Goal: Information Seeking & Learning: Find contact information

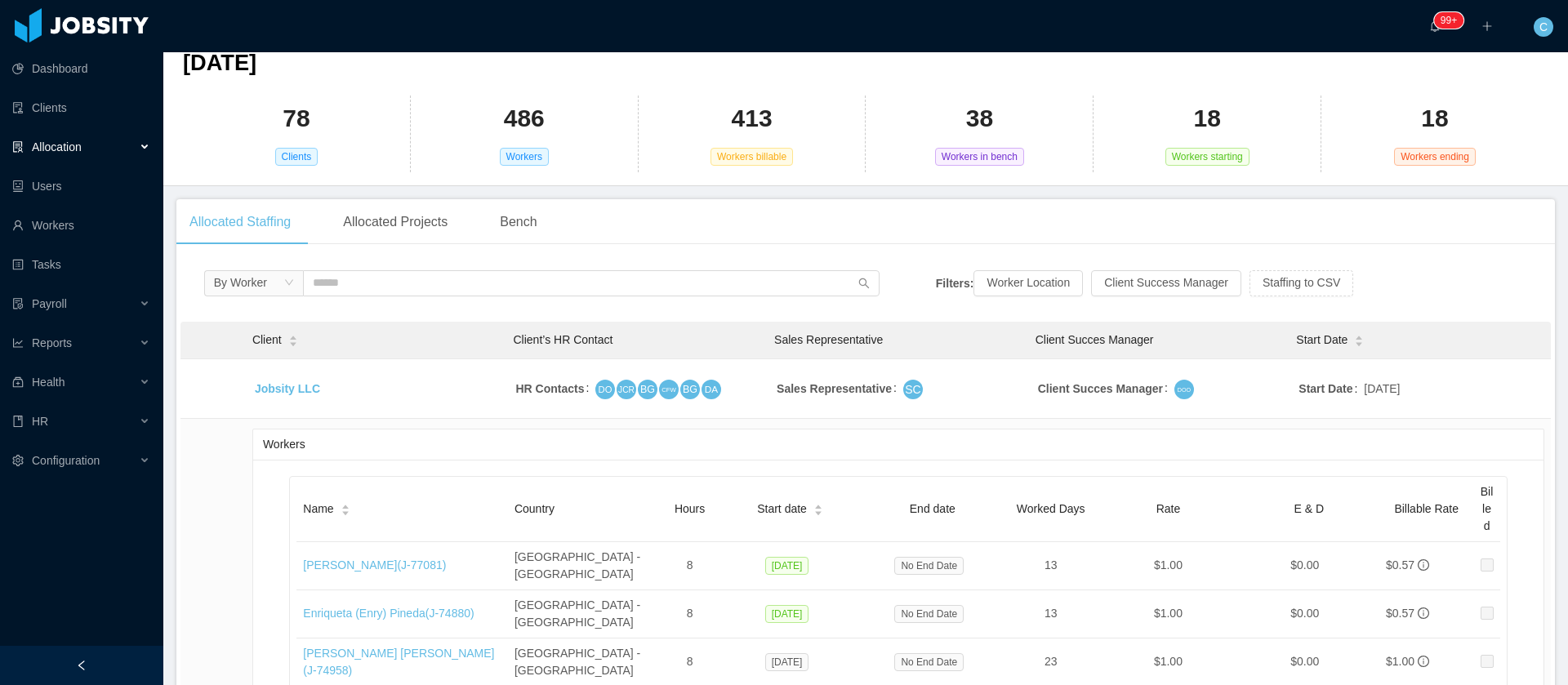
scroll to position [123, 0]
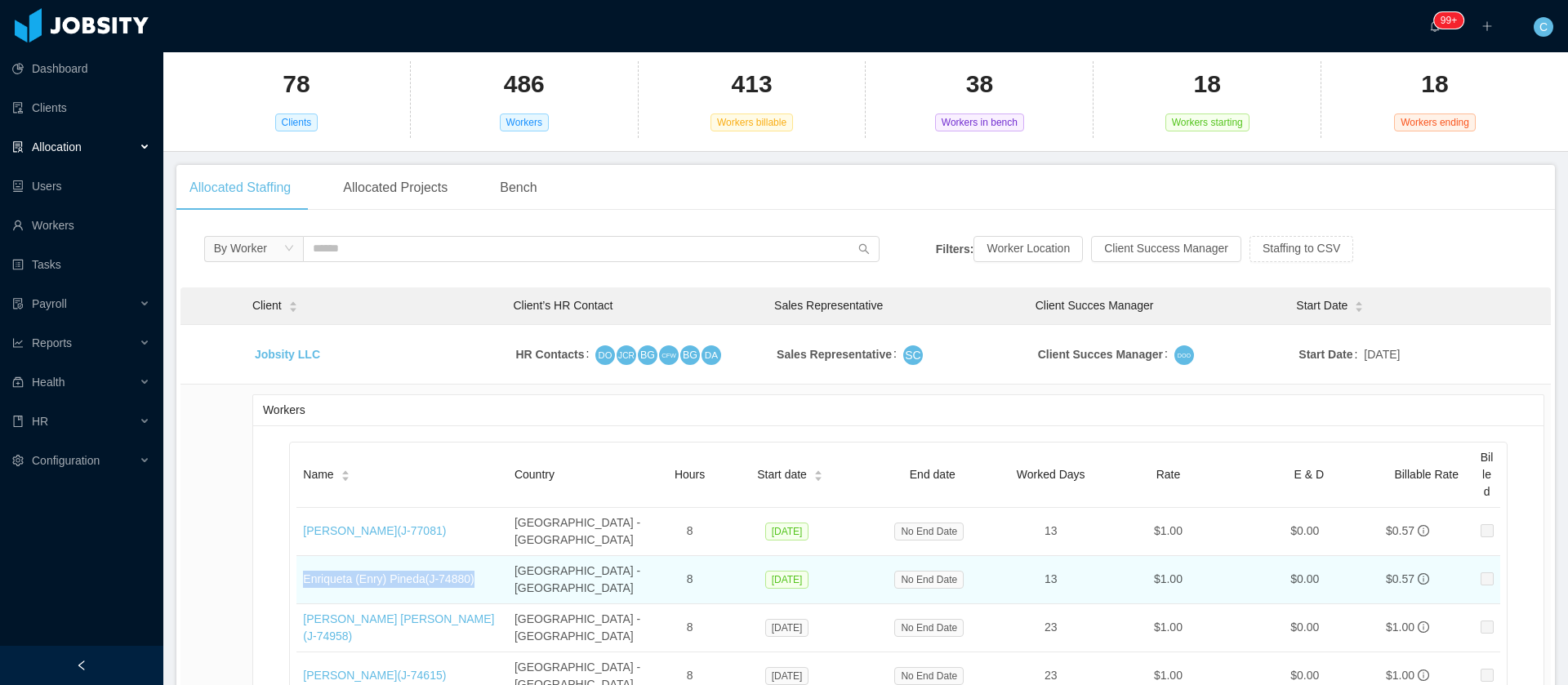
drag, startPoint x: 478, startPoint y: 560, endPoint x: 298, endPoint y: 558, distance: 180.0
click at [298, 558] on td "Enriqueta (Enry) Pineda (J- 74880 )" at bounding box center [402, 581] width 211 height 48
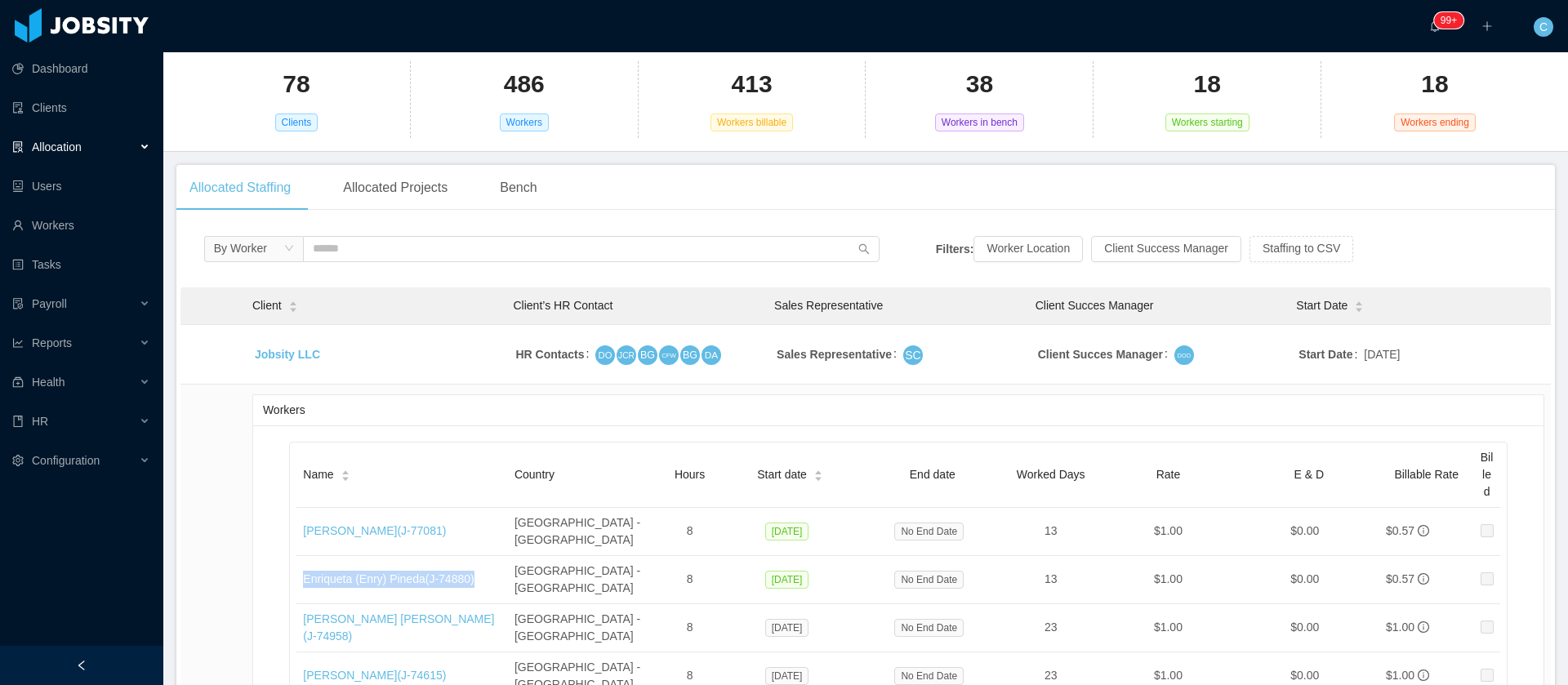
copy link "Enriqueta (Enry) Pineda (J- 74880 )"
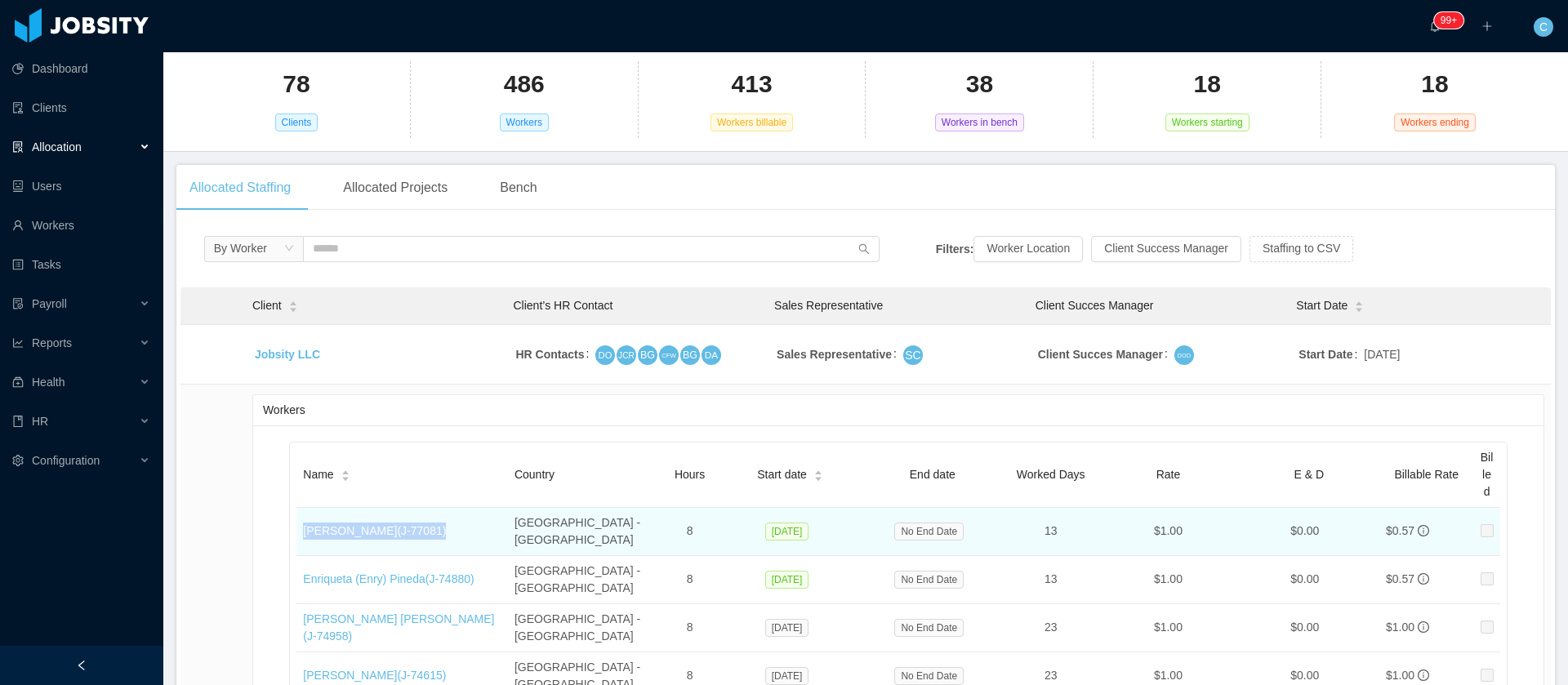
drag, startPoint x: 431, startPoint y: 528, endPoint x: 303, endPoint y: 522, distance: 128.1
click at [303, 522] on td "Alvaro Deras (J- 77081 )" at bounding box center [402, 532] width 211 height 48
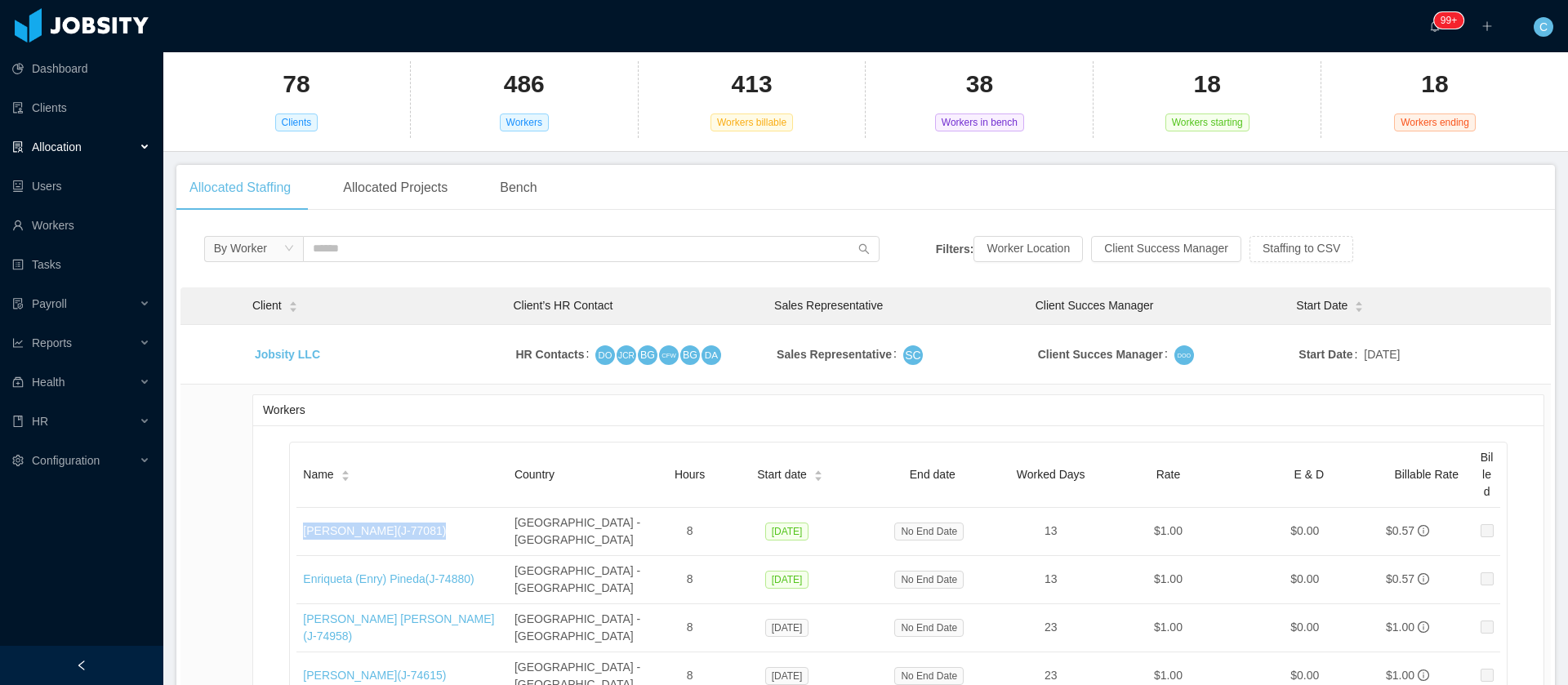
copy link "Alvaro Deras (J- 77081 )"
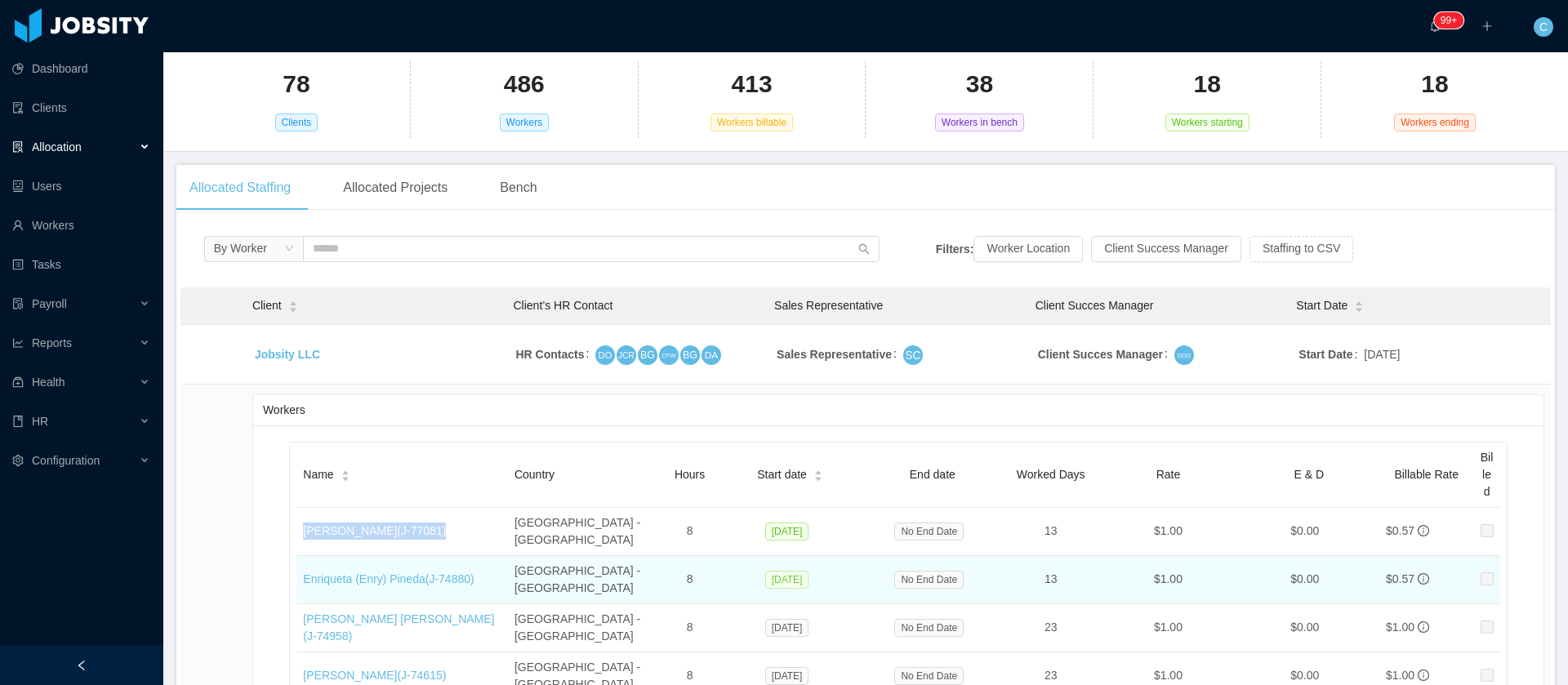
click at [786, 571] on span "Oct 15, 2025" at bounding box center [787, 580] width 44 height 18
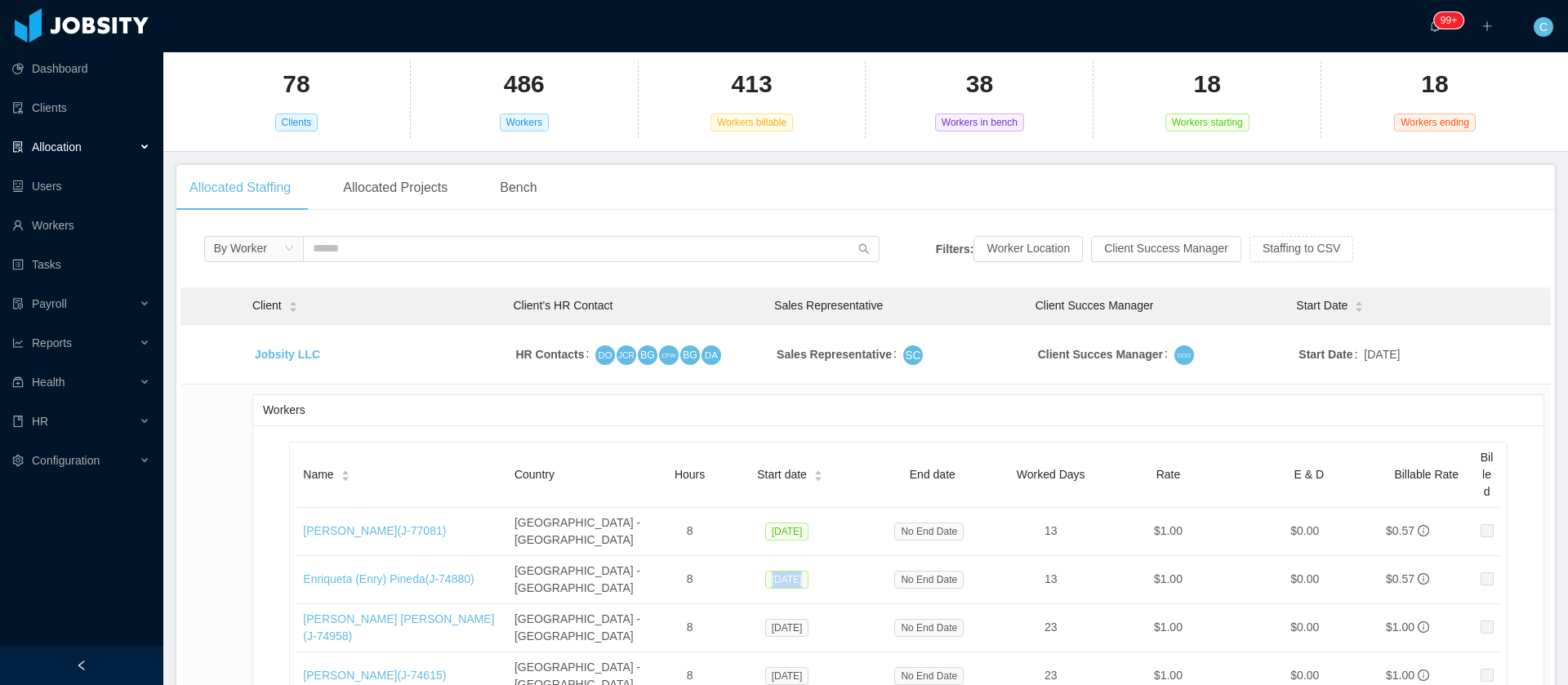
copy span "Oct 15, 2025"
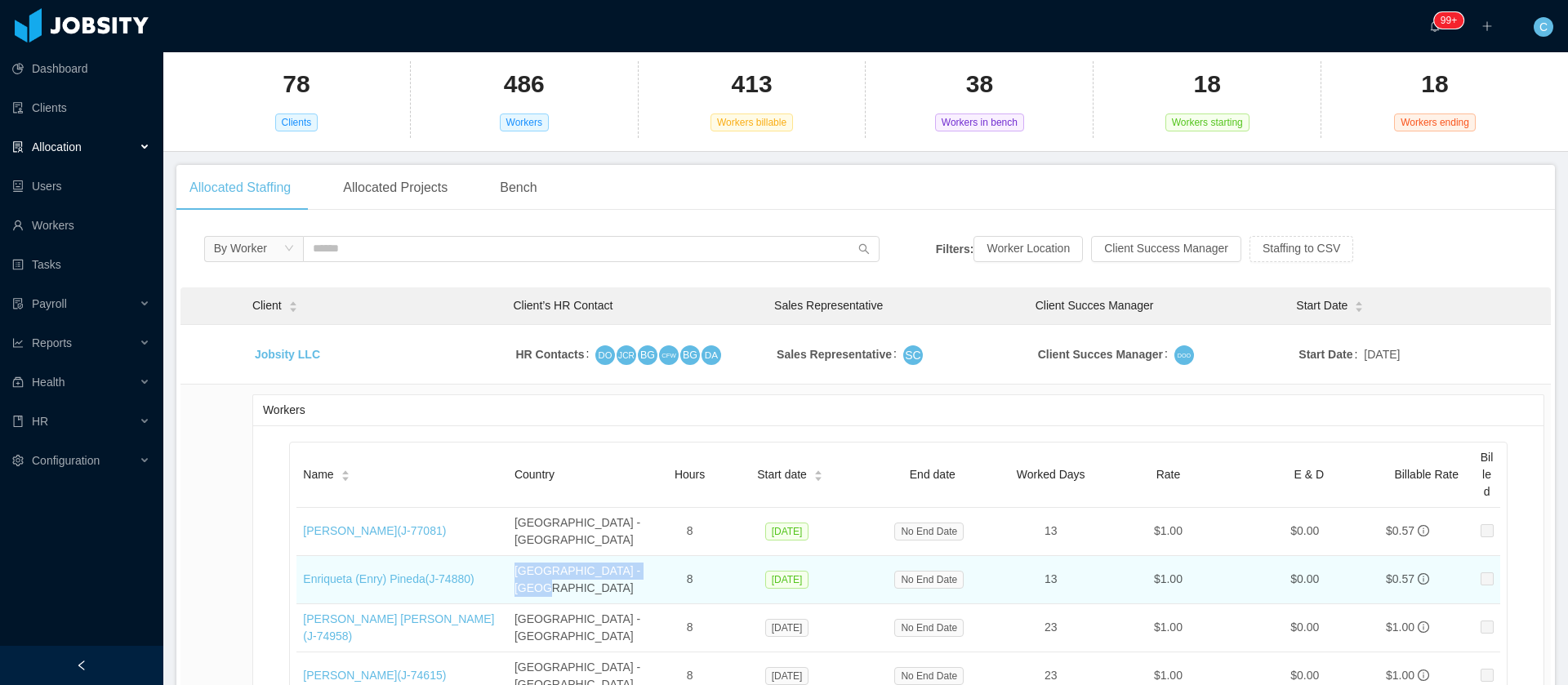
drag, startPoint x: 637, startPoint y: 560, endPoint x: 505, endPoint y: 555, distance: 132.1
click at [508, 556] on td "San Salvador - El Salvador" at bounding box center [584, 581] width 153 height 48
drag, startPoint x: 668, startPoint y: 550, endPoint x: 513, endPoint y: 560, distance: 155.3
click at [513, 560] on tr "Enriqueta (Enry) Pineda (J- 74880 ) San Salvador - El Salvador 8 Oct 15, 2025 N…" at bounding box center [898, 581] width 1203 height 48
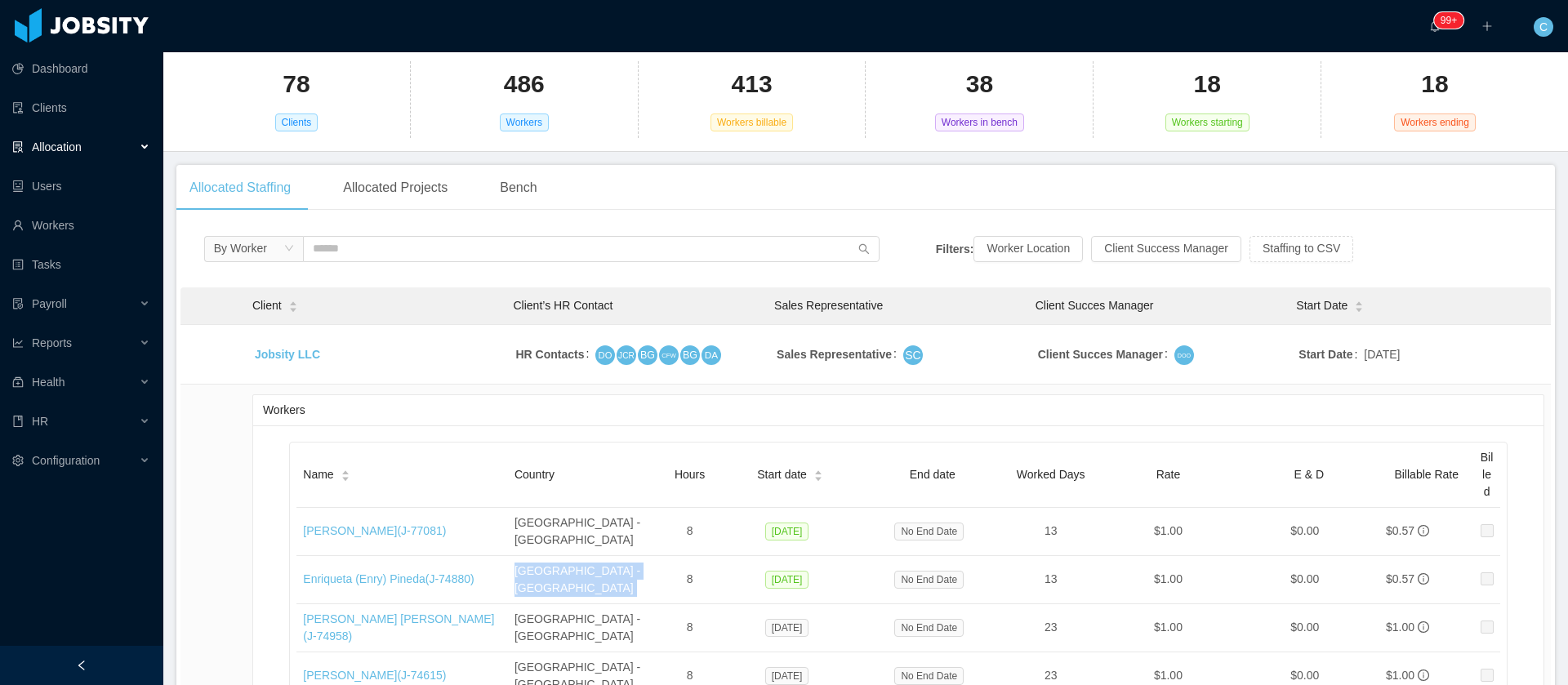
copy td "San Salvador - El Salvador"
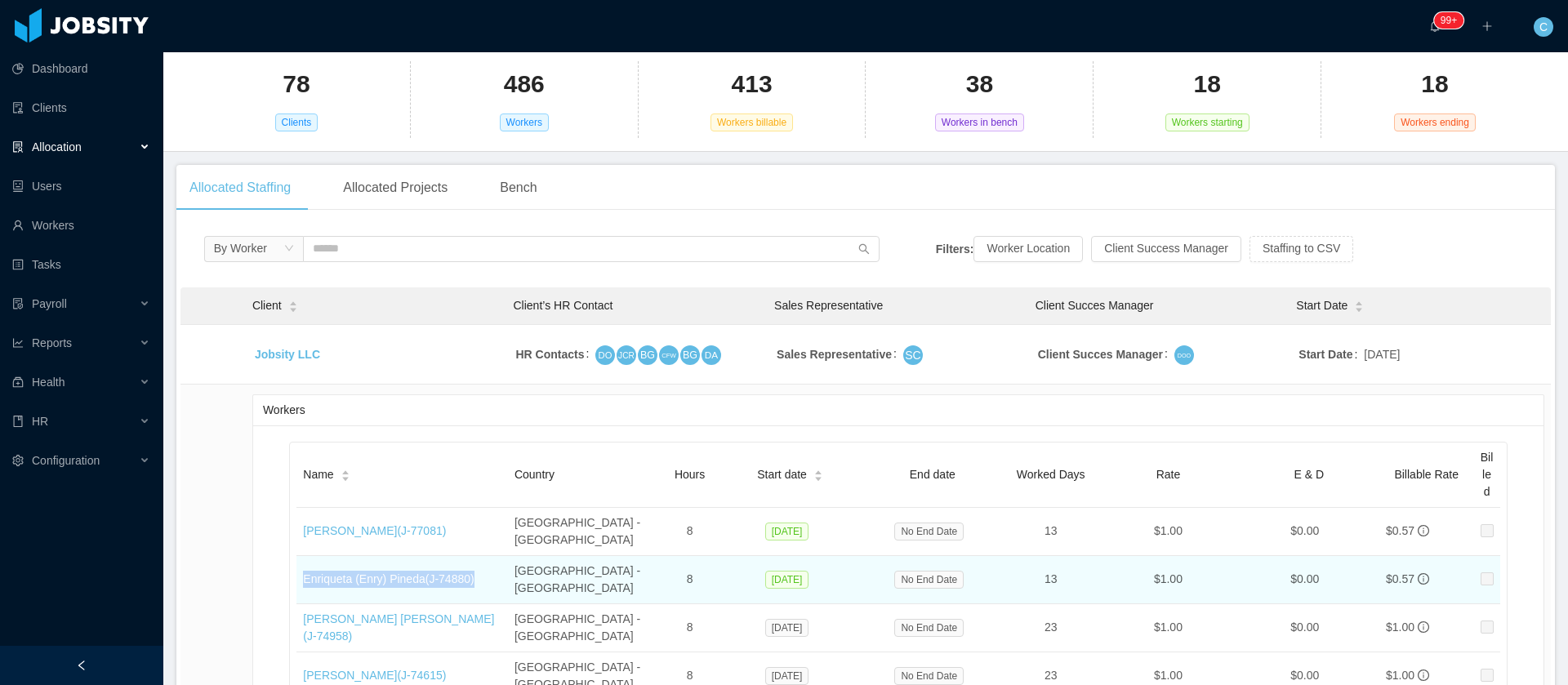
drag, startPoint x: 478, startPoint y: 557, endPoint x: 297, endPoint y: 559, distance: 181.0
click at [297, 559] on td "Enriqueta (Enry) Pineda (J- 74880 )" at bounding box center [402, 581] width 211 height 48
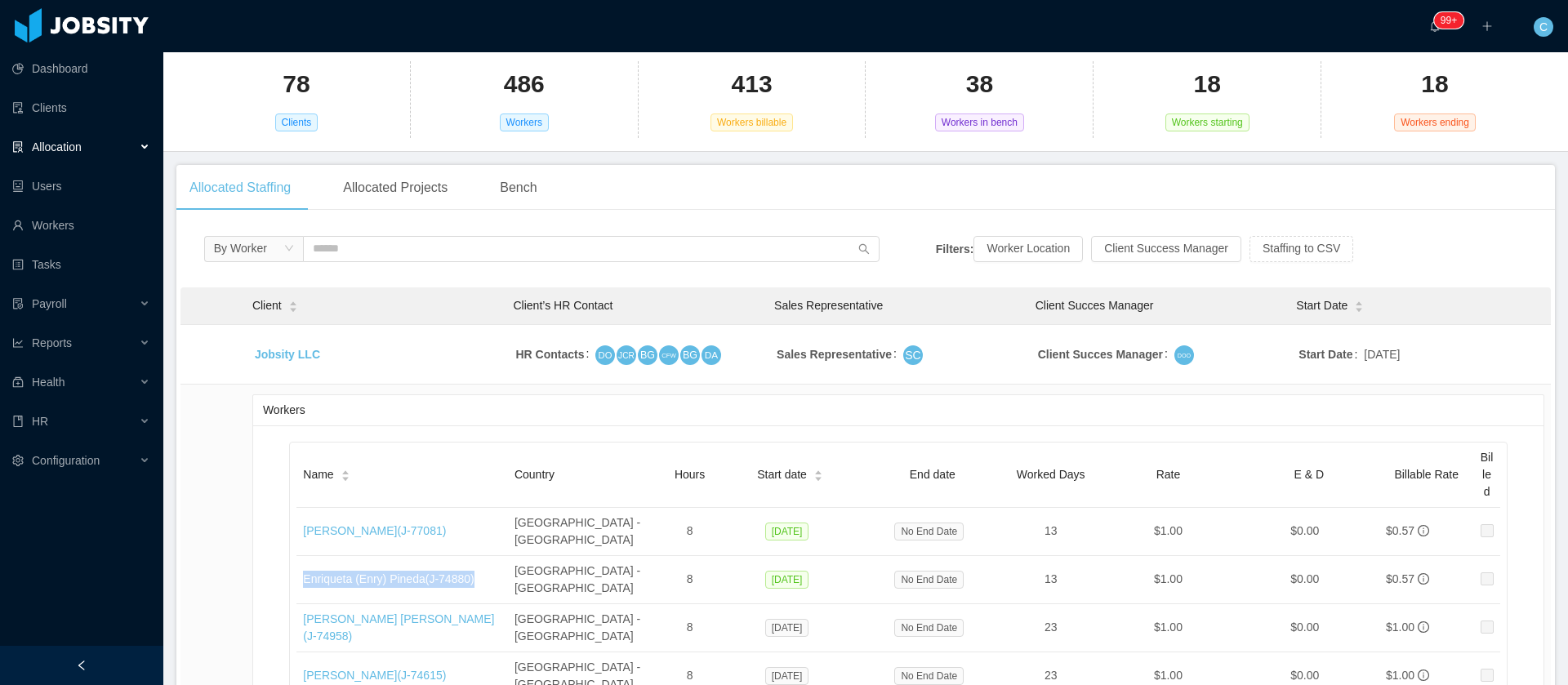
copy link "Enriqueta (Enry) Pineda (J- 74880 )"
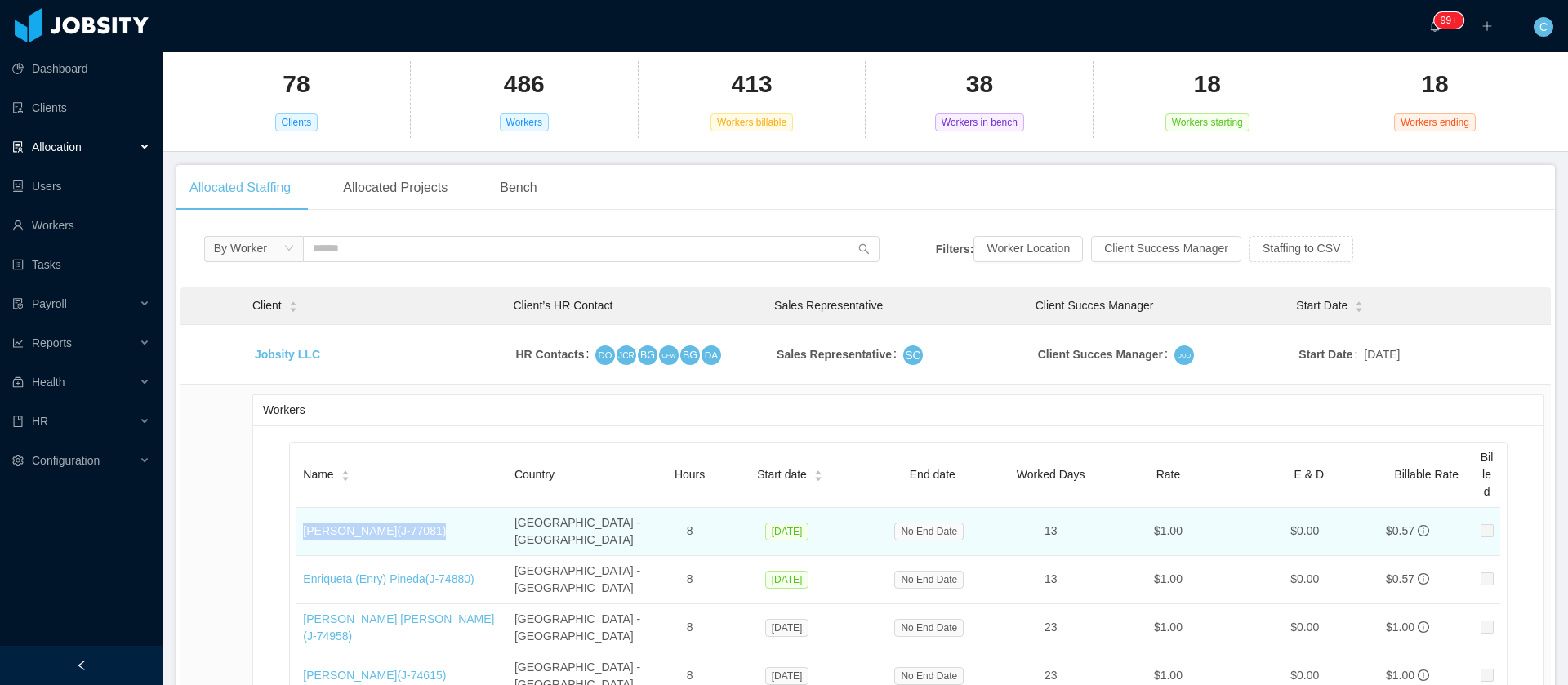
drag, startPoint x: 421, startPoint y: 521, endPoint x: 298, endPoint y: 533, distance: 123.6
click at [298, 533] on td "Alvaro Deras (J- 77081 )" at bounding box center [402, 532] width 211 height 48
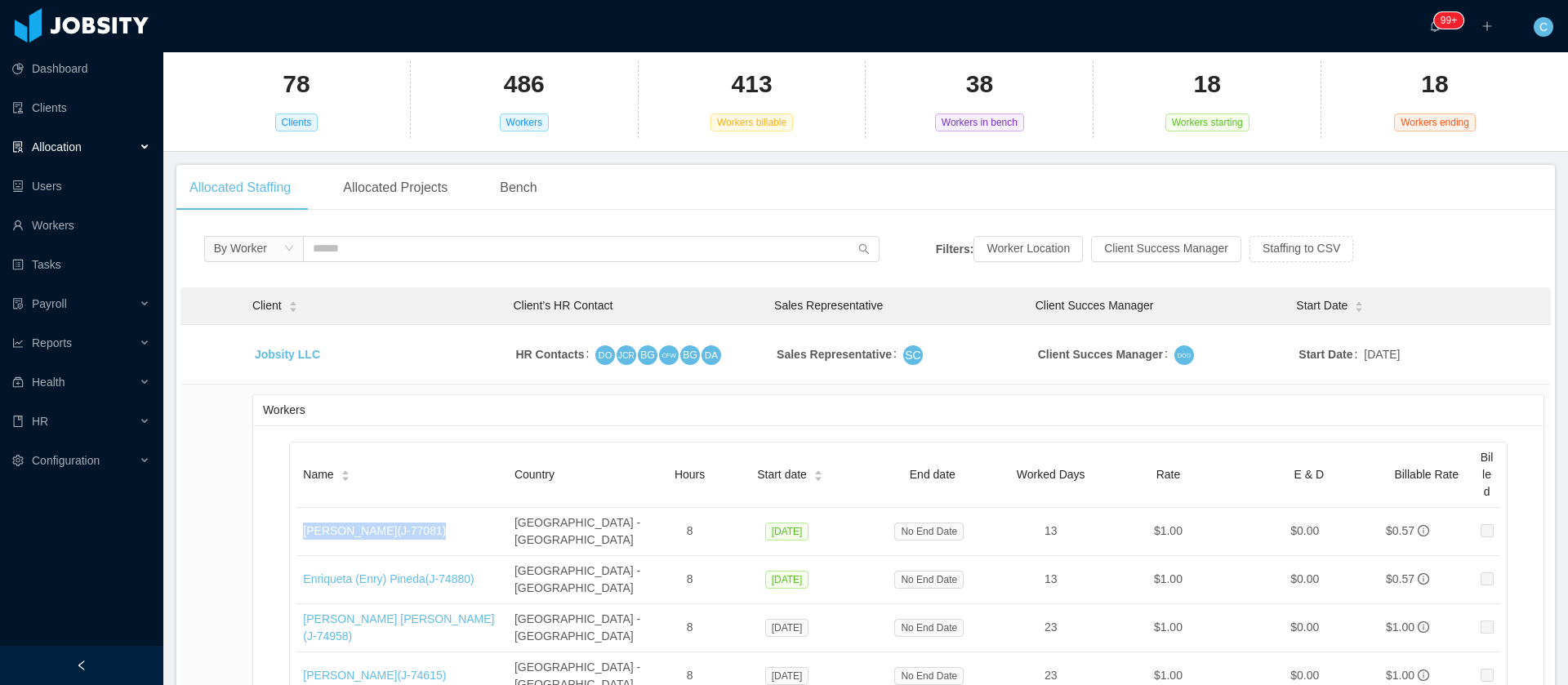
copy link "Alvaro Deras (J- 77081 )"
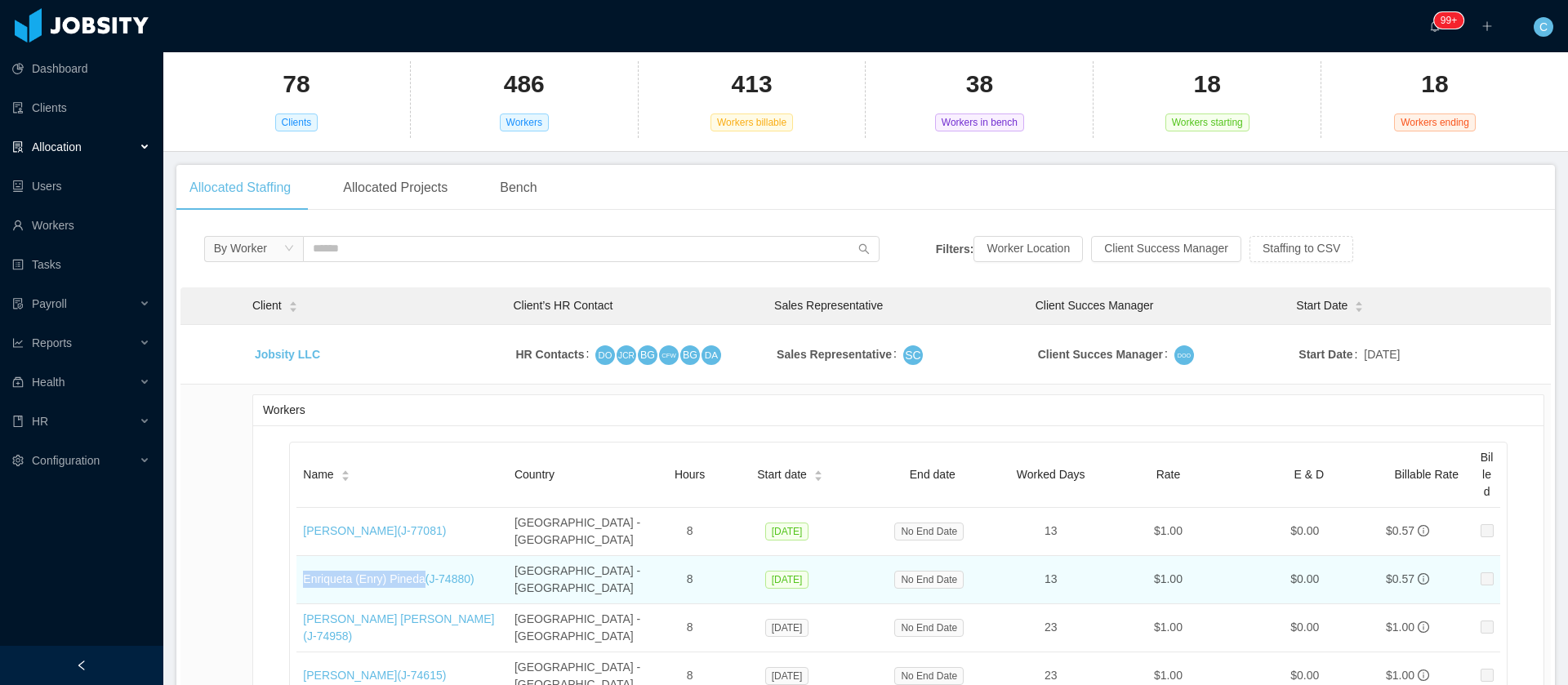
drag, startPoint x: 359, startPoint y: 572, endPoint x: 417, endPoint y: 569, distance: 58.1
click at [417, 569] on td "Enriqueta (Enry) Pineda (J- 74880 )" at bounding box center [402, 581] width 211 height 48
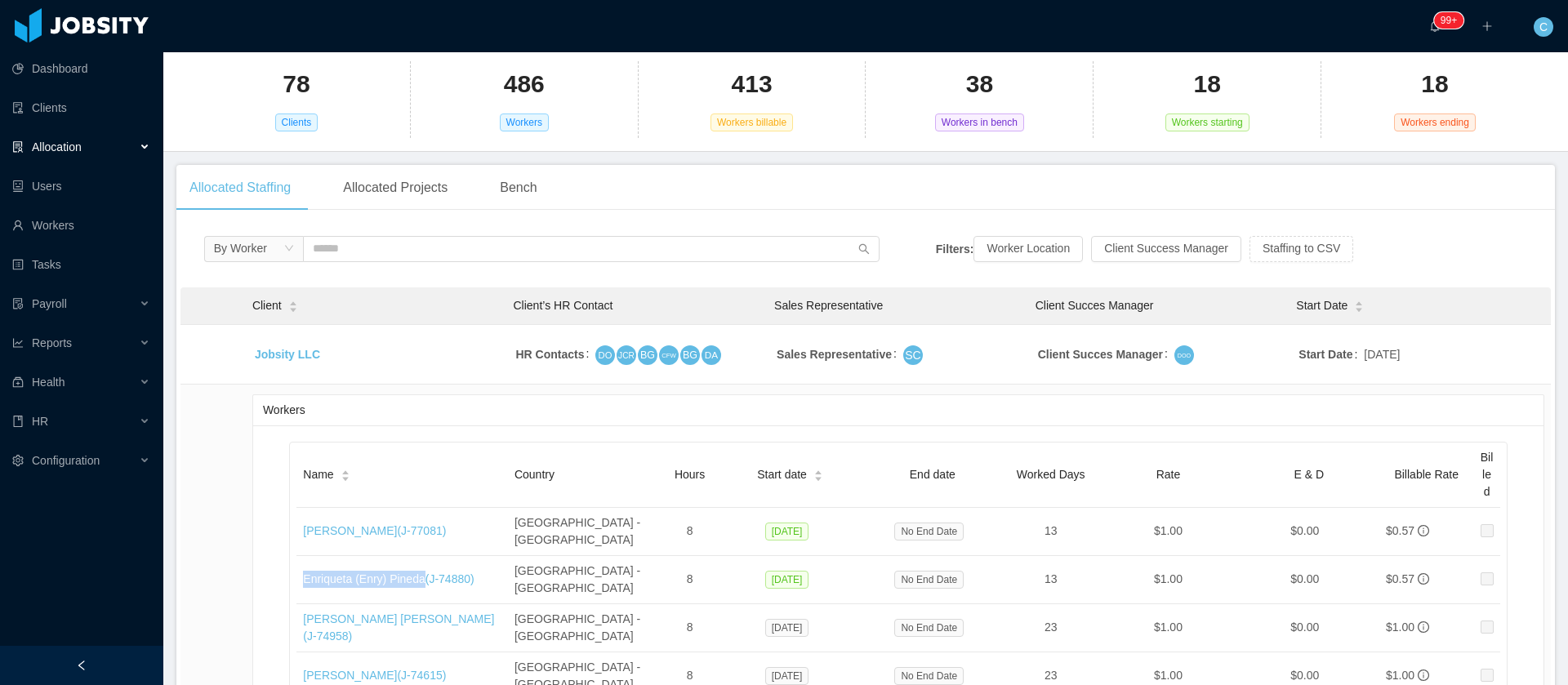
copy link "Enriqueta (Enry) Pineda"
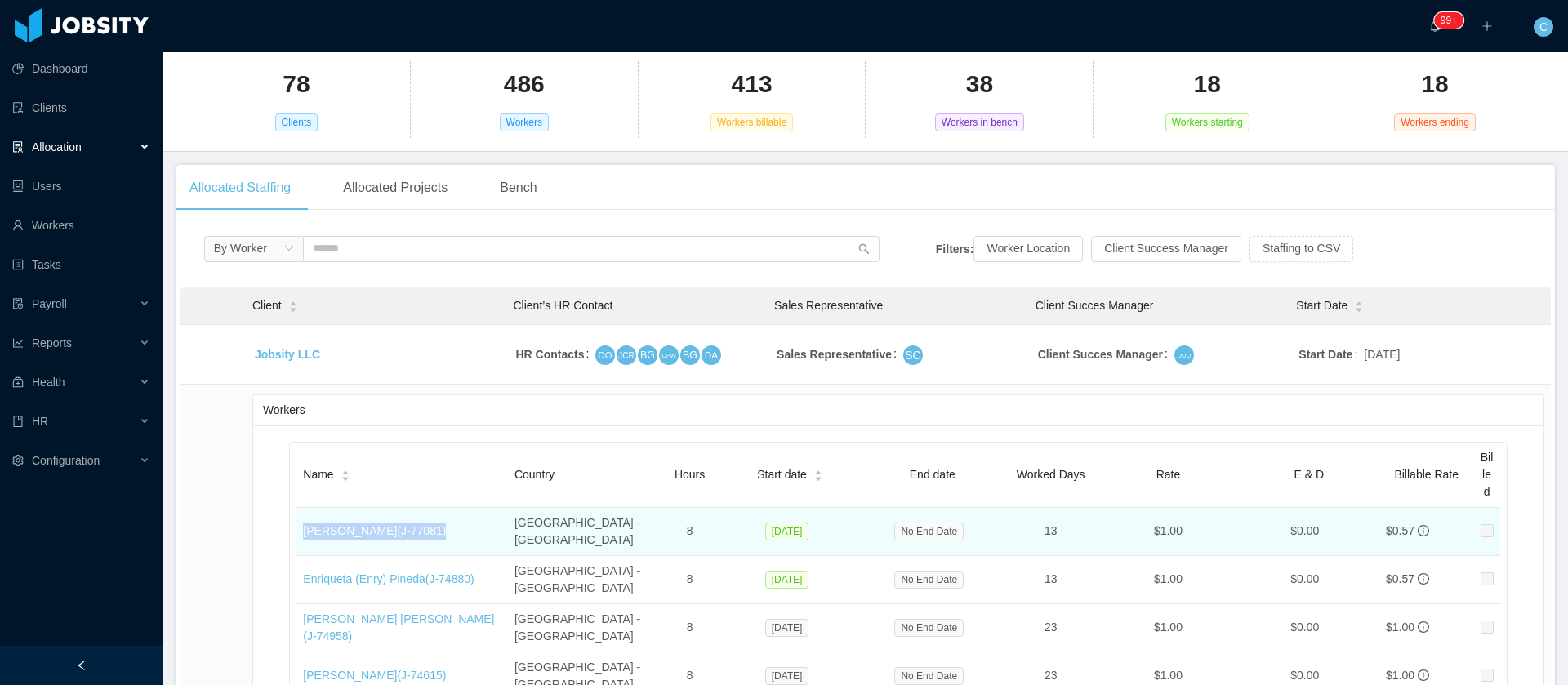
drag, startPoint x: 425, startPoint y: 521, endPoint x: 298, endPoint y: 521, distance: 127.0
click at [298, 521] on td "Alvaro Deras (J- 77081 )" at bounding box center [402, 532] width 211 height 48
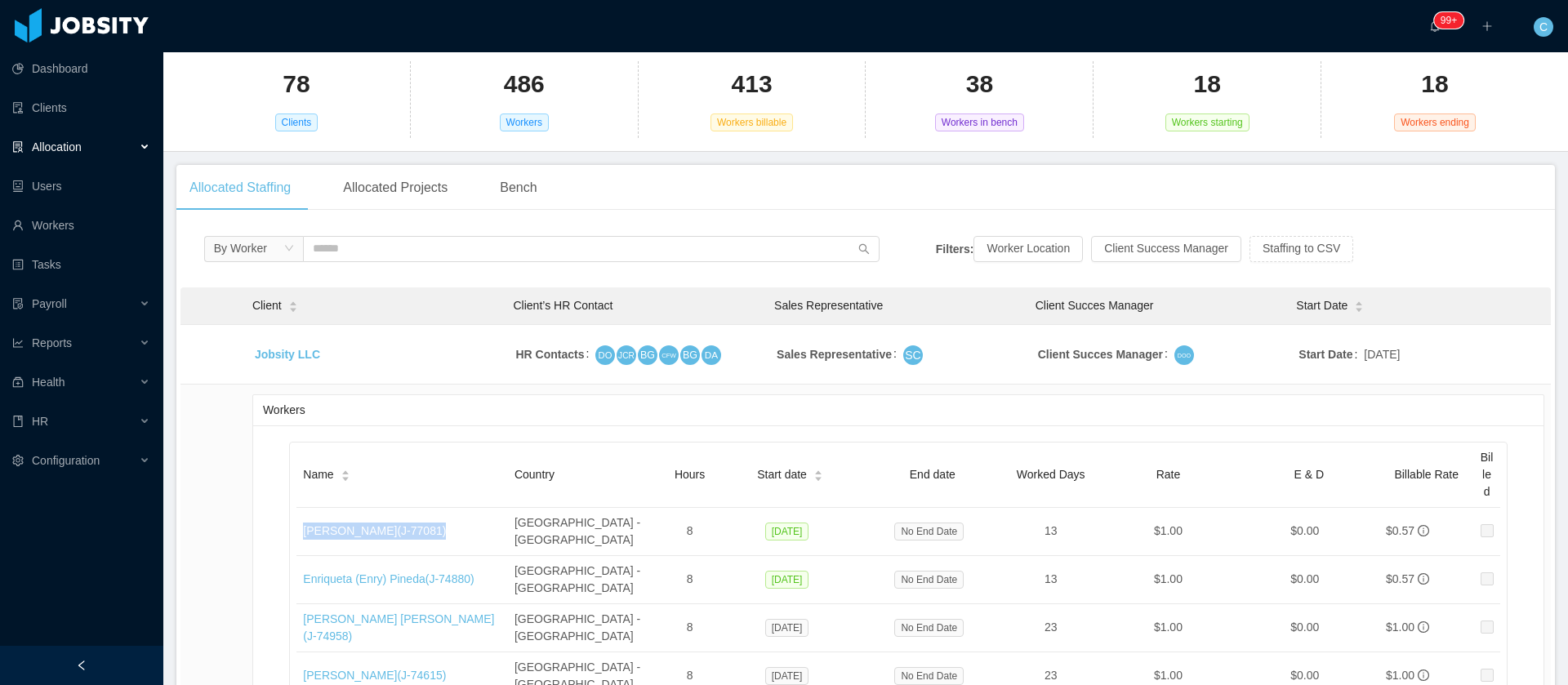
copy link "Alvaro Deras (J- 77081 )"
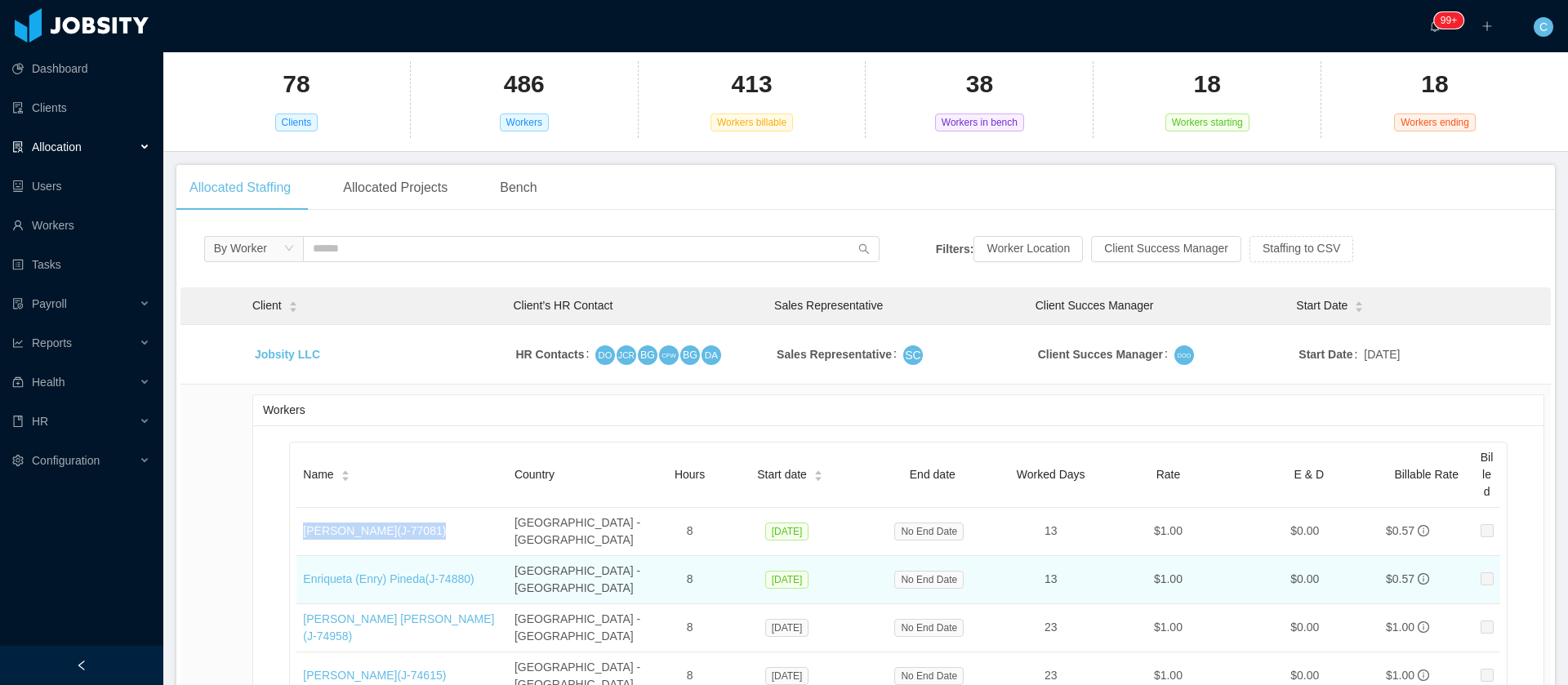
drag, startPoint x: 756, startPoint y: 559, endPoint x: 799, endPoint y: 566, distance: 43.6
click at [799, 566] on td "Oct 15, 2025" at bounding box center [790, 581] width 142 height 48
click at [792, 571] on span "Oct 15, 2025" at bounding box center [787, 580] width 44 height 18
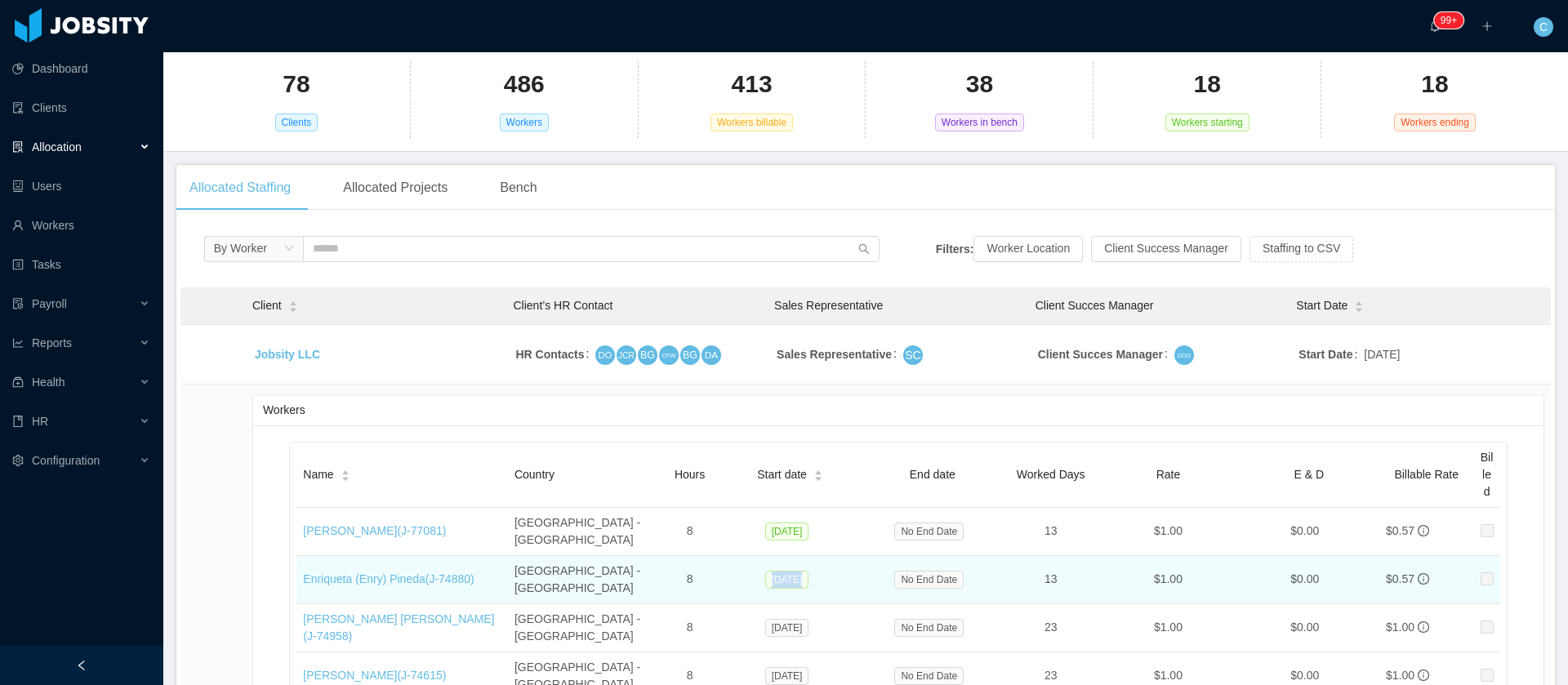
click at [792, 571] on span "Oct 15, 2025" at bounding box center [787, 580] width 44 height 18
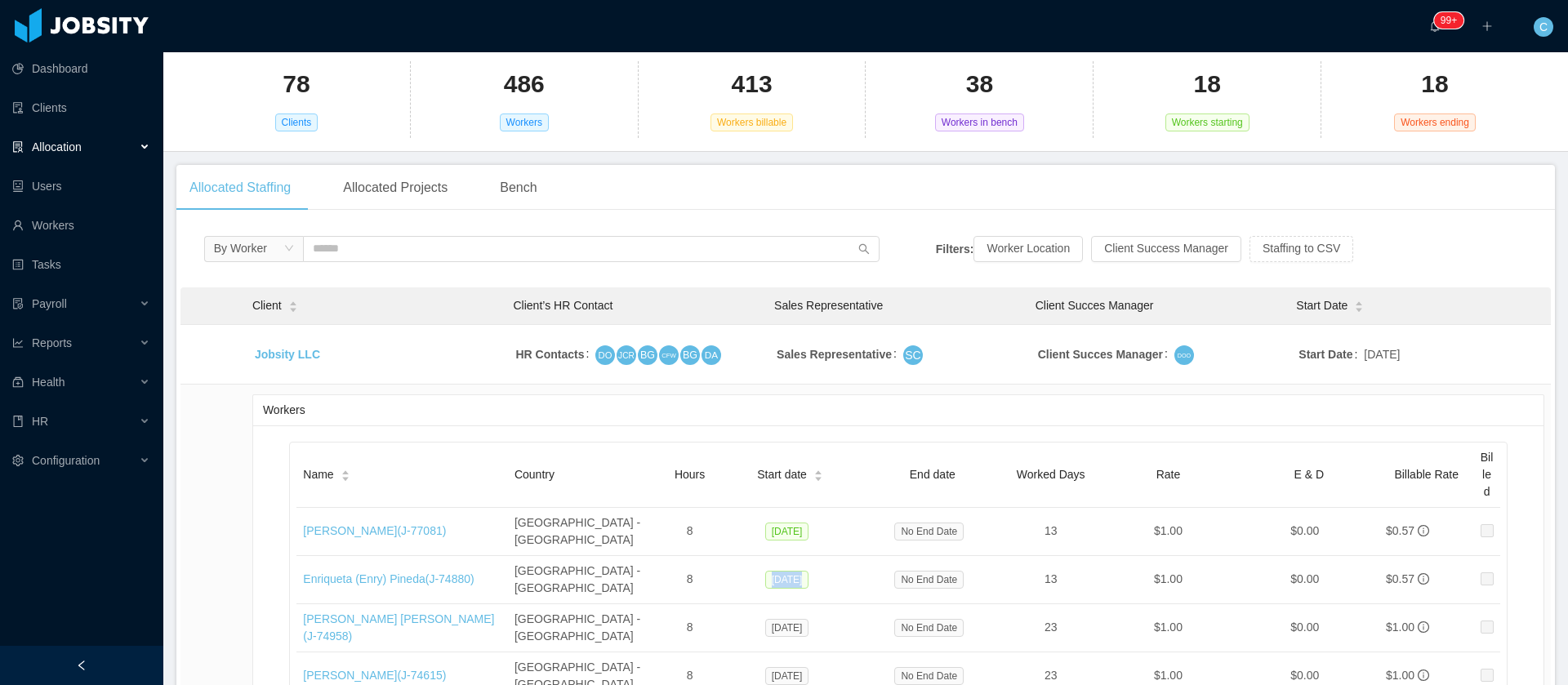
copy span "Oct 15, 2025"
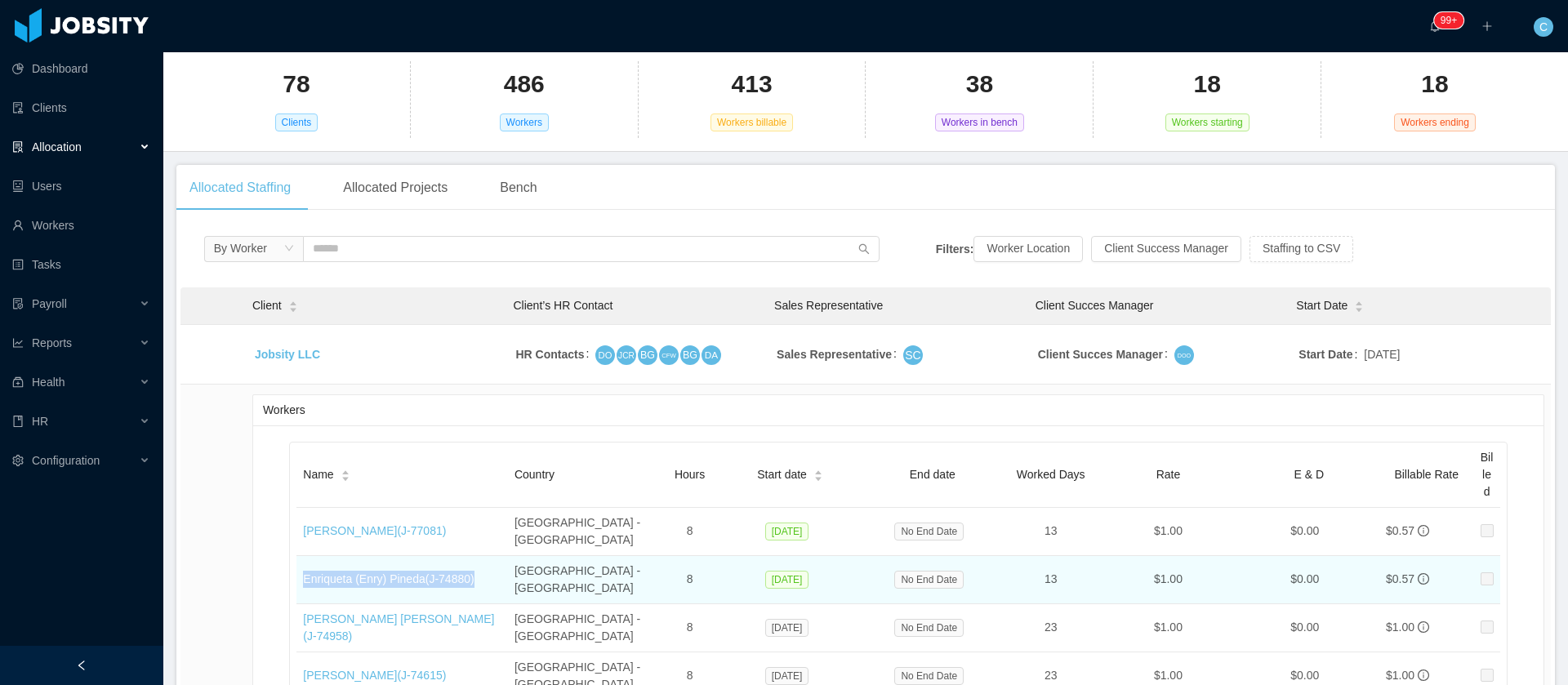
drag, startPoint x: 480, startPoint y: 557, endPoint x: 304, endPoint y: 566, distance: 176.2
click at [304, 566] on td "Enriqueta (Enry) Pineda (J- 74880 )" at bounding box center [402, 581] width 211 height 48
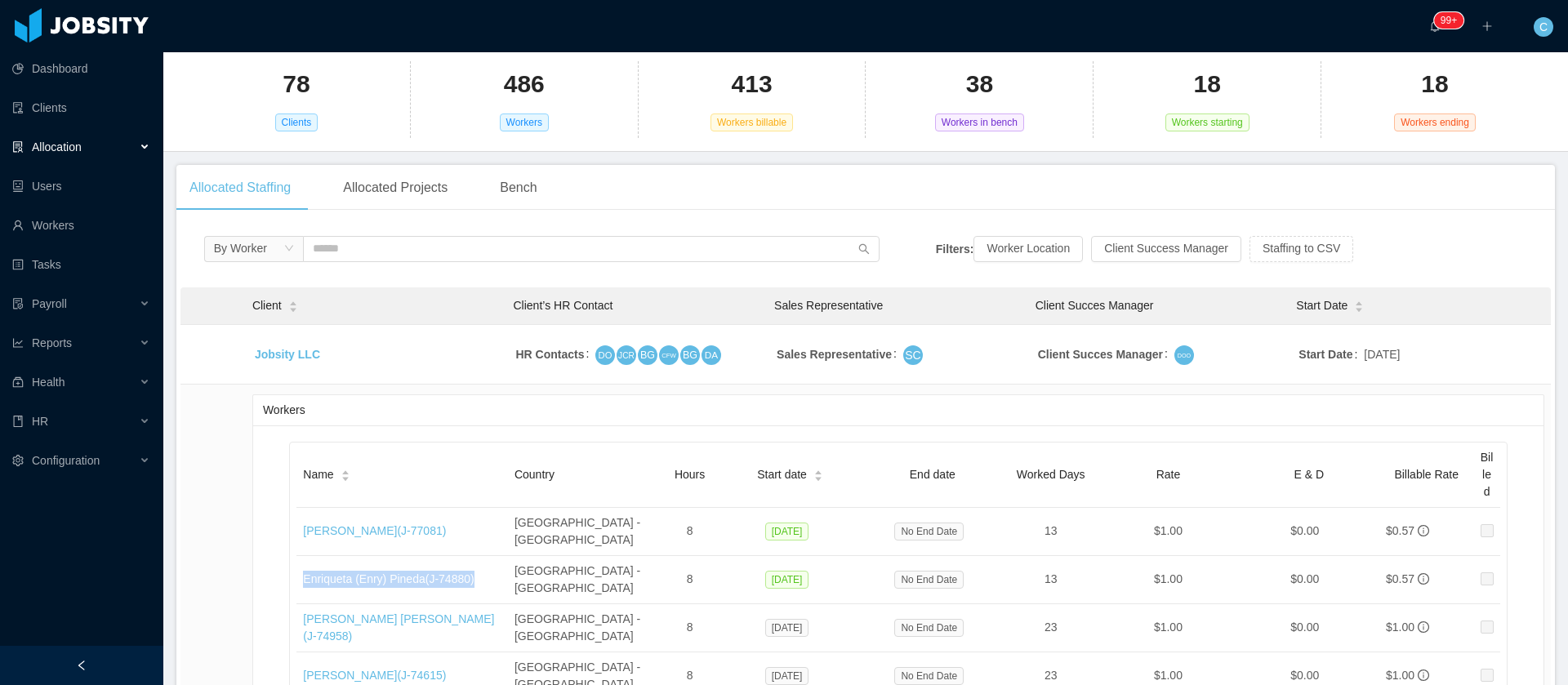
copy link "Enriqueta (Enry) Pineda (J- 74880 )"
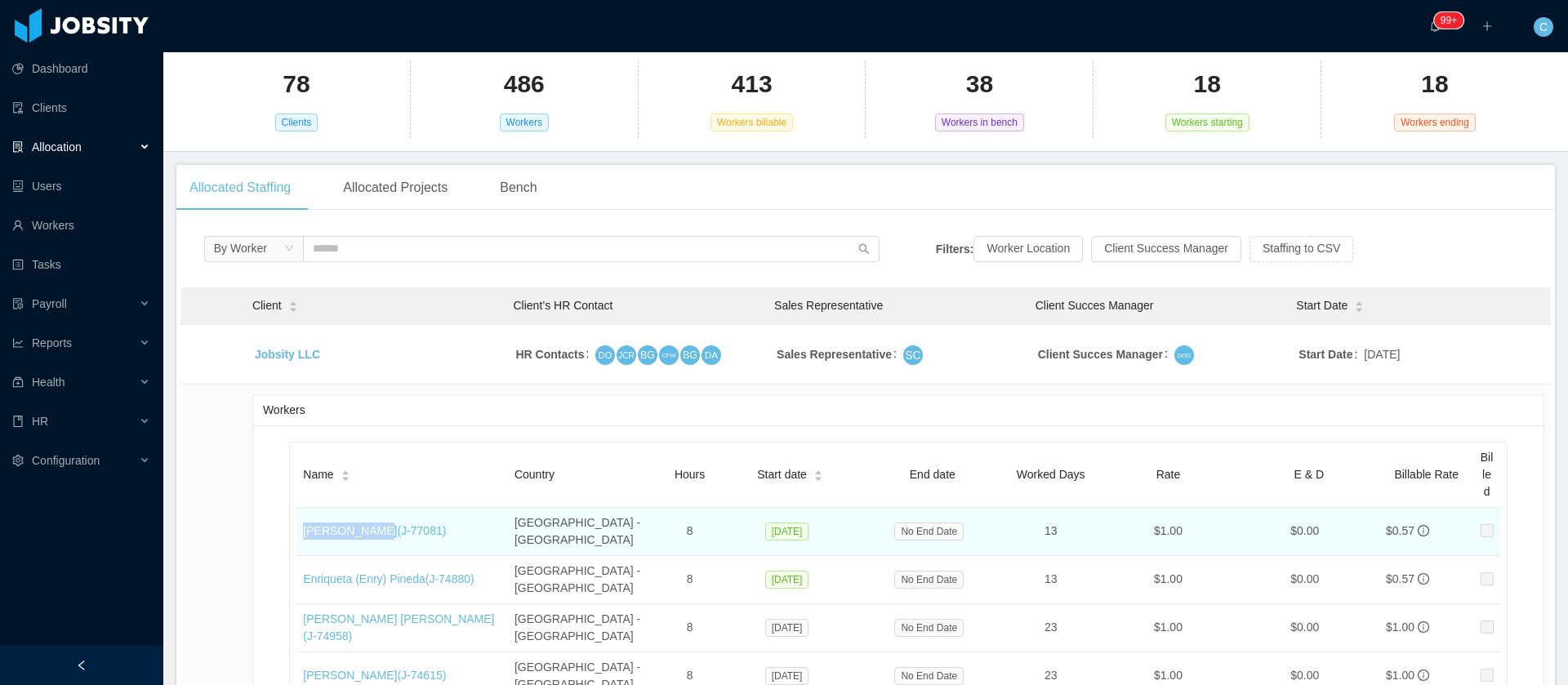
drag, startPoint x: 296, startPoint y: 529, endPoint x: 364, endPoint y: 533, distance: 68.1
click at [364, 533] on td "Alvaro Deras (J- 77081 )" at bounding box center [402, 532] width 211 height 48
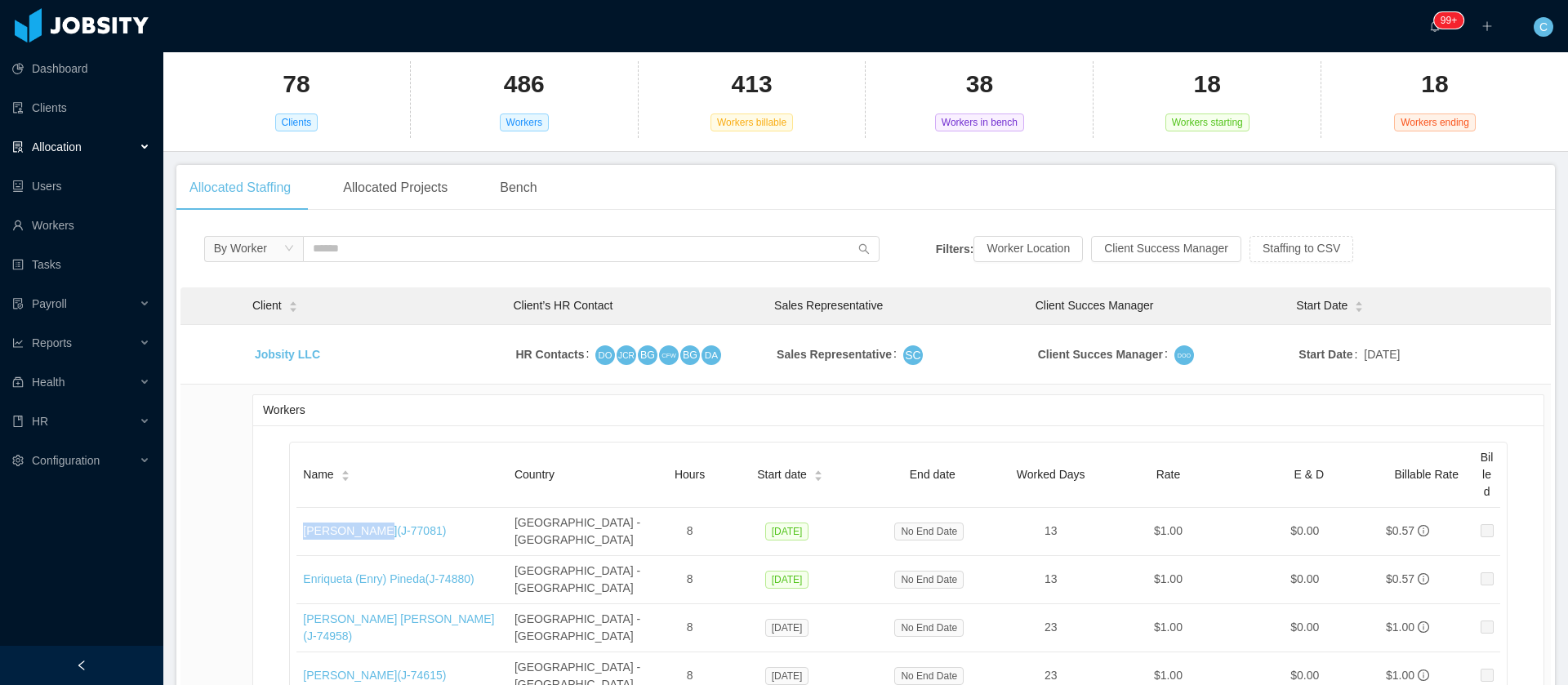
click at [679, 208] on div "Allocated Staffing Allocated Projects Bench" at bounding box center [866, 187] width 1378 height 46
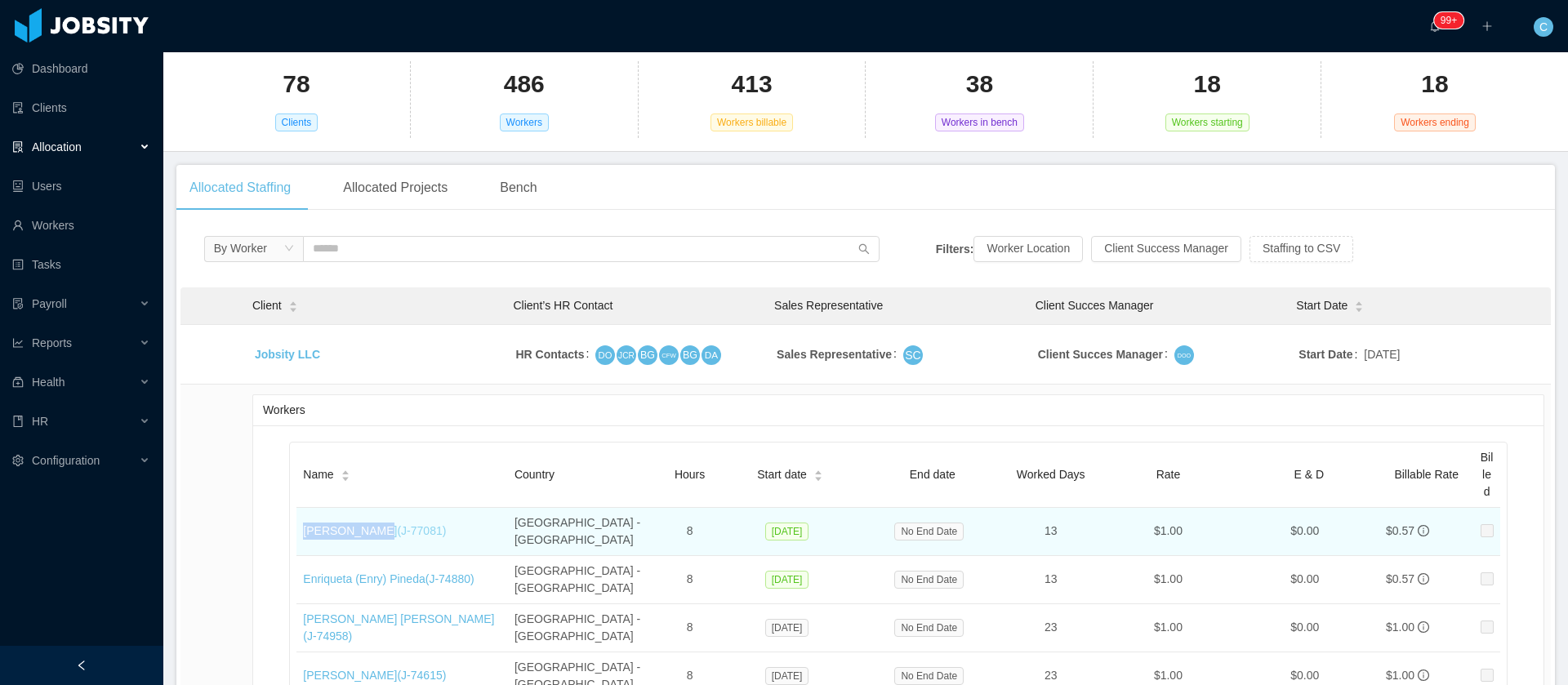
drag, startPoint x: 298, startPoint y: 531, endPoint x: 364, endPoint y: 527, distance: 66.1
click at [364, 527] on td "Alvaro Deras (J- 77081 )" at bounding box center [402, 532] width 211 height 48
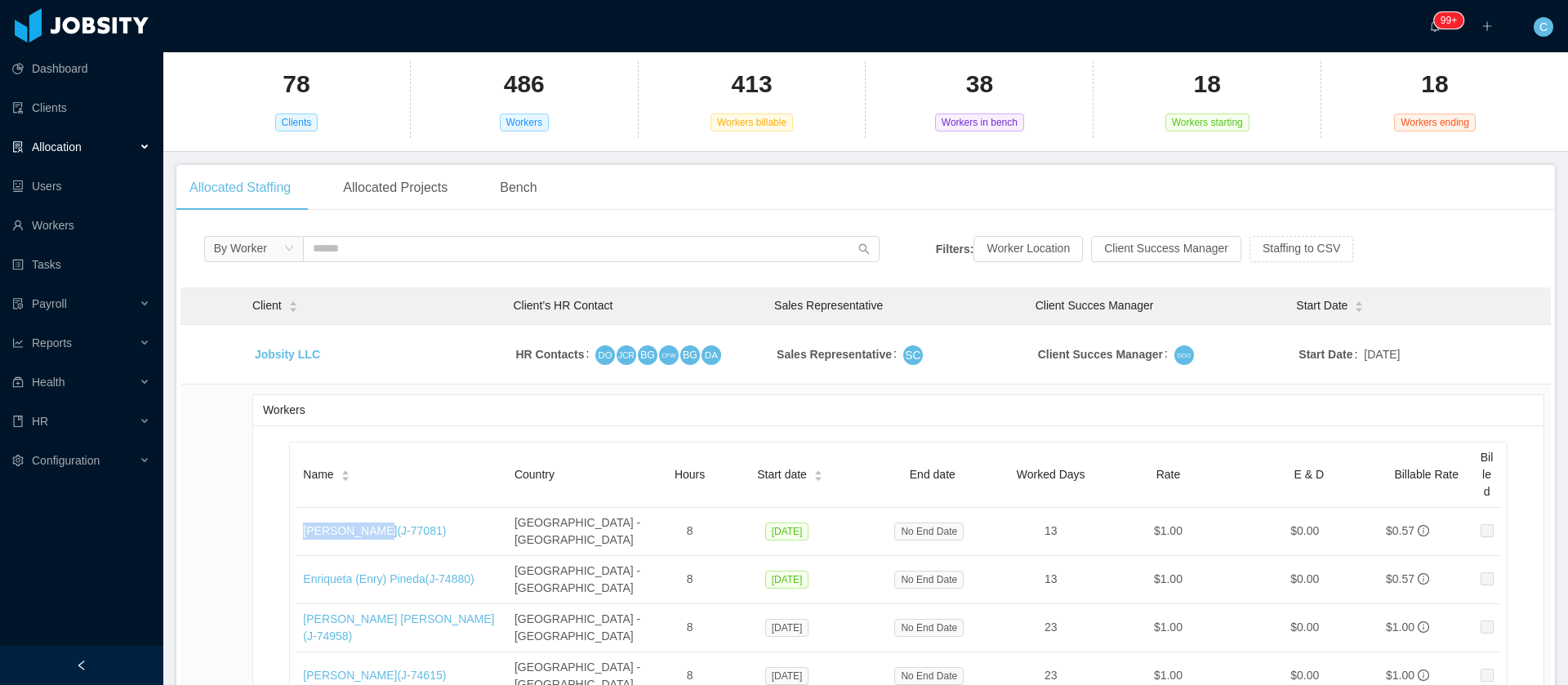
scroll to position [613, 0]
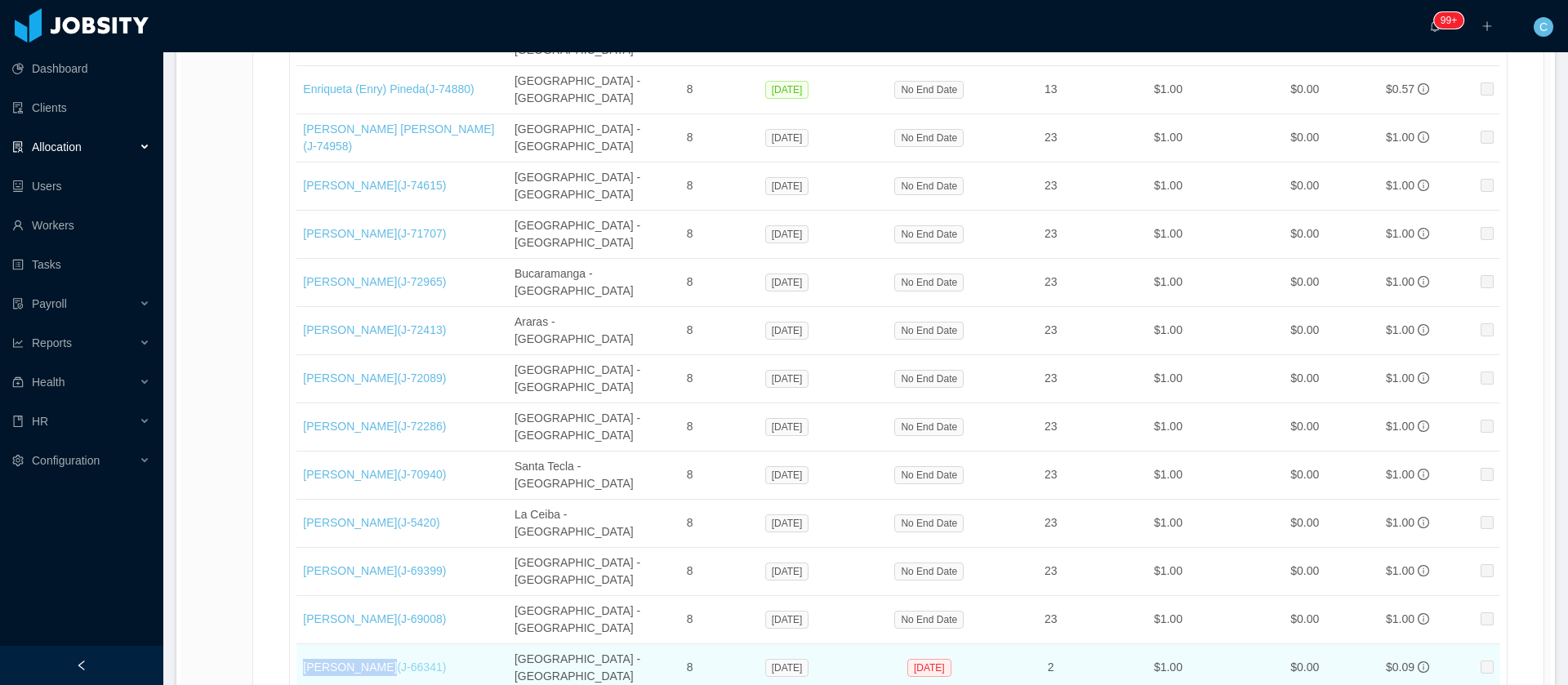
drag, startPoint x: 298, startPoint y: 454, endPoint x: 369, endPoint y: 451, distance: 71.1
click at [369, 644] on td "Stanley Canas (J- 66341 )" at bounding box center [402, 669] width 211 height 48
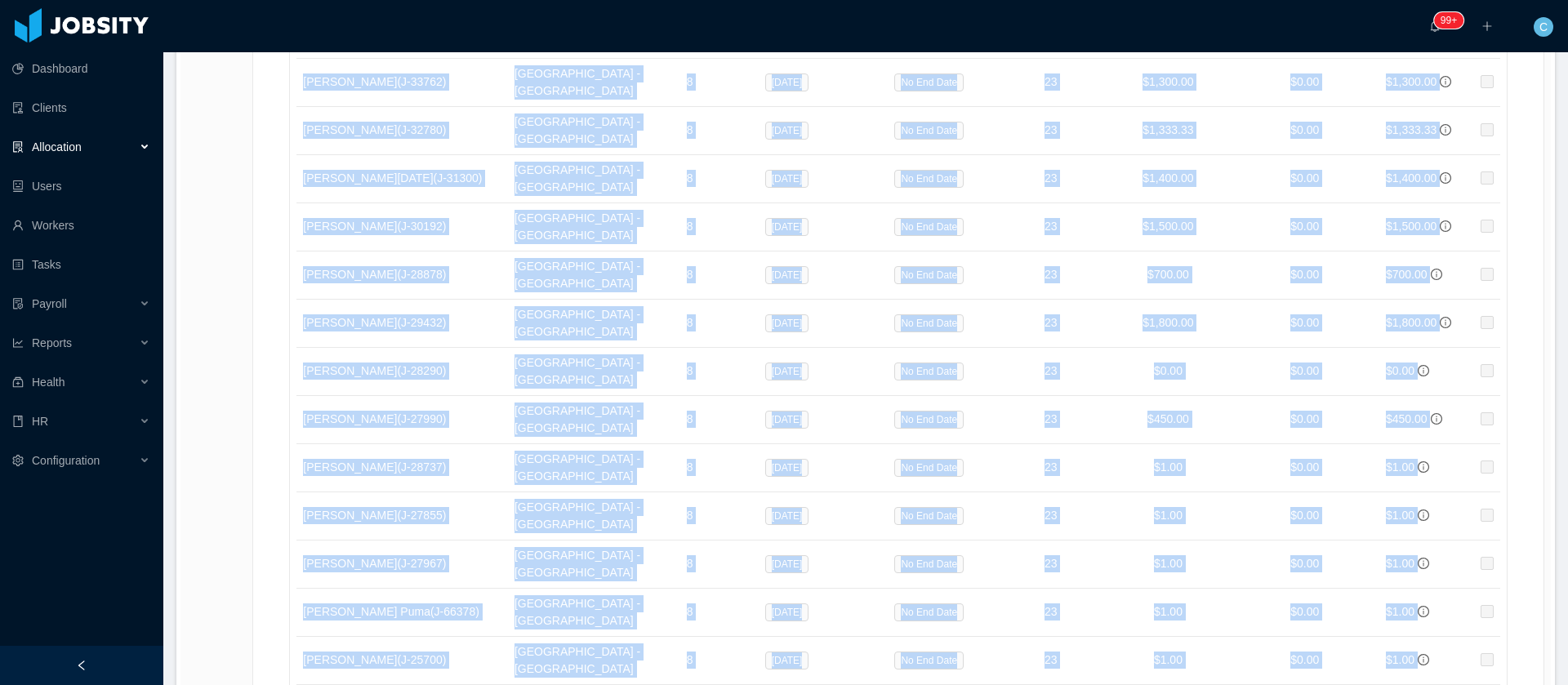
scroll to position [2879, 0]
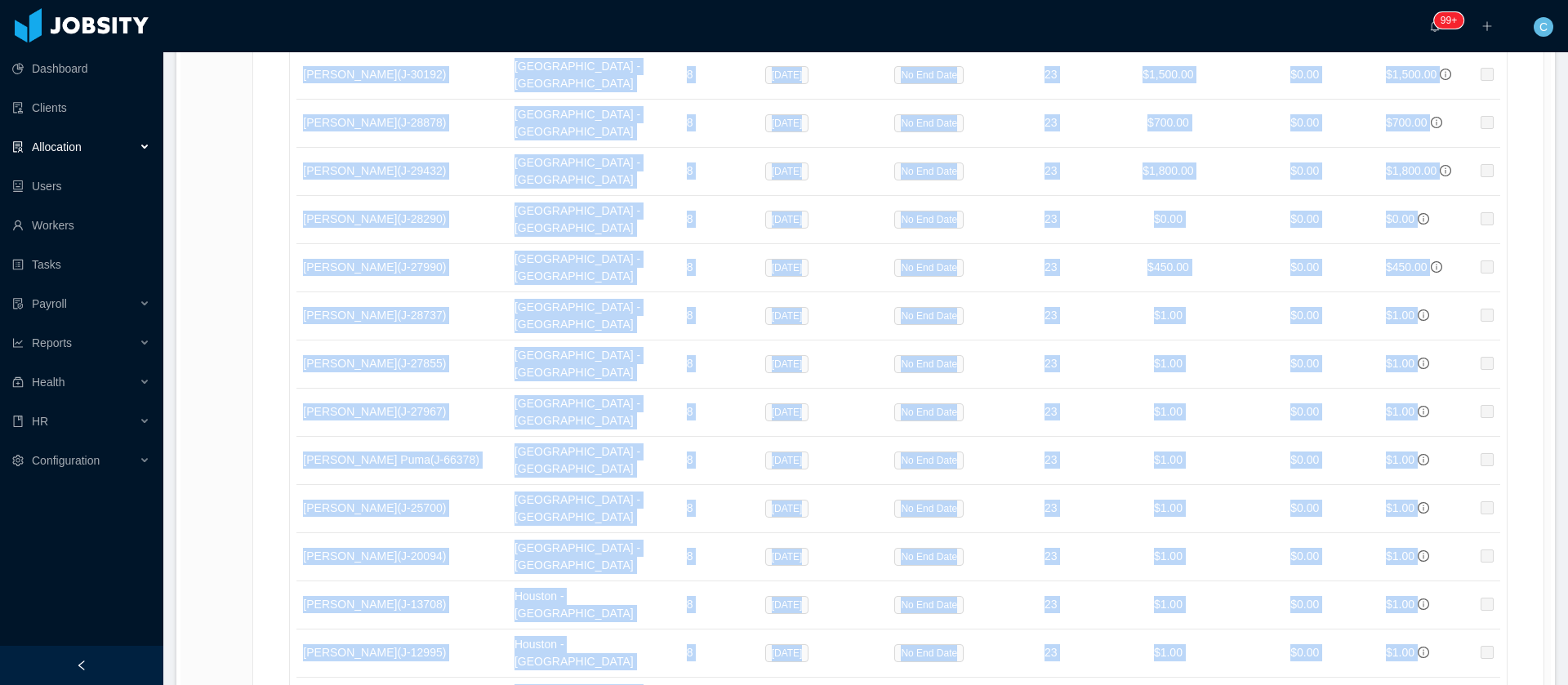
drag, startPoint x: 519, startPoint y: 349, endPoint x: 1251, endPoint y: 199, distance: 747.2
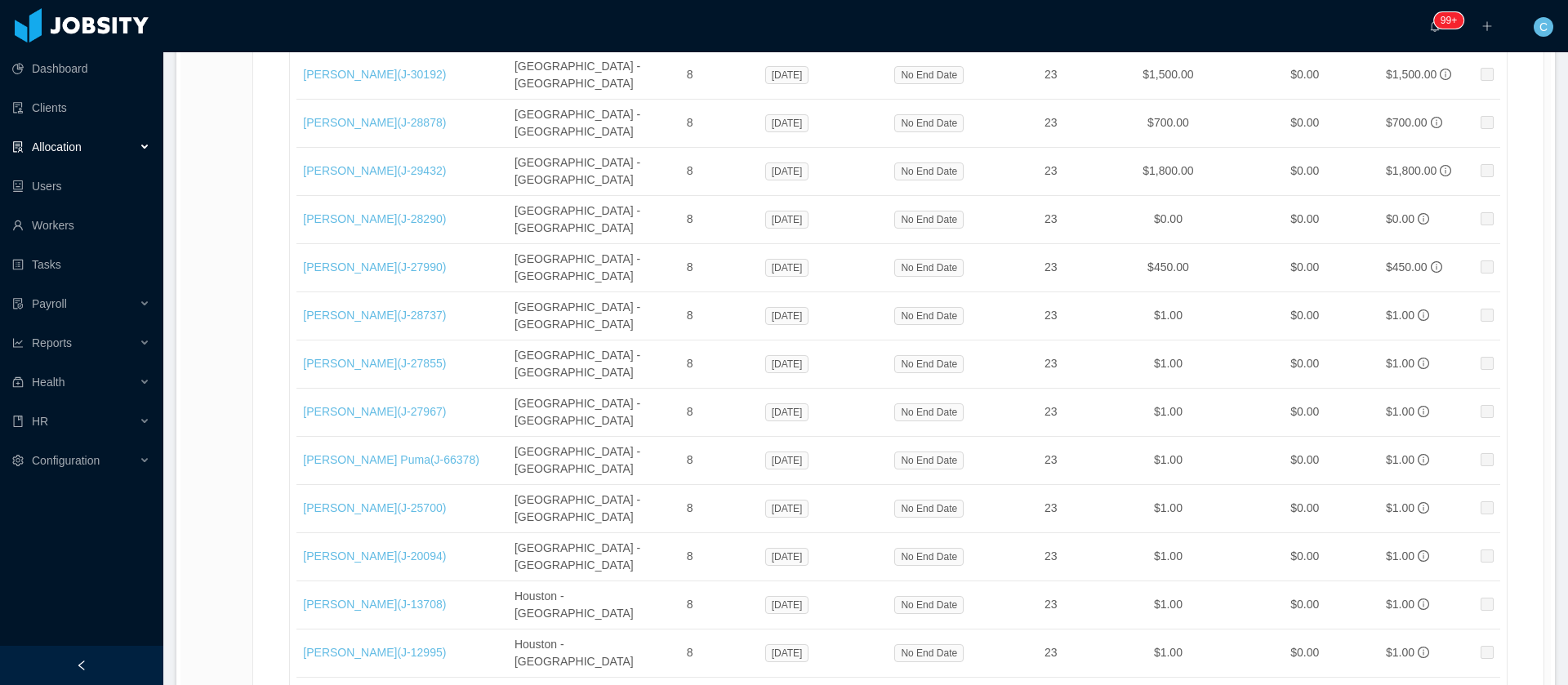
scroll to position [718, 0]
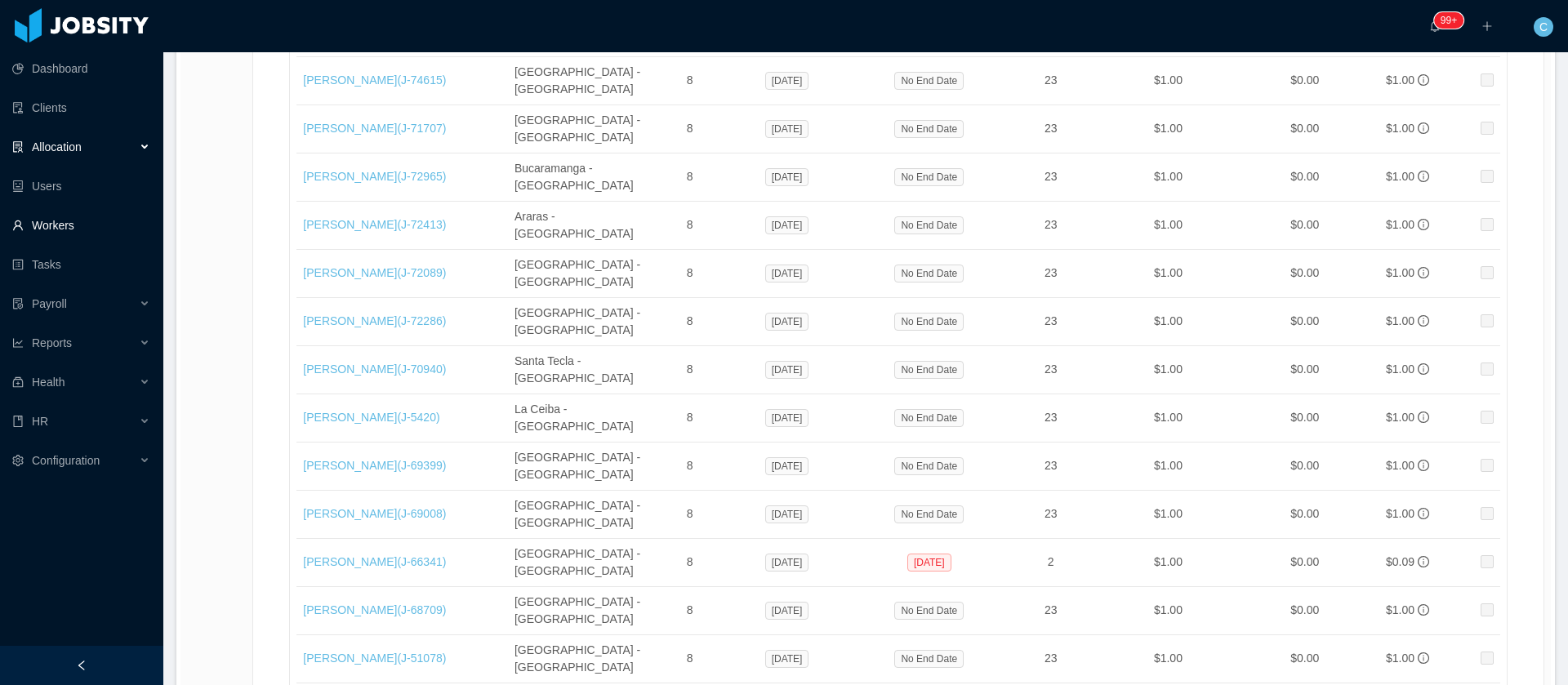
drag, startPoint x: 84, startPoint y: 215, endPoint x: 97, endPoint y: 217, distance: 13.2
click at [83, 215] on link "Workers" at bounding box center [81, 225] width 138 height 33
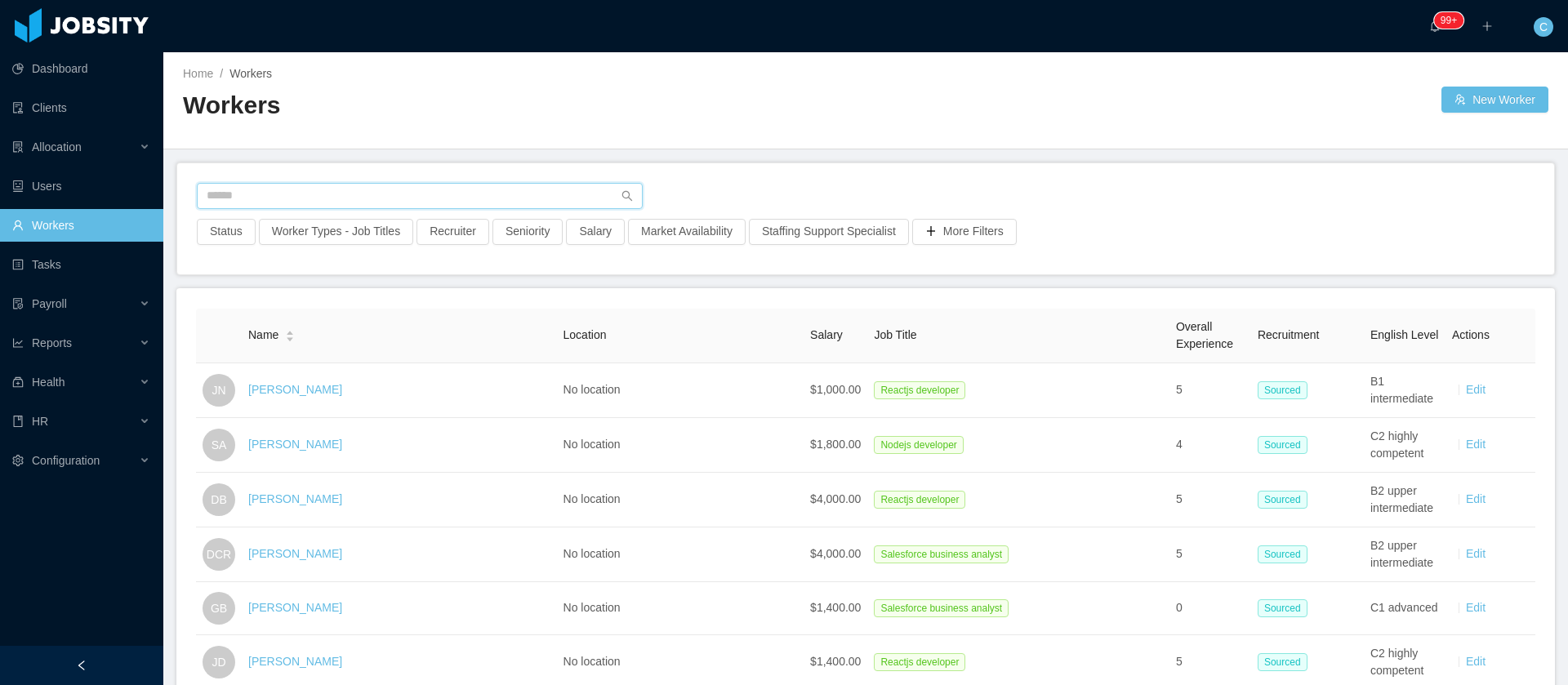
click at [239, 199] on input "text" at bounding box center [419, 196] width 446 height 26
paste input "**********"
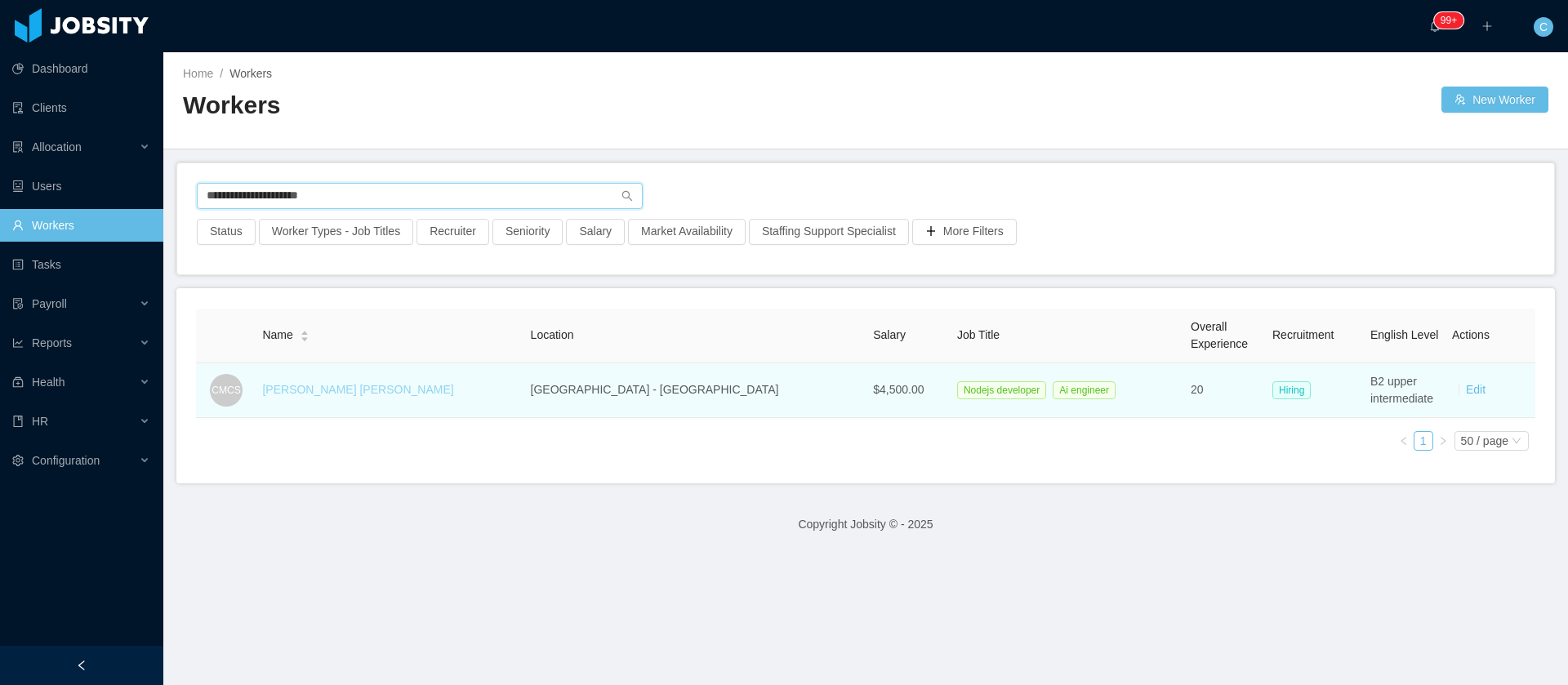
type input "**********"
click at [359, 391] on link "Carlos Magno Chiabai Santos" at bounding box center [358, 389] width 191 height 13
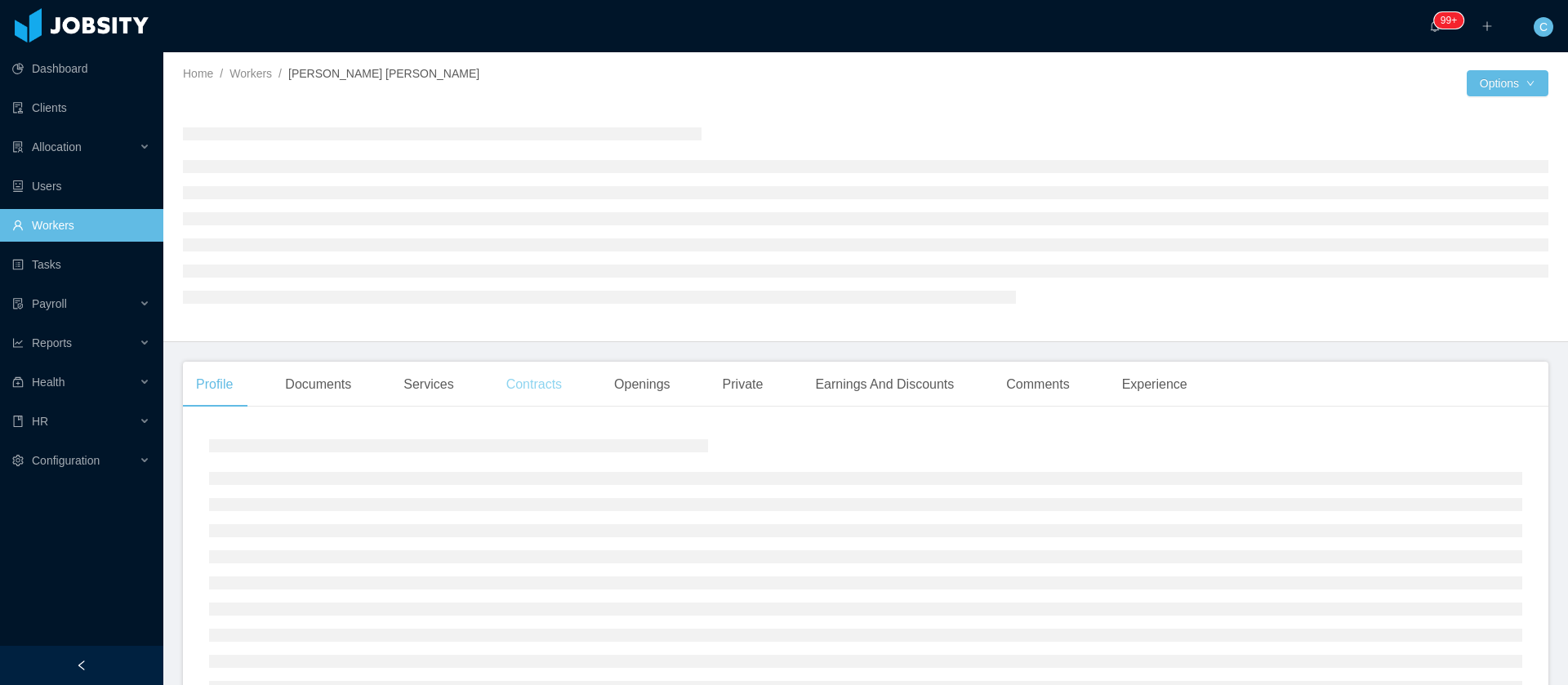
click at [553, 384] on div "Contracts" at bounding box center [534, 384] width 82 height 46
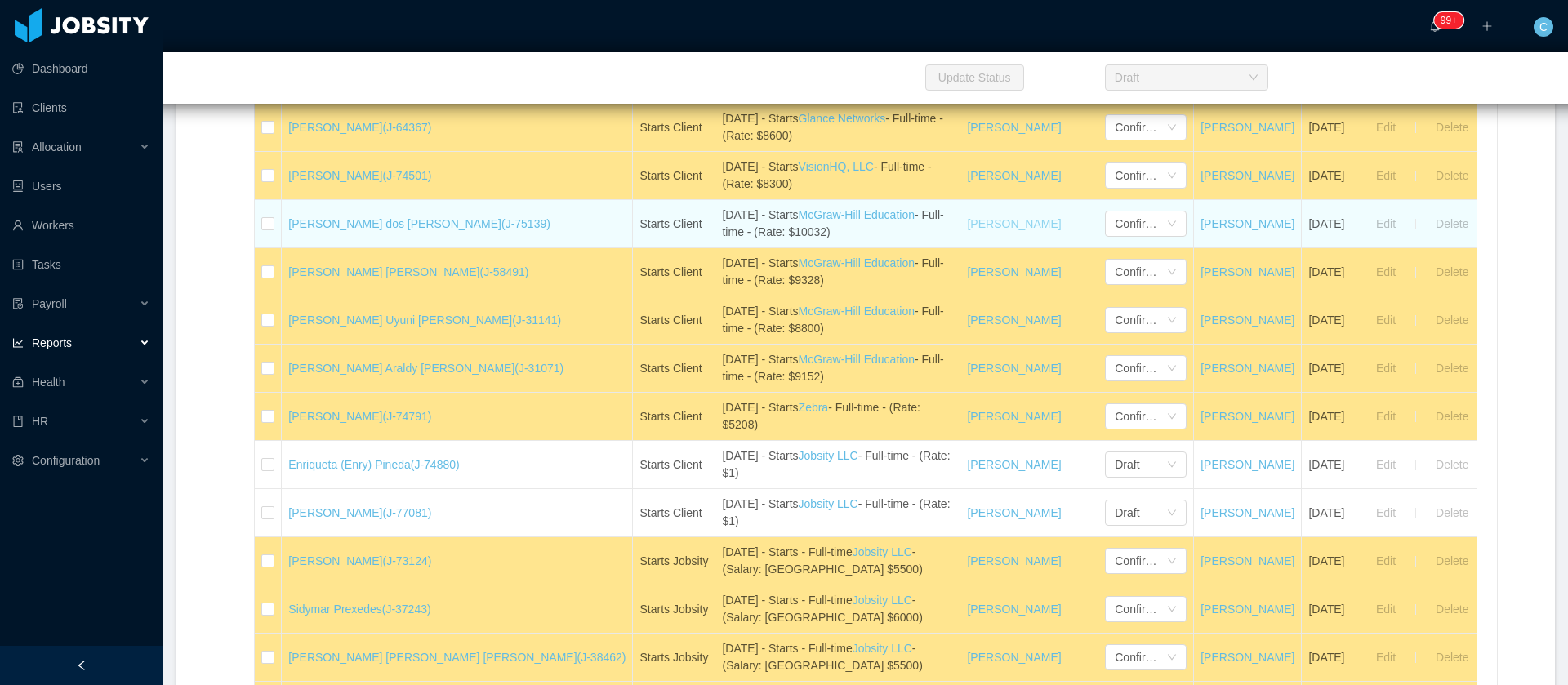
scroll to position [24317, 0]
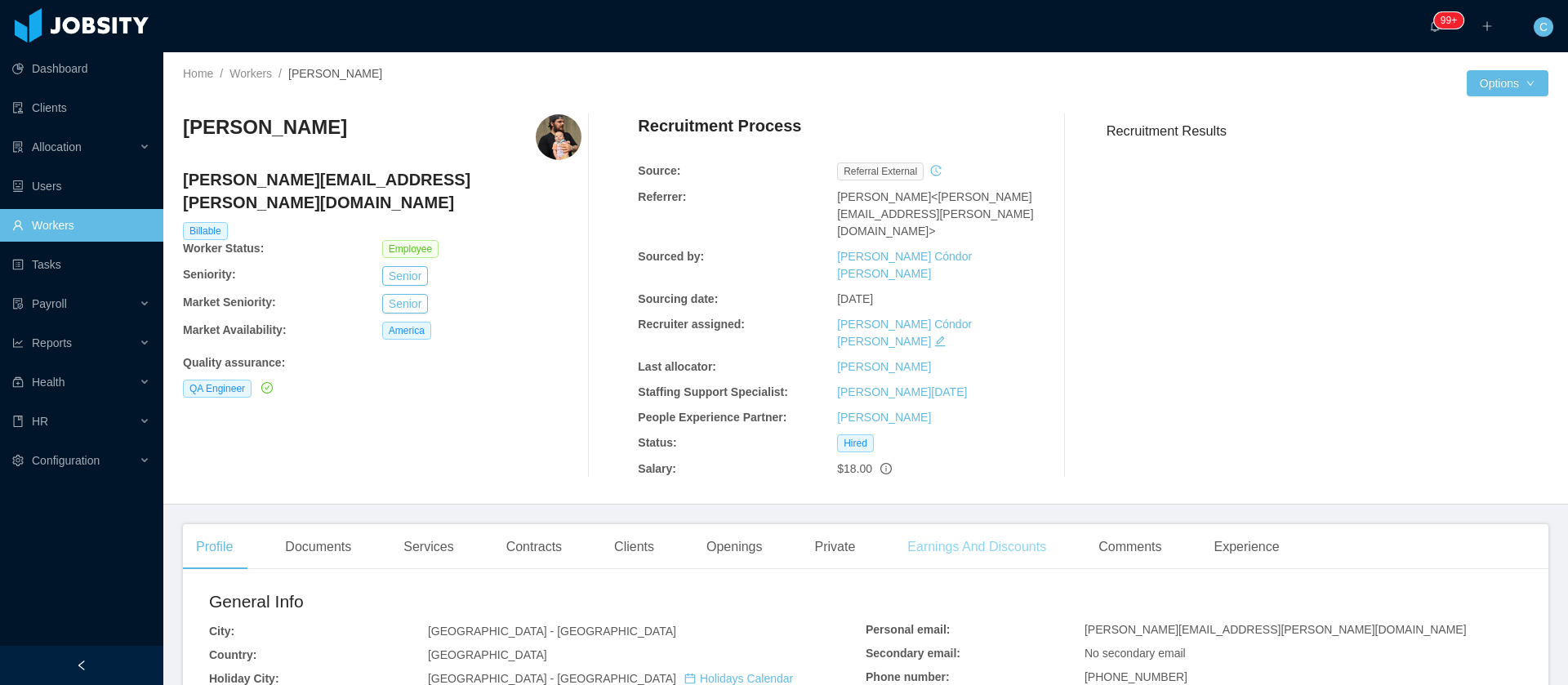
click at [1025, 525] on div "Earnings And Discounts" at bounding box center [976, 547] width 165 height 46
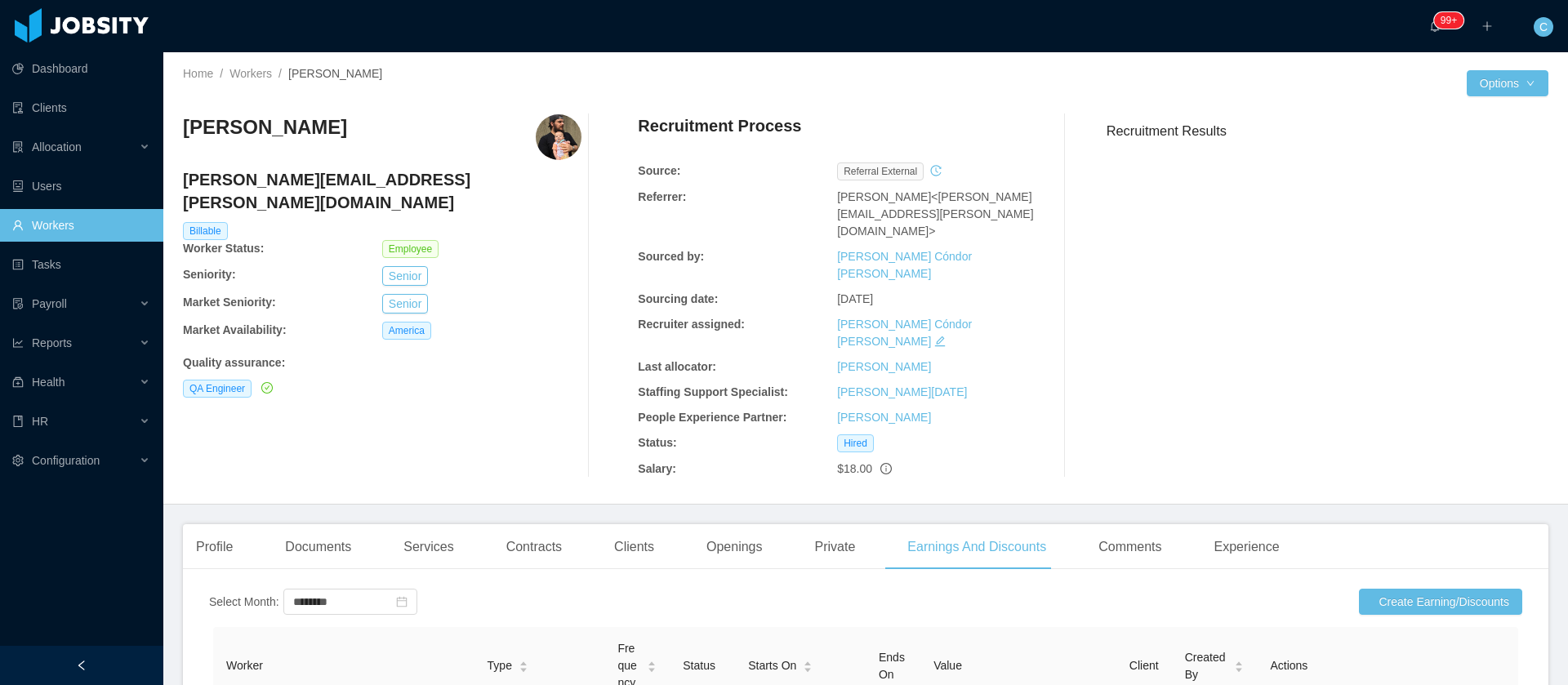
scroll to position [123, 0]
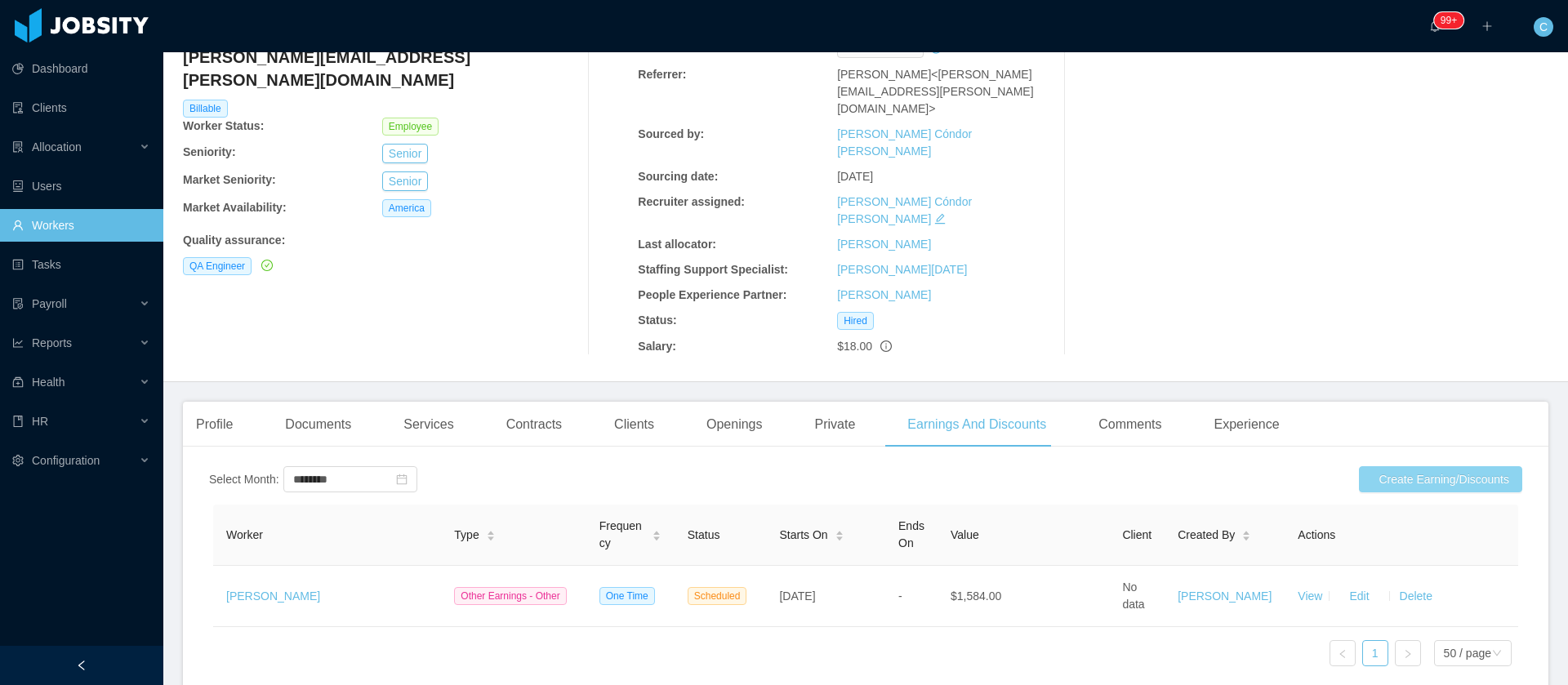
click at [1360, 467] on button "Create Earning/Discounts" at bounding box center [1440, 480] width 163 height 26
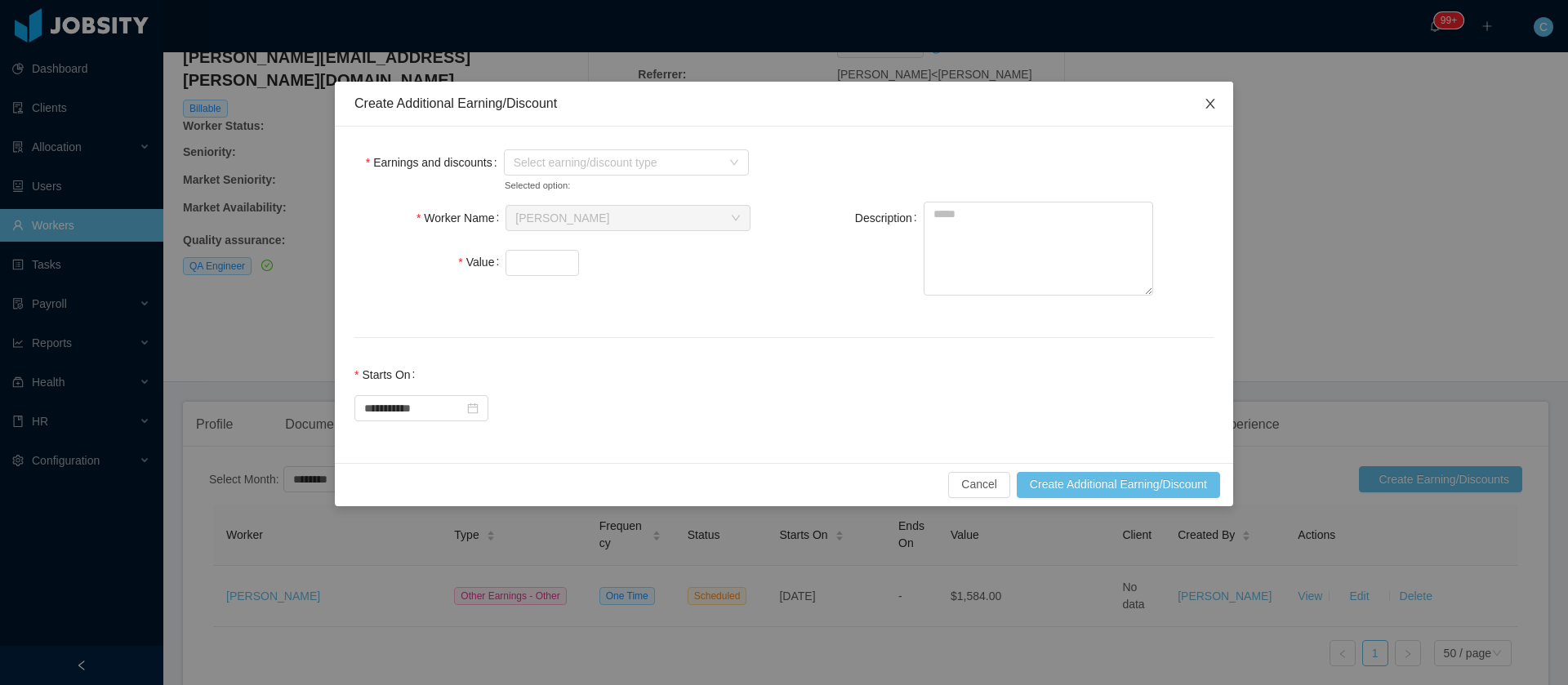
click at [1211, 97] on icon "icon: close" at bounding box center [1210, 104] width 13 height 13
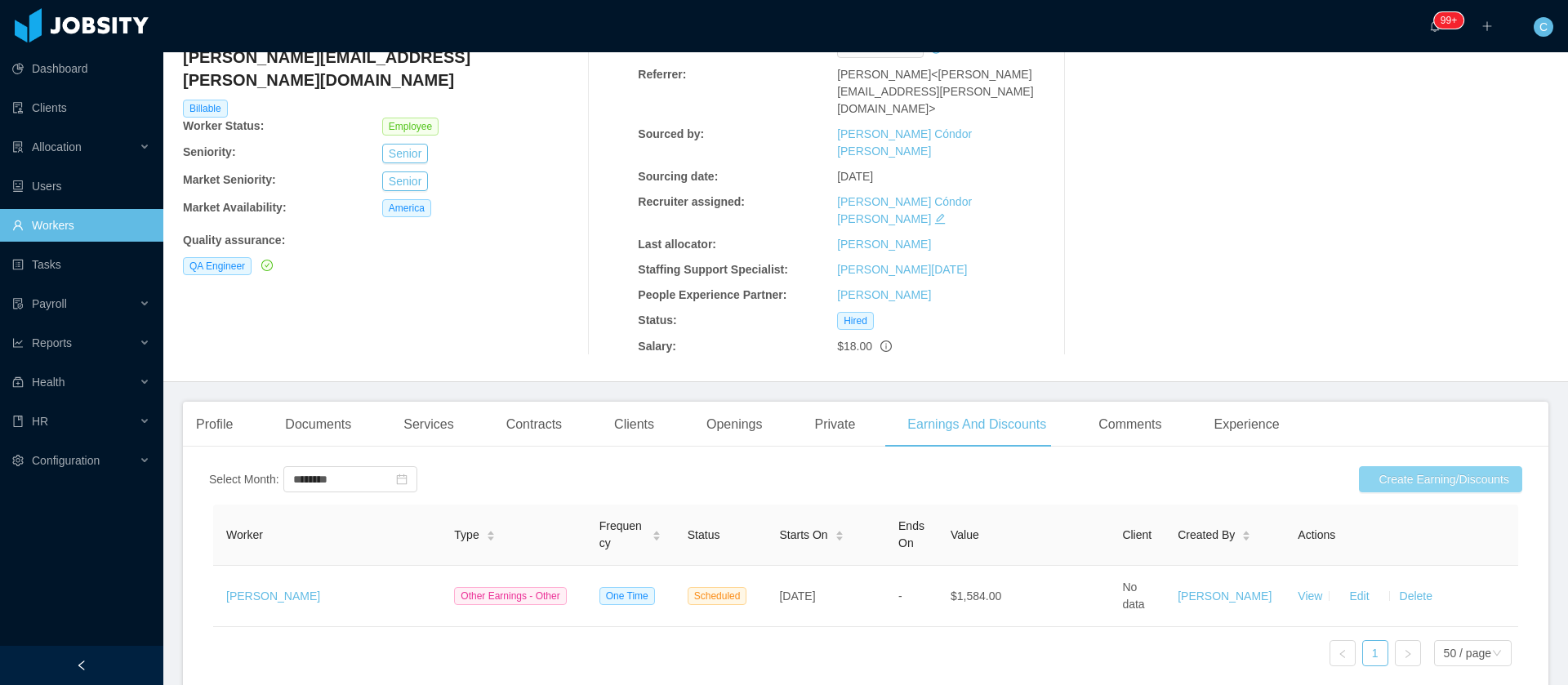
click at [1375, 467] on button "Create Earning/Discounts" at bounding box center [1440, 480] width 163 height 26
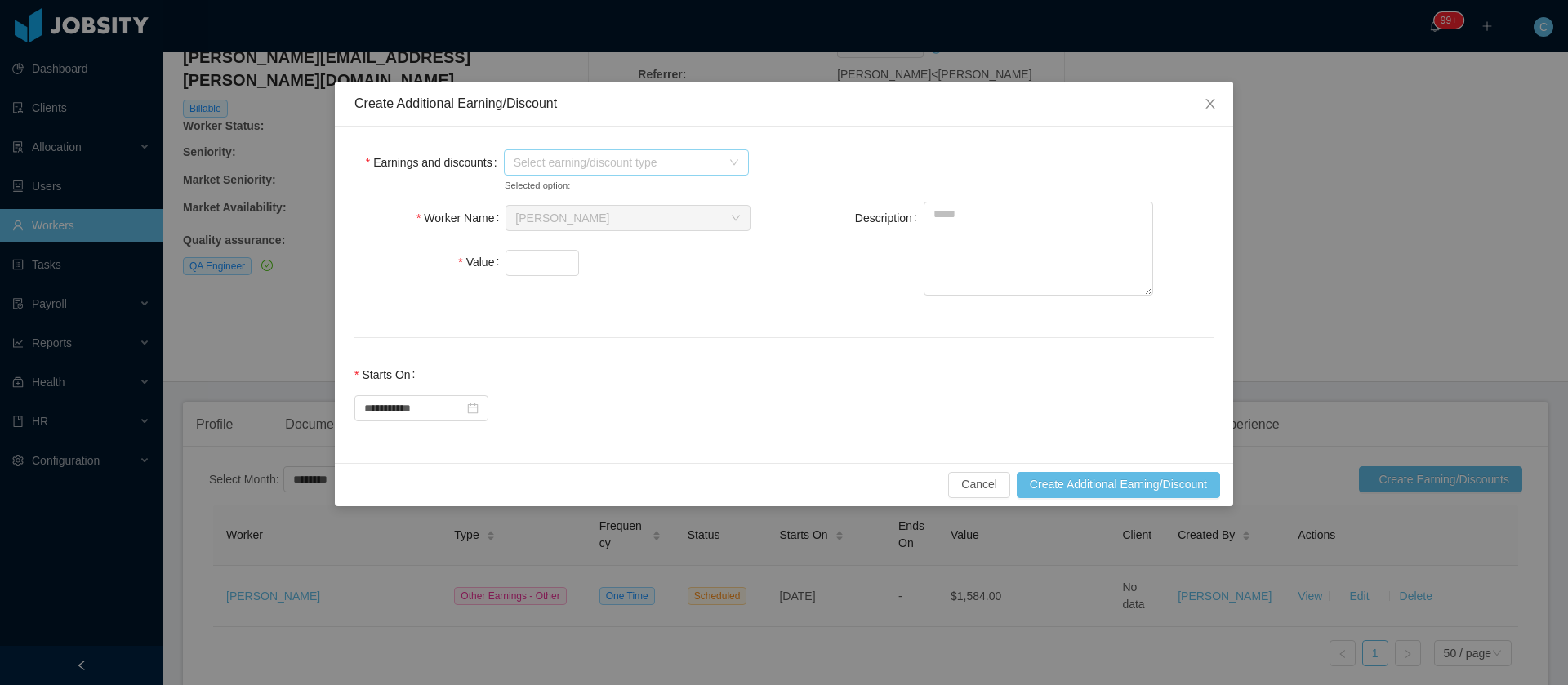
click at [518, 150] on span "Select earning/discount type" at bounding box center [621, 162] width 215 height 24
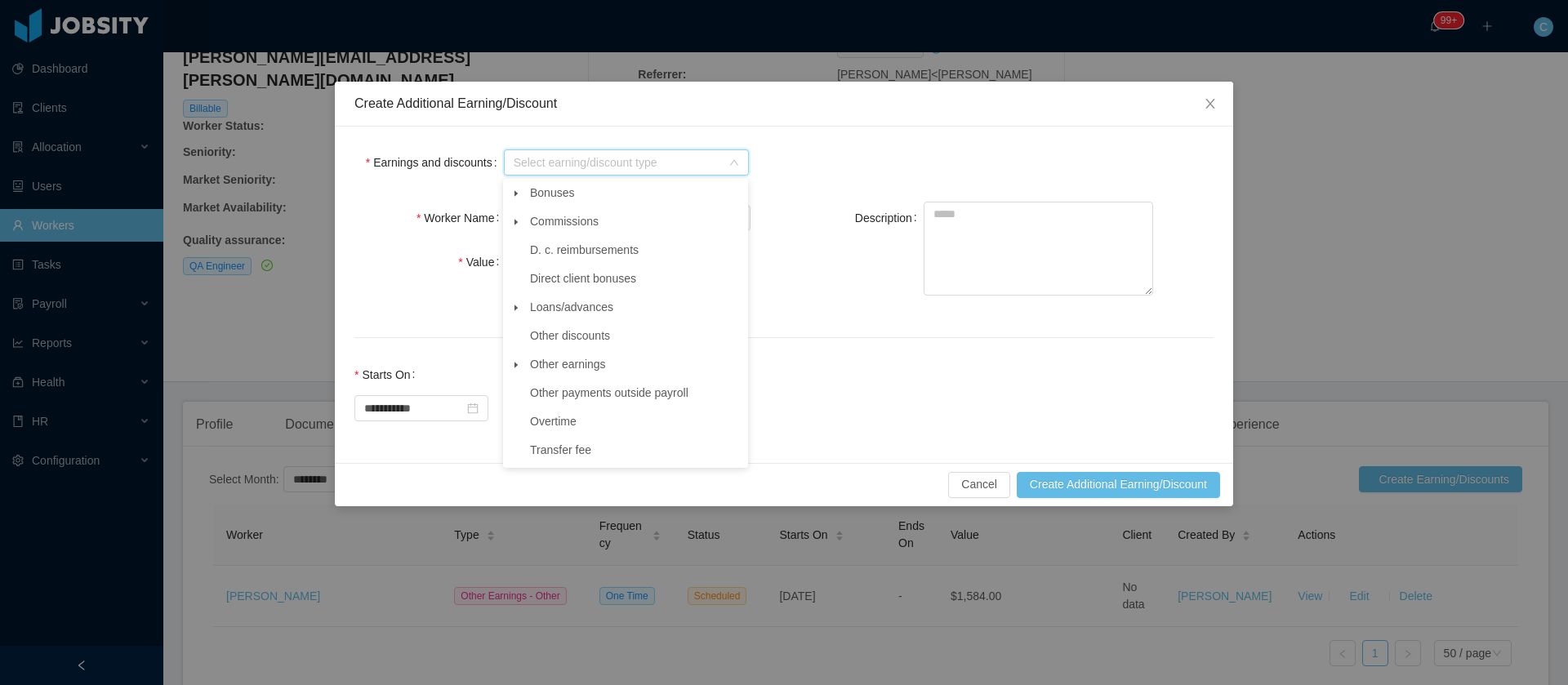
click at [511, 309] on span at bounding box center [516, 308] width 20 height 20
click at [568, 399] on span "Loan" at bounding box center [557, 393] width 25 height 13
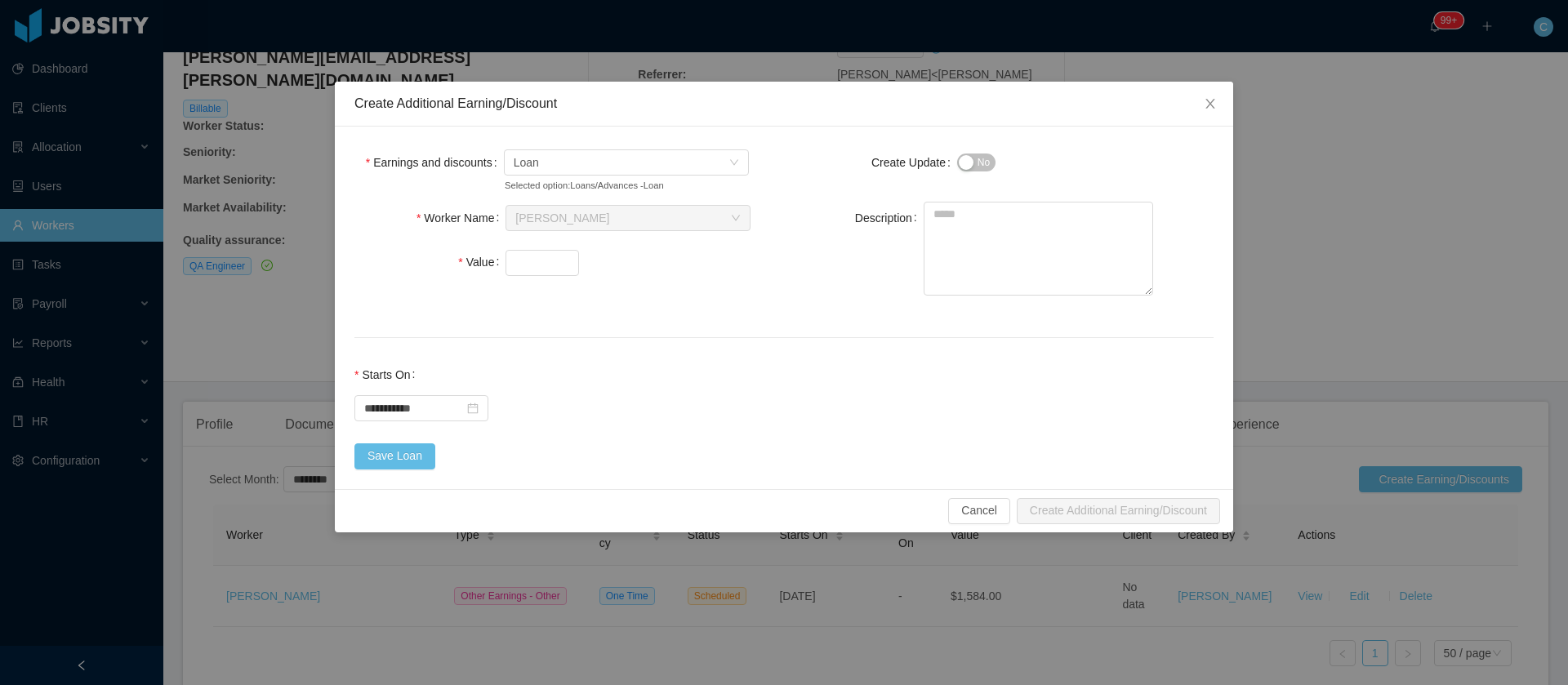
click at [543, 274] on div at bounding box center [547, 262] width 84 height 33
click at [543, 264] on input "Value" at bounding box center [542, 263] width 72 height 24
type input "****"
click at [416, 452] on button "Save Loan" at bounding box center [395, 456] width 81 height 26
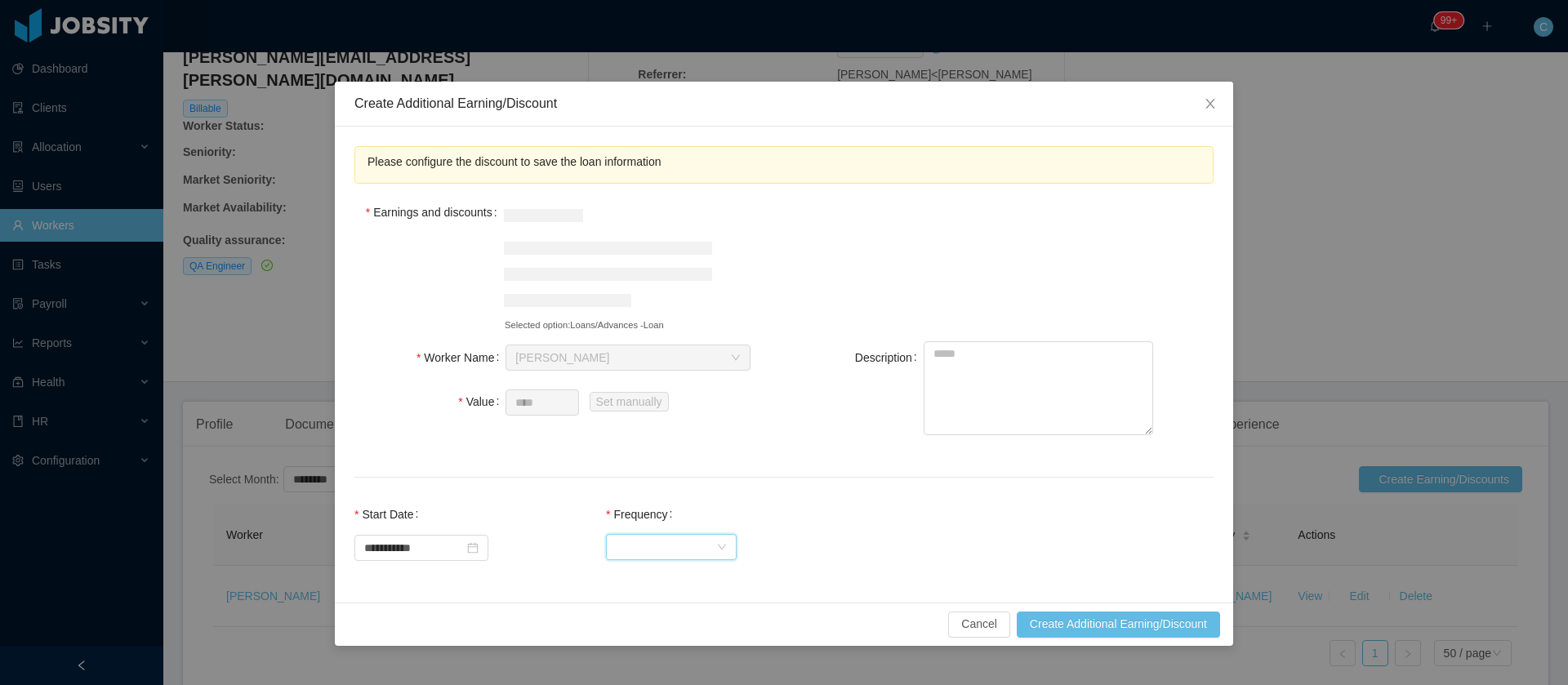
click at [710, 550] on div "Select Frequency" at bounding box center [666, 547] width 100 height 24
click at [680, 583] on li "One Time" at bounding box center [687, 579] width 131 height 26
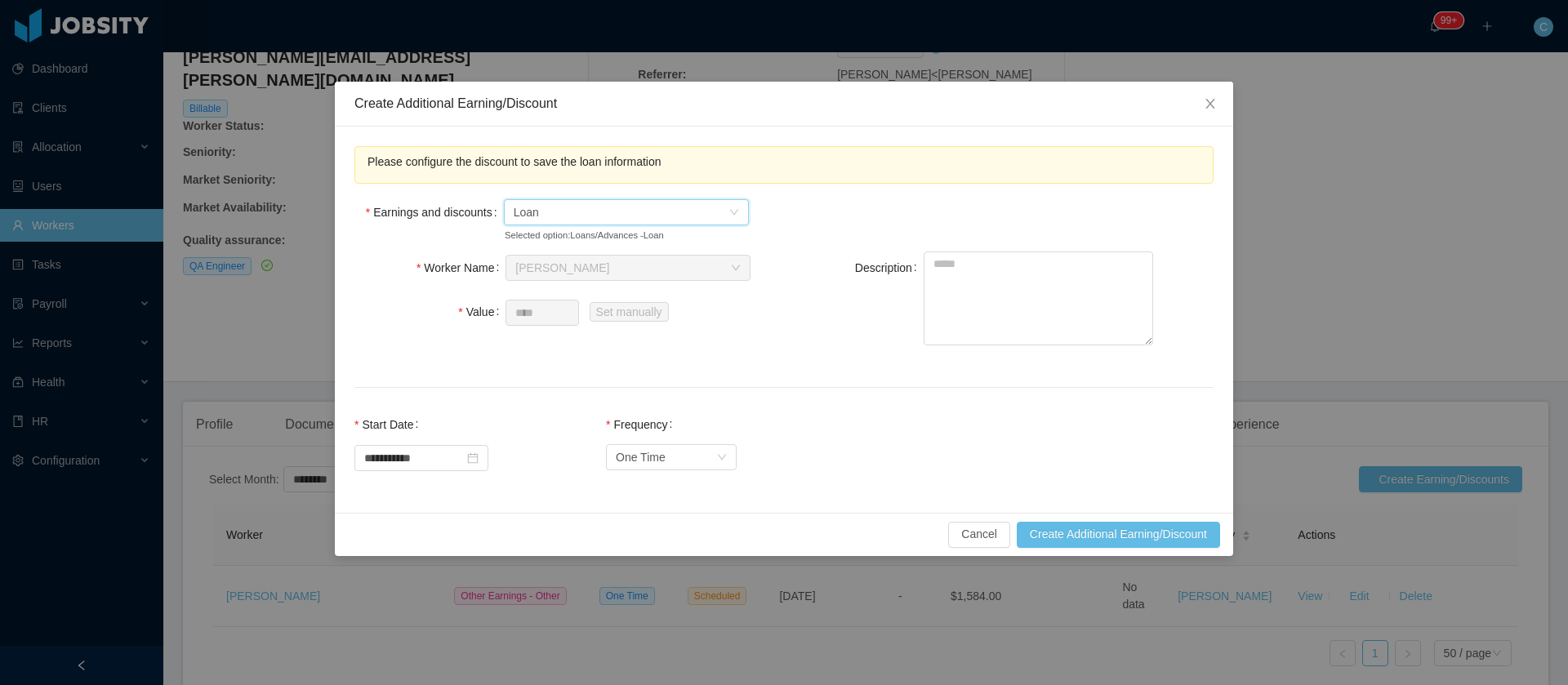
click at [587, 218] on span "Loan" at bounding box center [621, 212] width 215 height 24
click at [962, 536] on button "Cancel" at bounding box center [979, 535] width 62 height 26
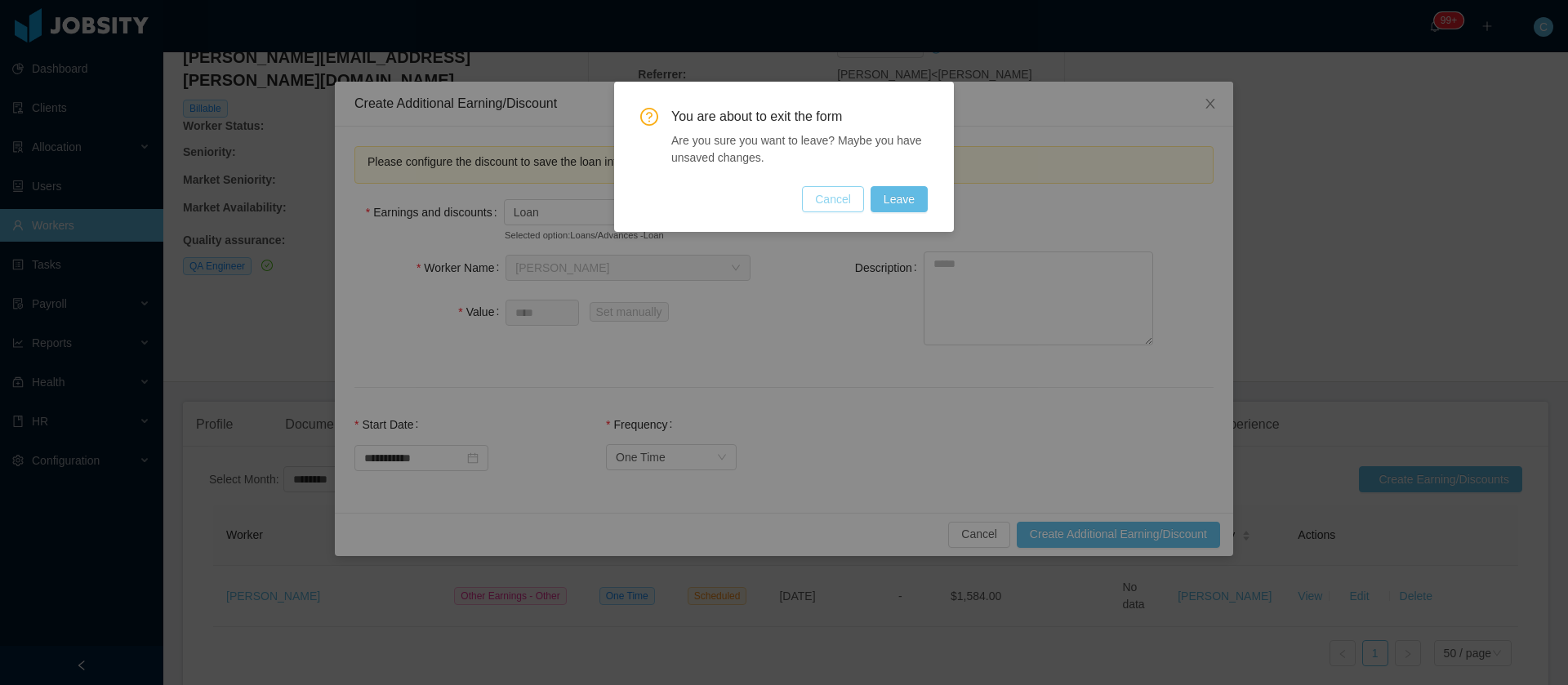
click at [842, 204] on button "Cancel" at bounding box center [833, 199] width 62 height 26
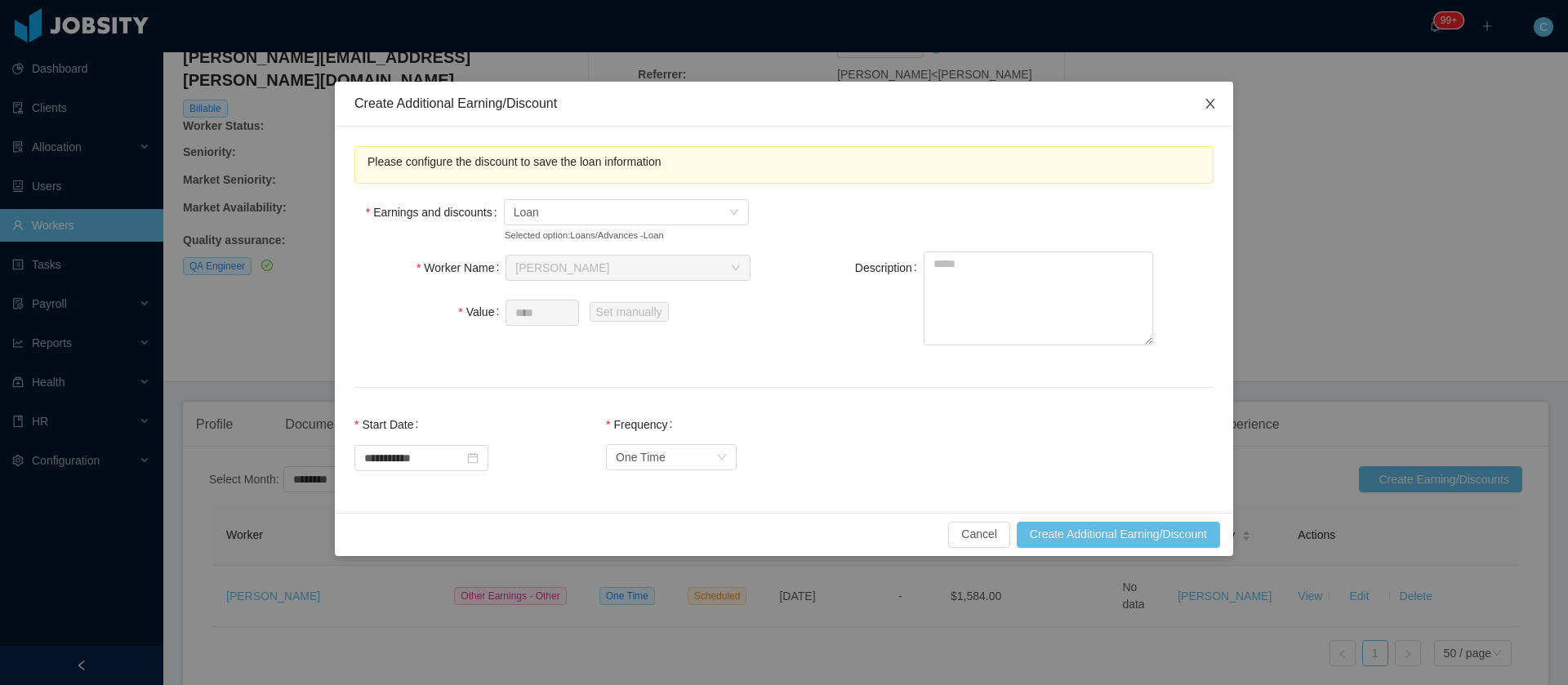
click at [1213, 109] on icon "icon: close" at bounding box center [1210, 104] width 13 height 13
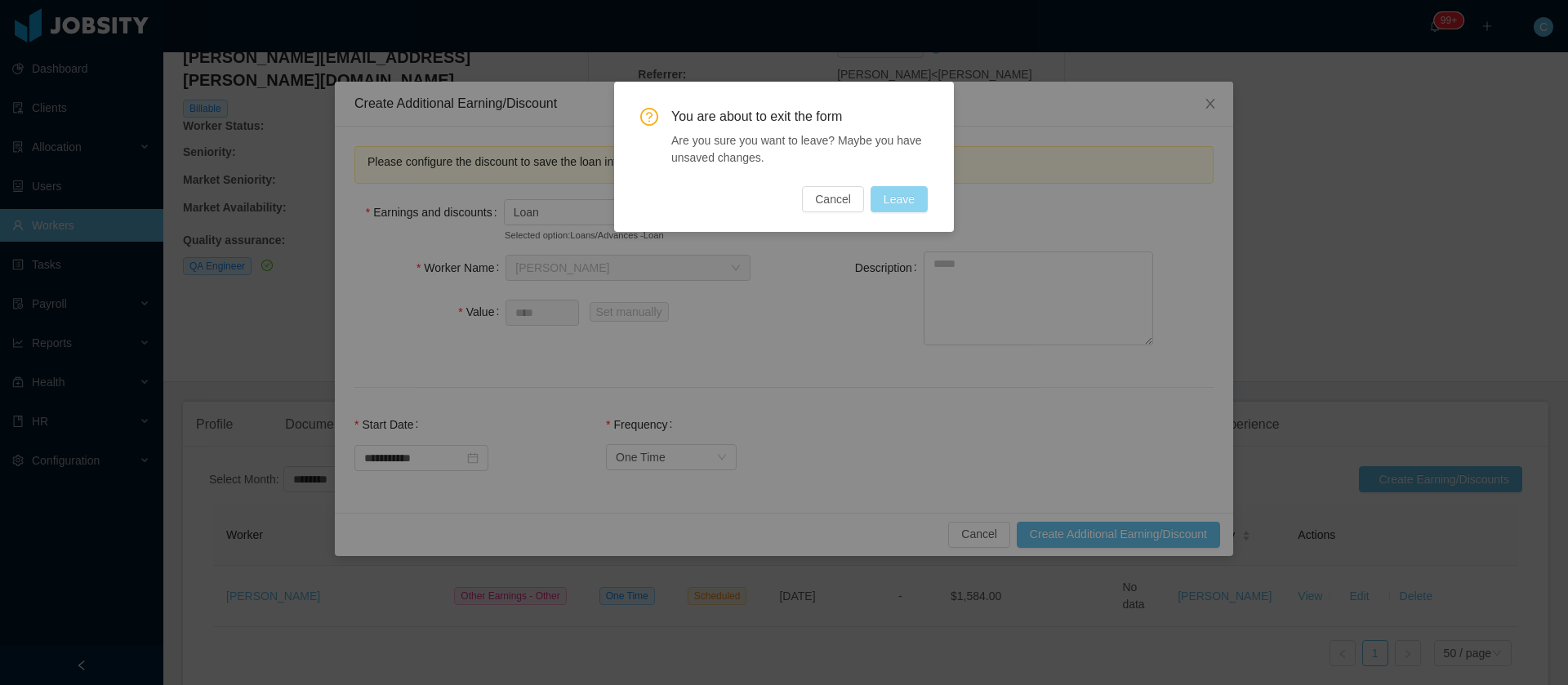
click at [897, 197] on button "Leave" at bounding box center [899, 199] width 57 height 26
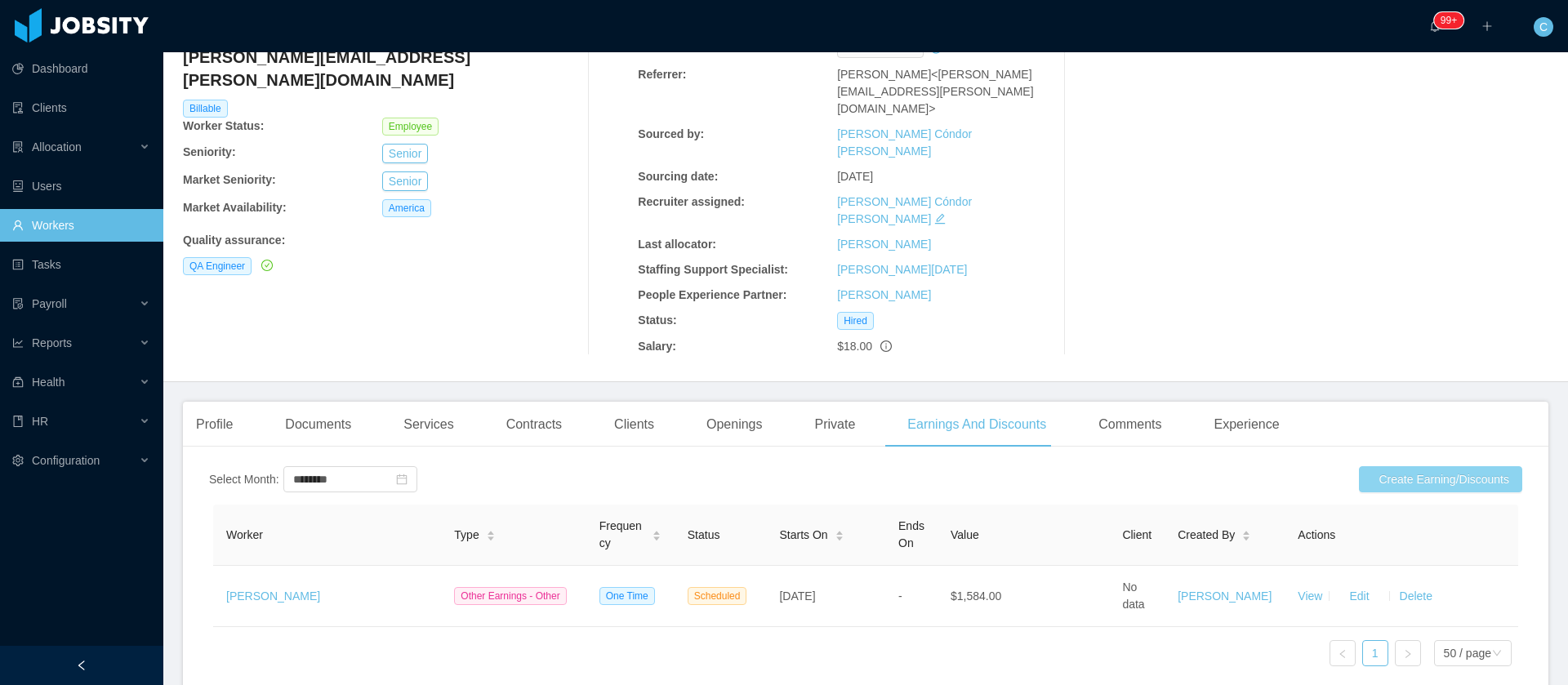
click at [1391, 467] on button "Create Earning/Discounts" at bounding box center [1440, 480] width 163 height 26
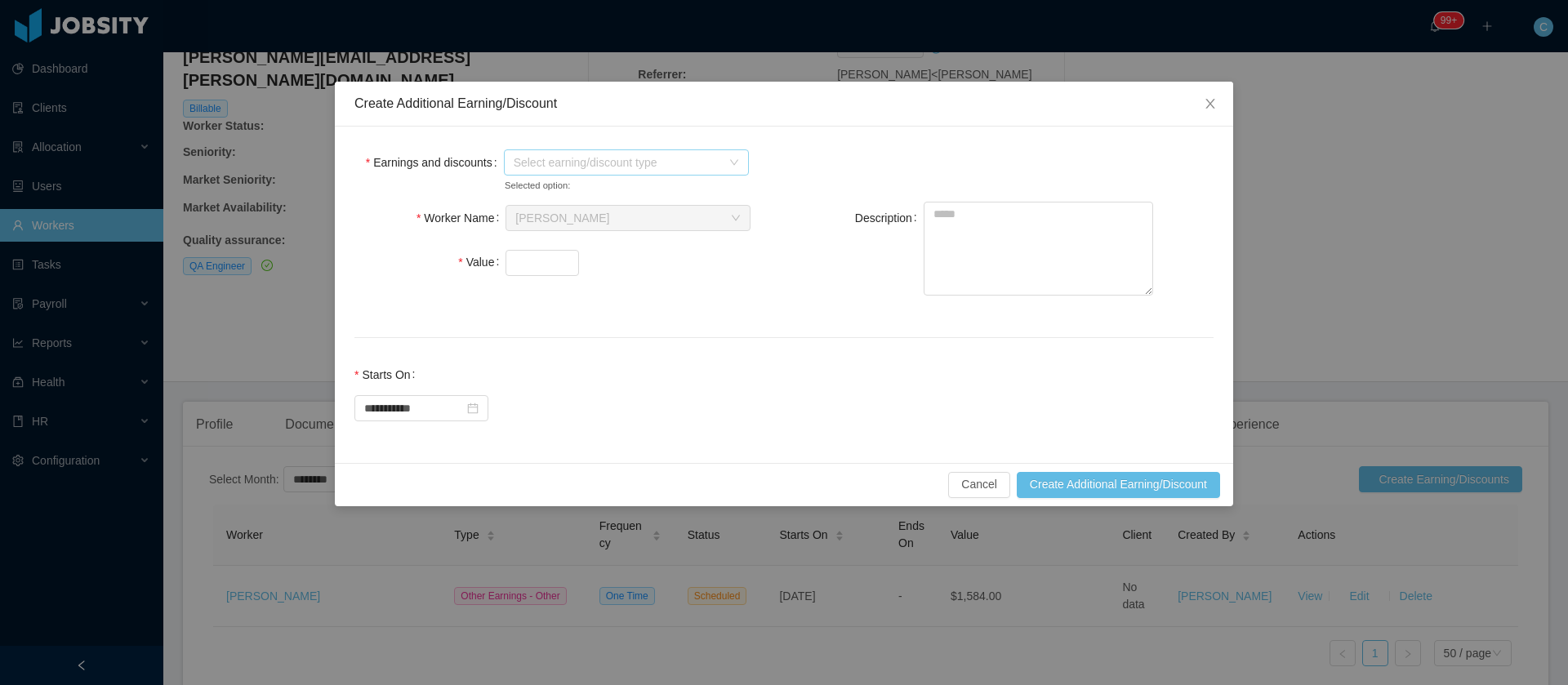
click at [609, 167] on span "Select earning/discount type" at bounding box center [618, 162] width 208 height 16
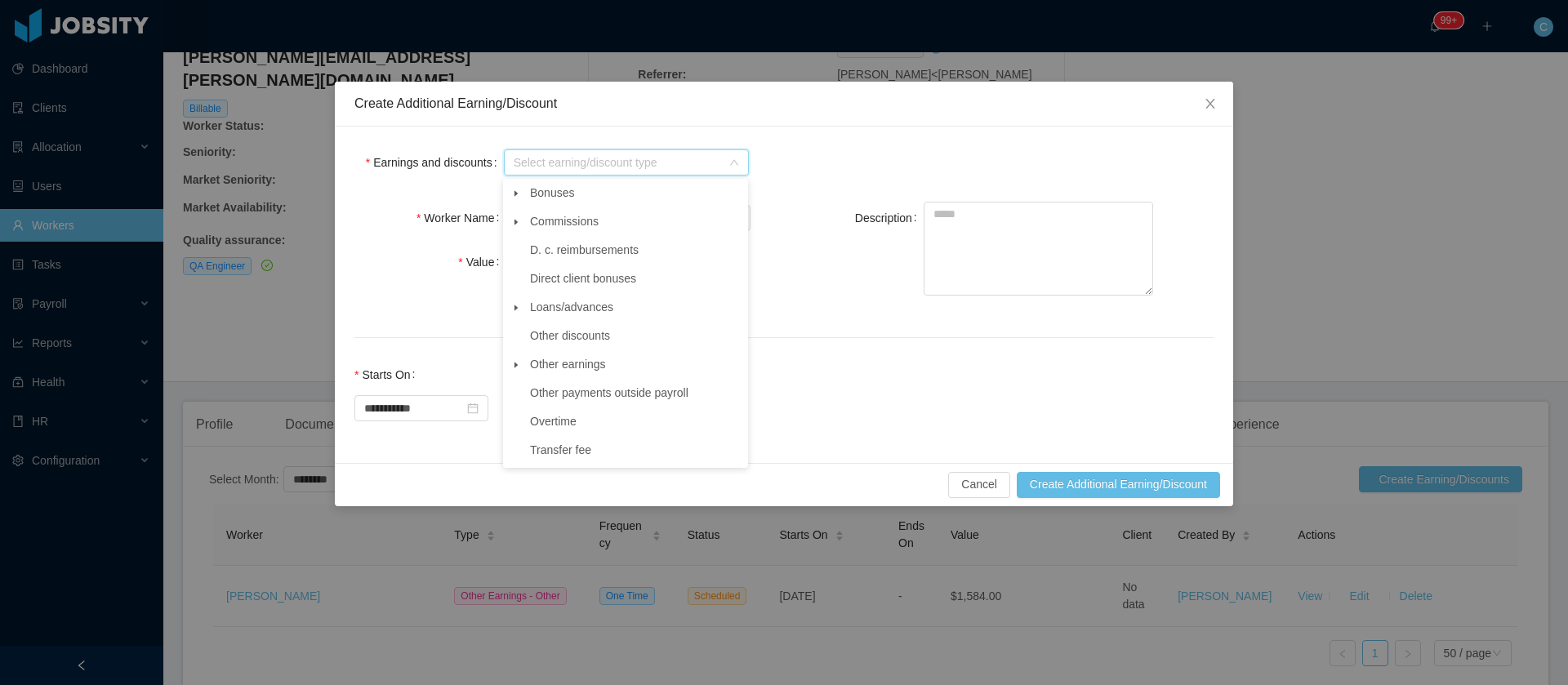
click at [516, 309] on icon "icon: caret-down" at bounding box center [517, 307] width 3 height 6
click at [596, 424] on span "Salary advance" at bounding box center [585, 421] width 79 height 13
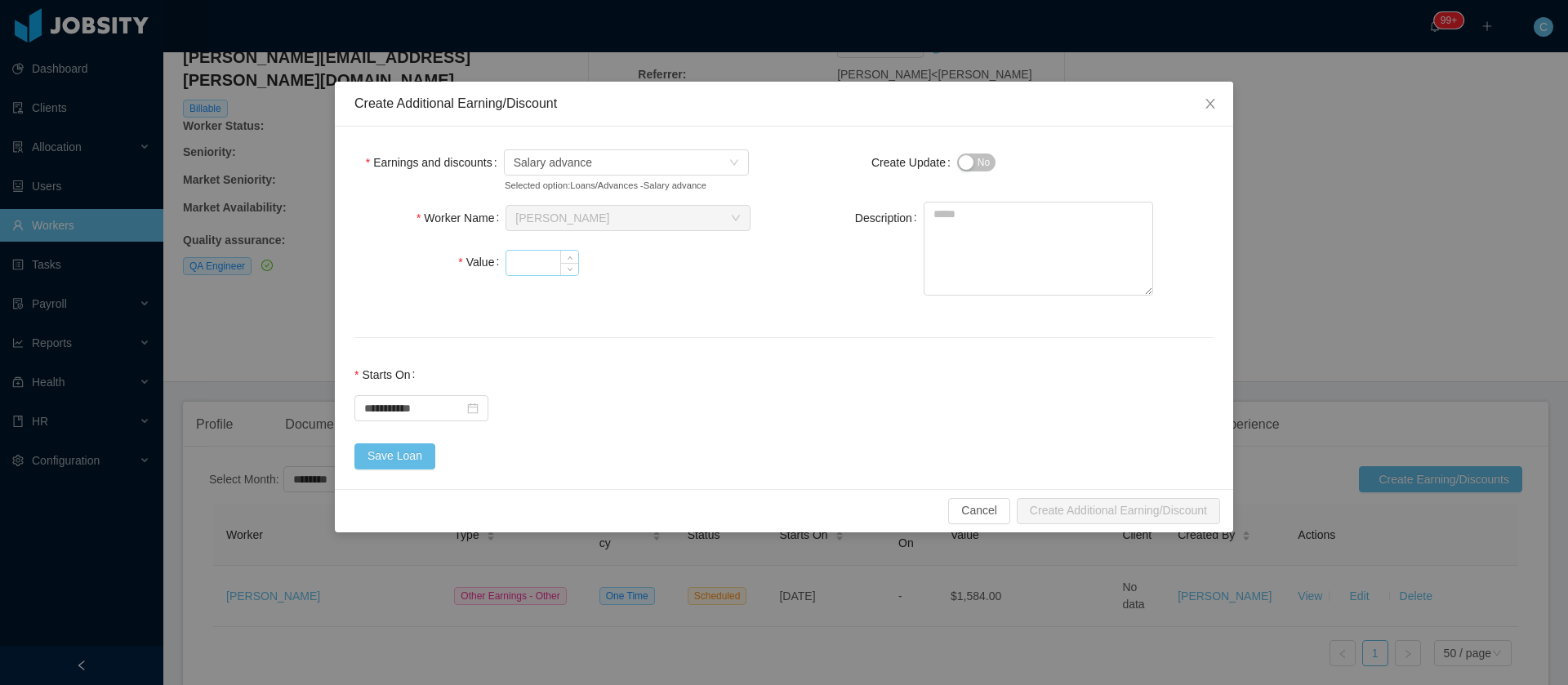
click at [540, 265] on input "Value" at bounding box center [542, 263] width 72 height 24
type input "****"
click at [387, 459] on button "Save Loan" at bounding box center [395, 456] width 81 height 26
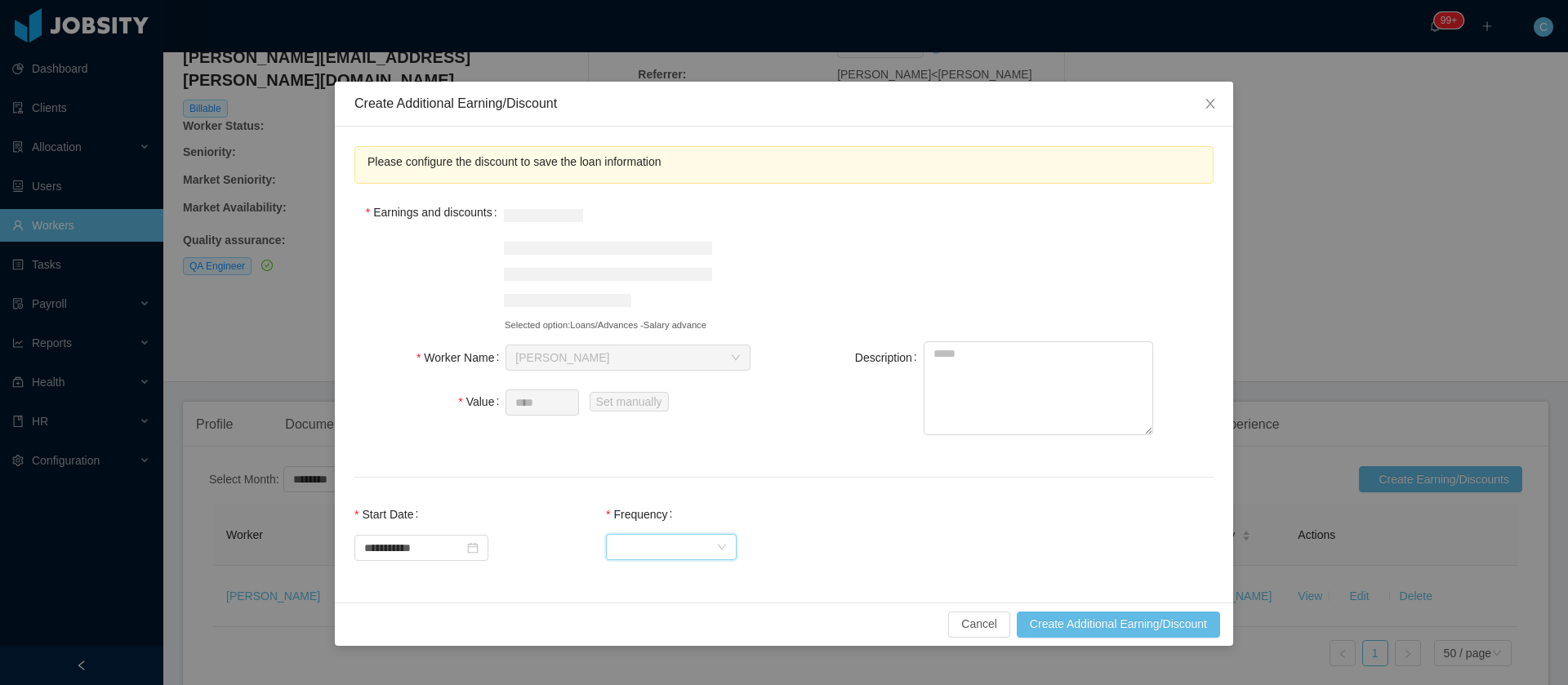
click at [672, 534] on div "Select Frequency" at bounding box center [672, 547] width 131 height 26
click at [673, 575] on li "One Time" at bounding box center [687, 579] width 131 height 26
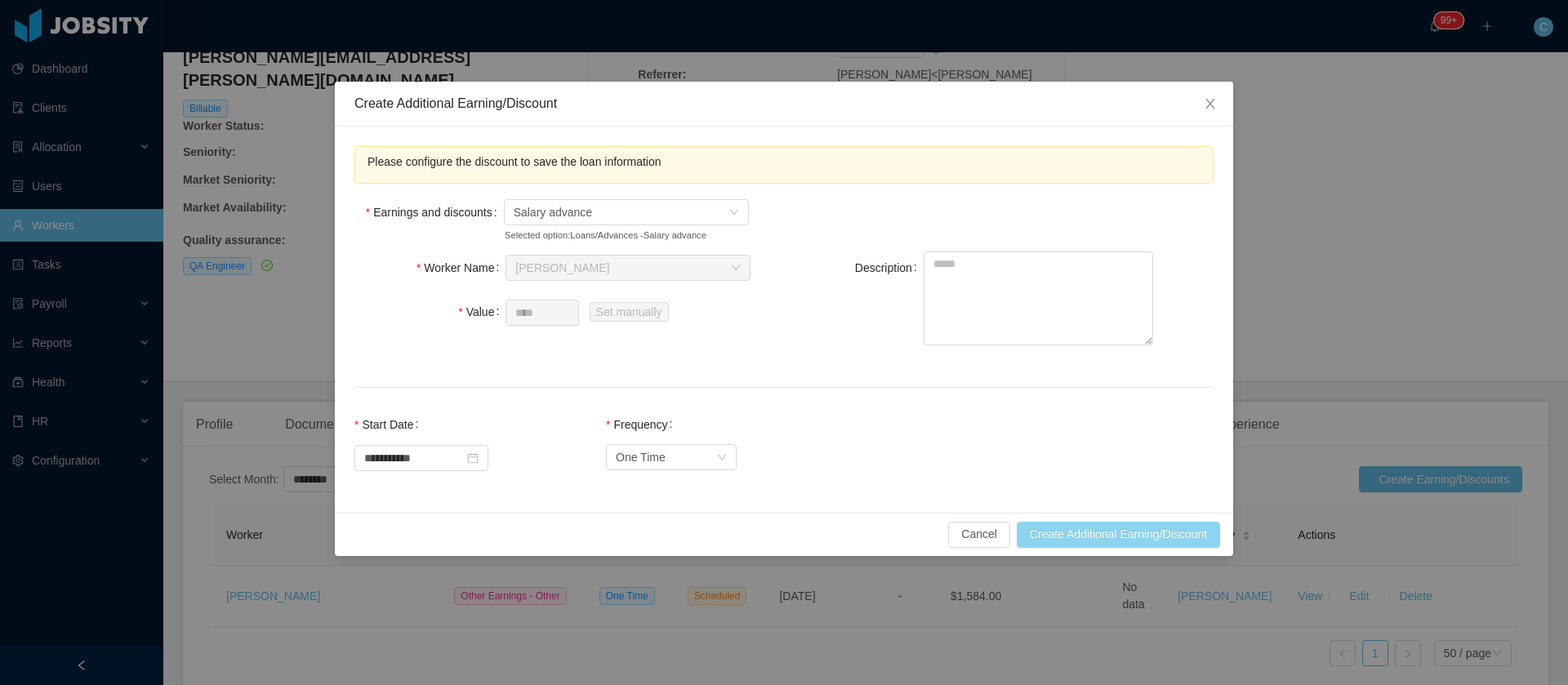
click at [1068, 536] on button "Create Additional Earning/Discount" at bounding box center [1119, 535] width 204 height 26
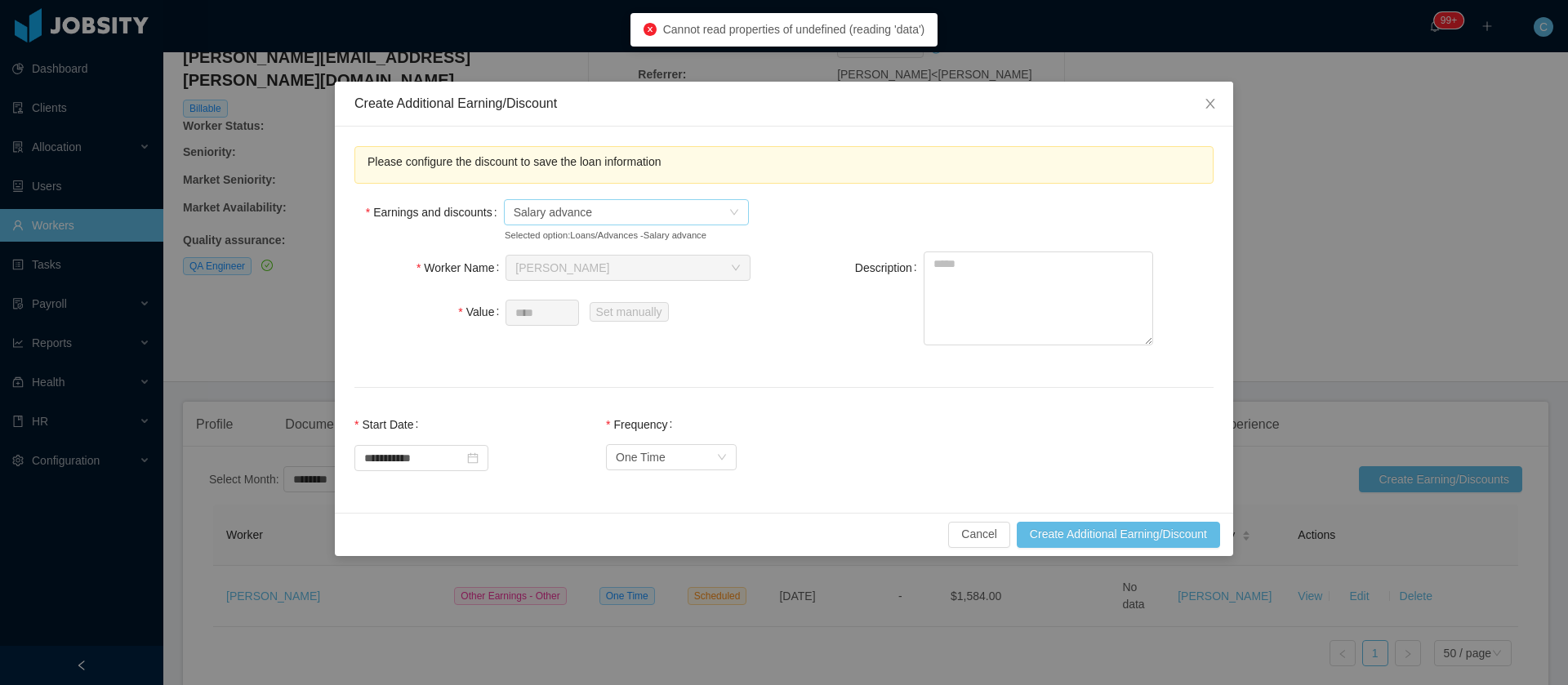
click at [681, 215] on span "Salary advance" at bounding box center [621, 212] width 215 height 24
click at [691, 338] on div "Worker Name Search workers... Arthur Henrique Mendes Value **** Set manually" at bounding box center [577, 300] width 430 height 97
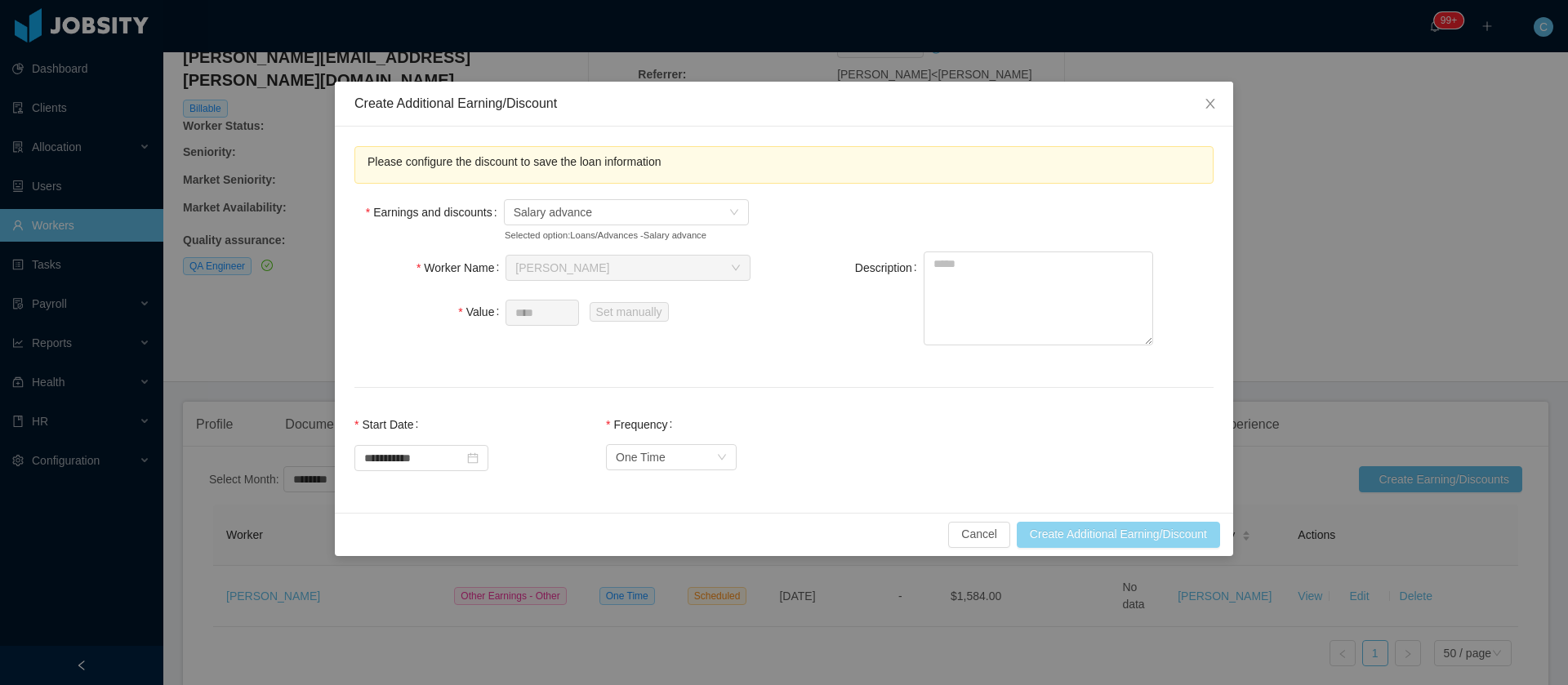
click at [1072, 537] on button "Create Additional Earning/Discount" at bounding box center [1119, 535] width 204 height 26
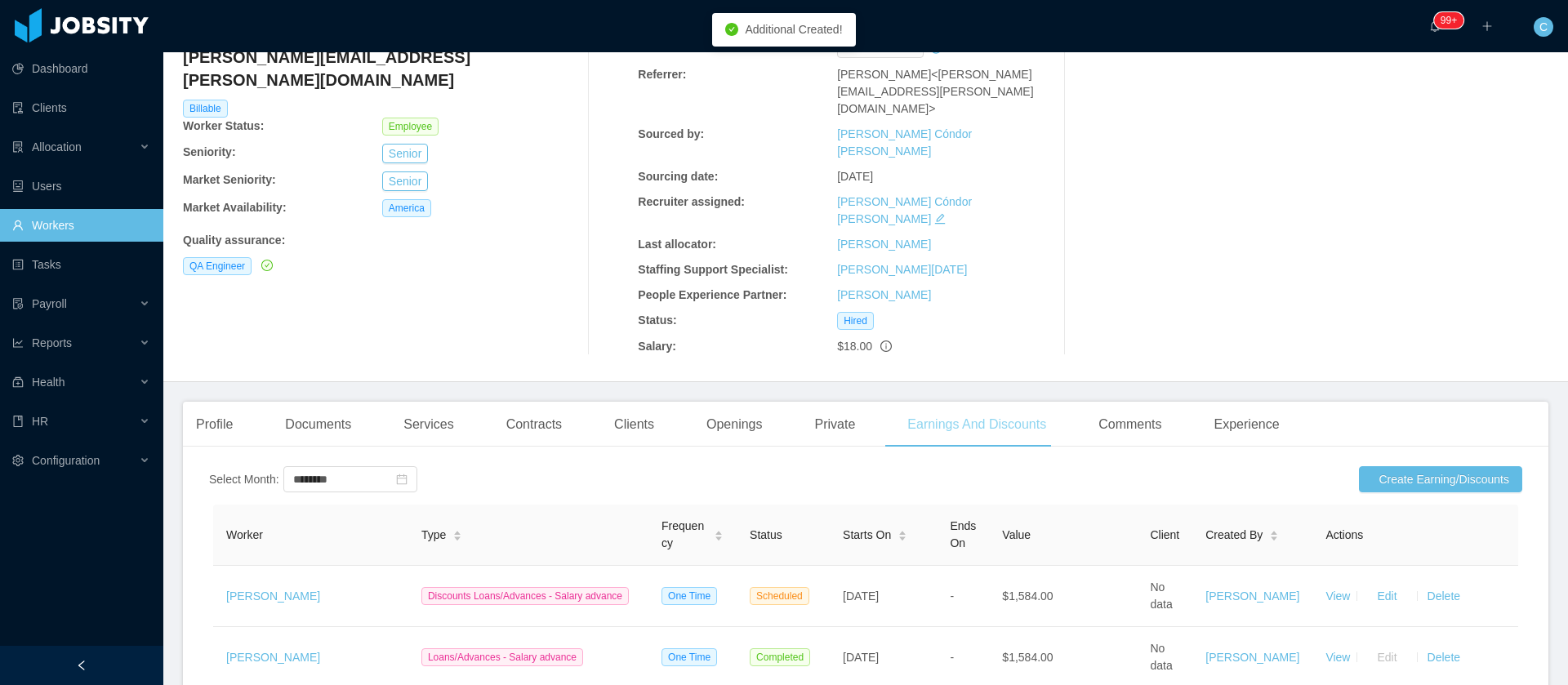
scroll to position [245, 0]
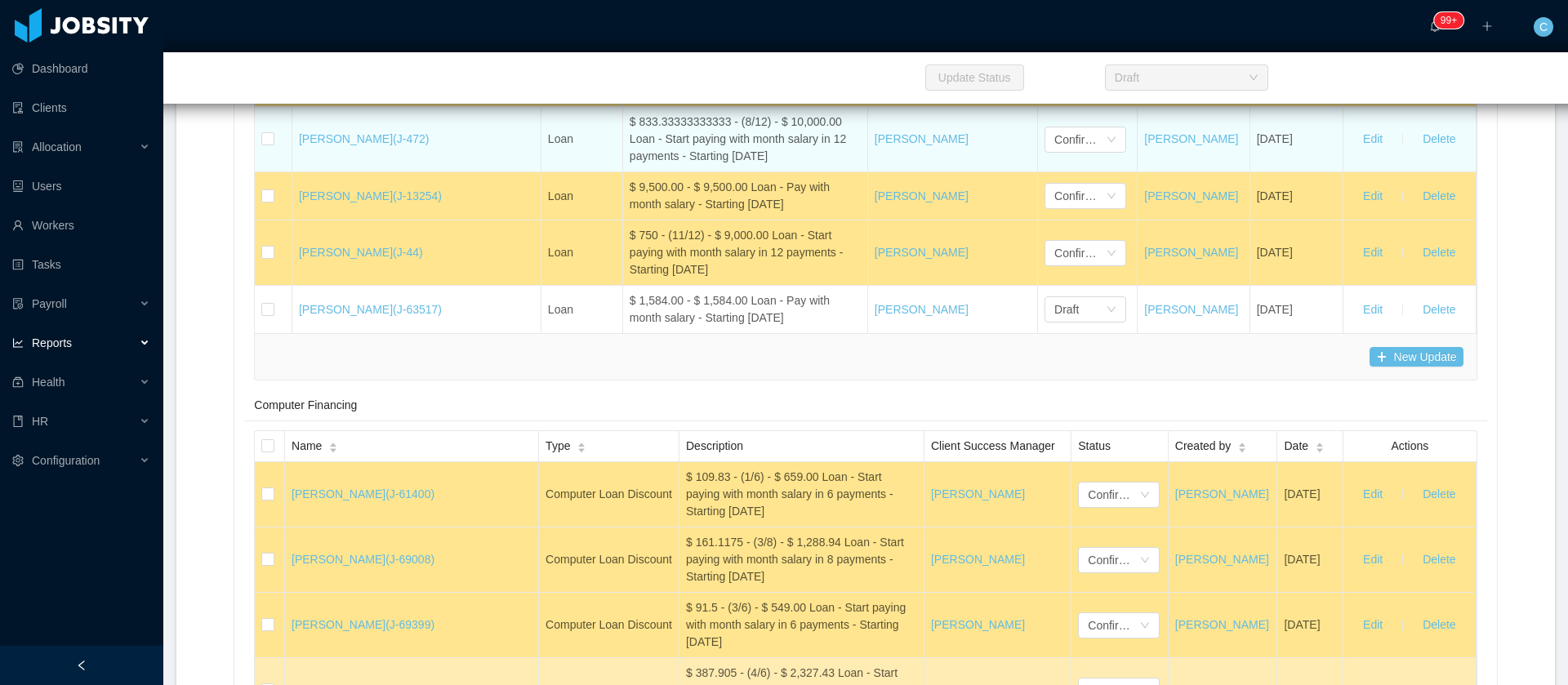
scroll to position [25901, 0]
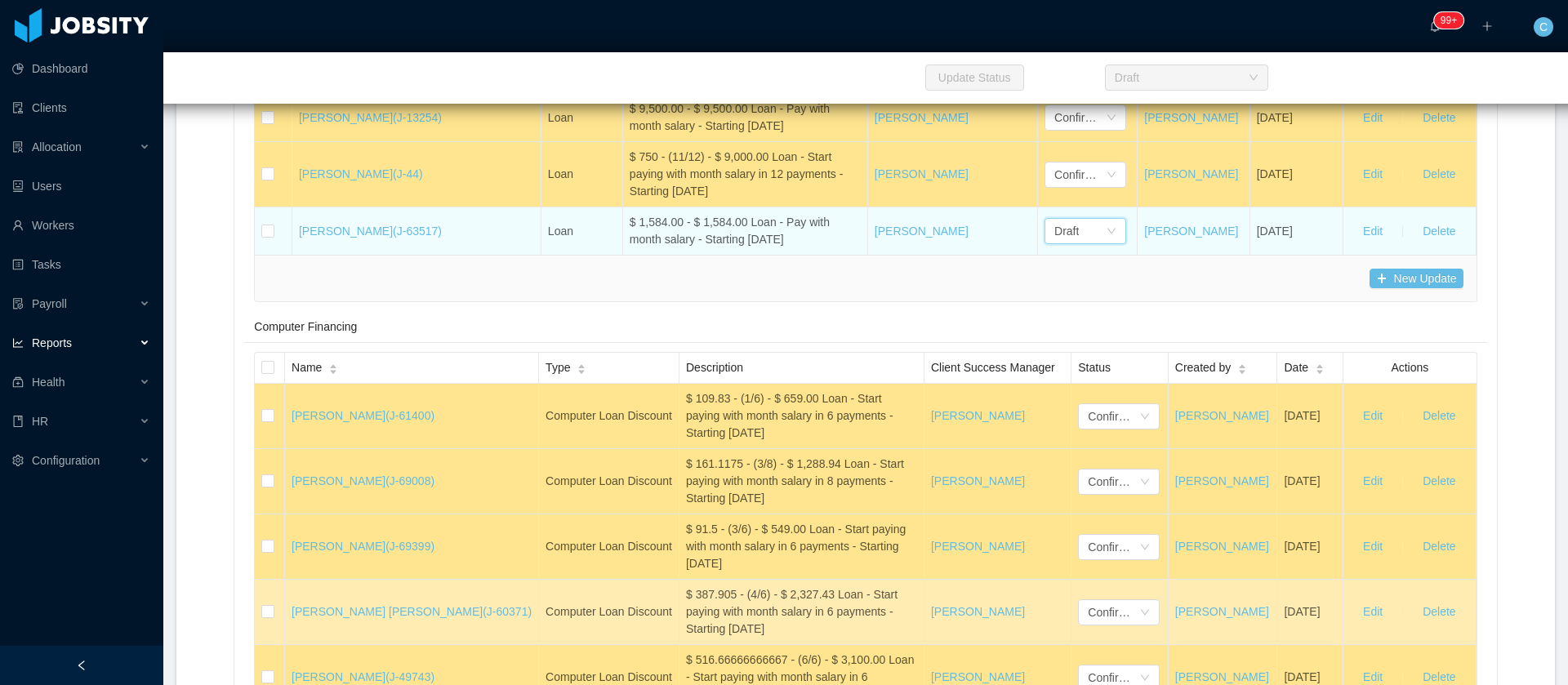
click at [1055, 243] on div "Draft" at bounding box center [1081, 231] width 52 height 24
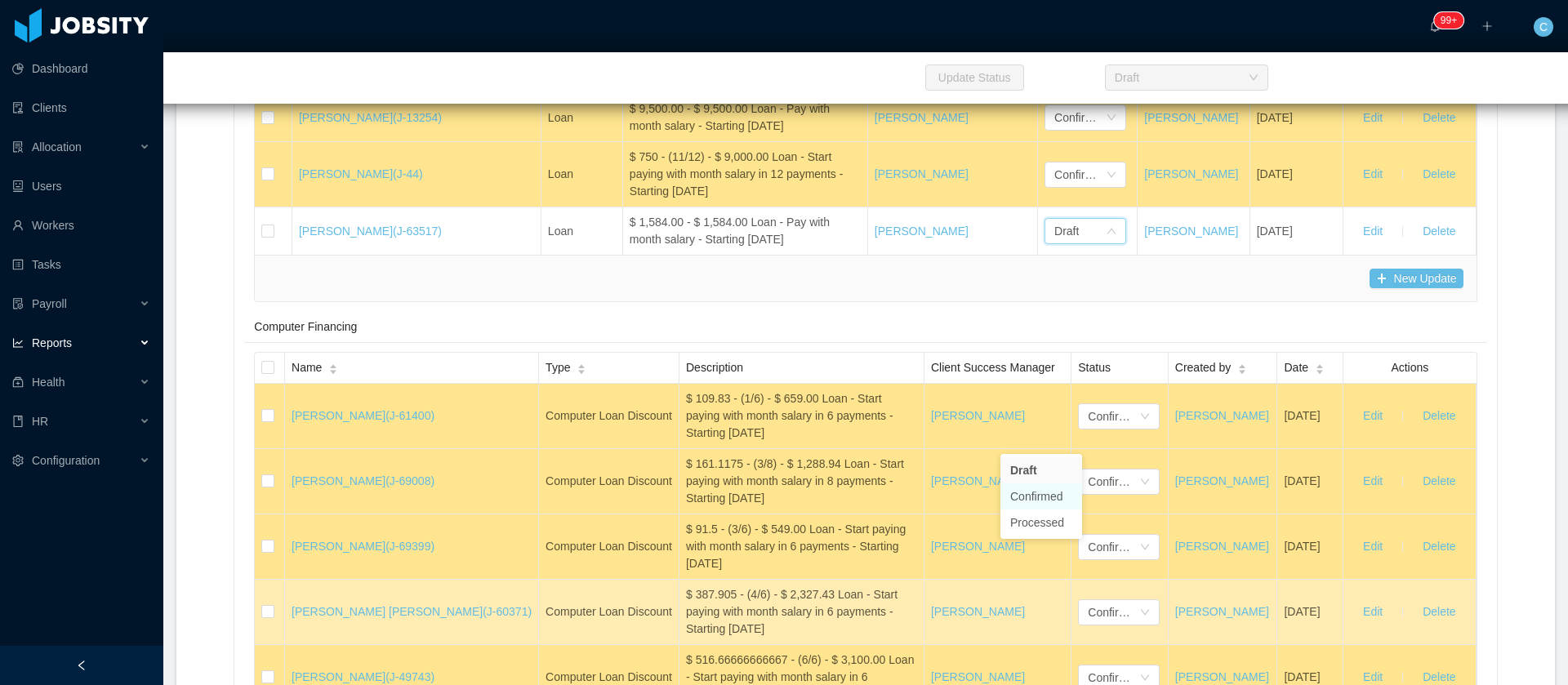
click at [1045, 497] on li "Confirmed" at bounding box center [1041, 497] width 82 height 26
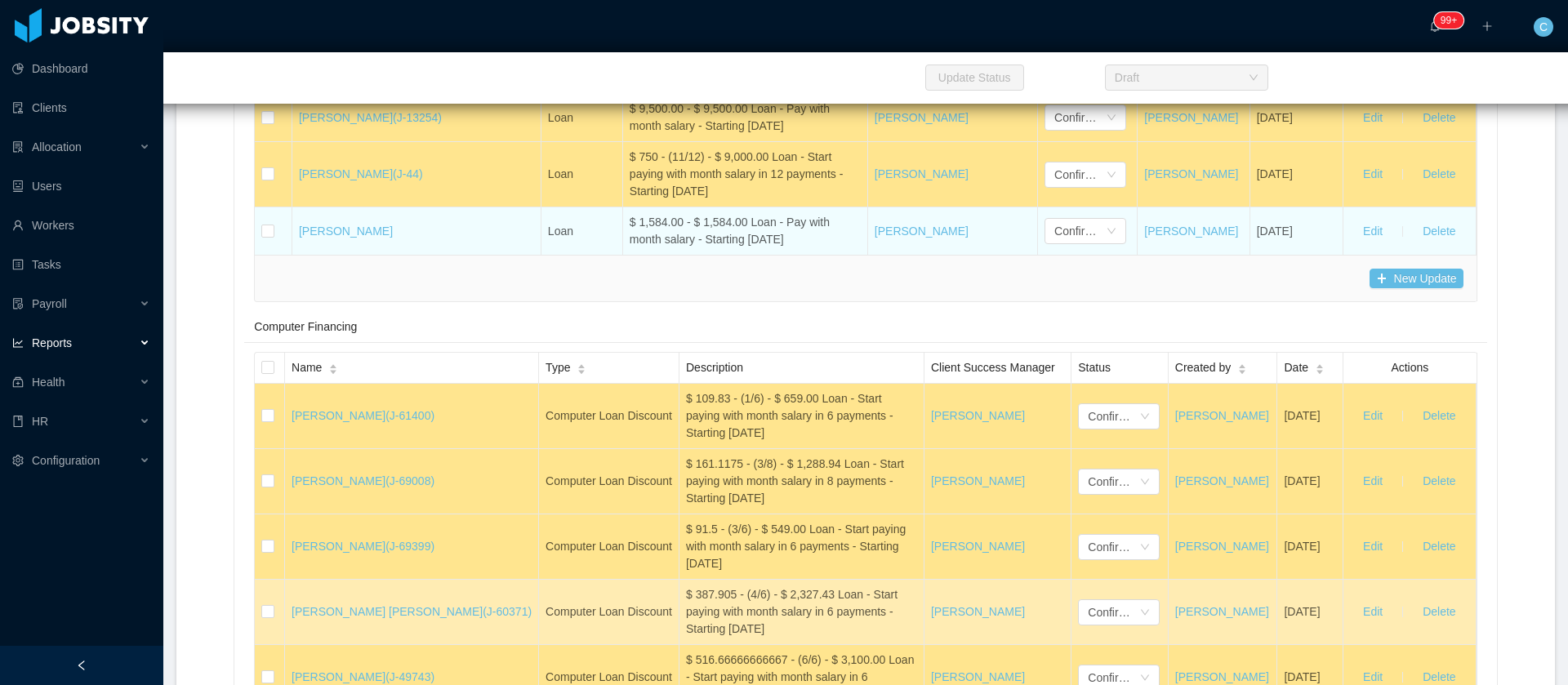
drag, startPoint x: 292, startPoint y: 441, endPoint x: 435, endPoint y: 443, distance: 143.0
click at [435, 255] on tr "Arthur Henrique Mendes Loan $ 1,584.00 - $ 1,584.00 Loan - Pay with month salar…" at bounding box center [865, 231] width 1221 height 47
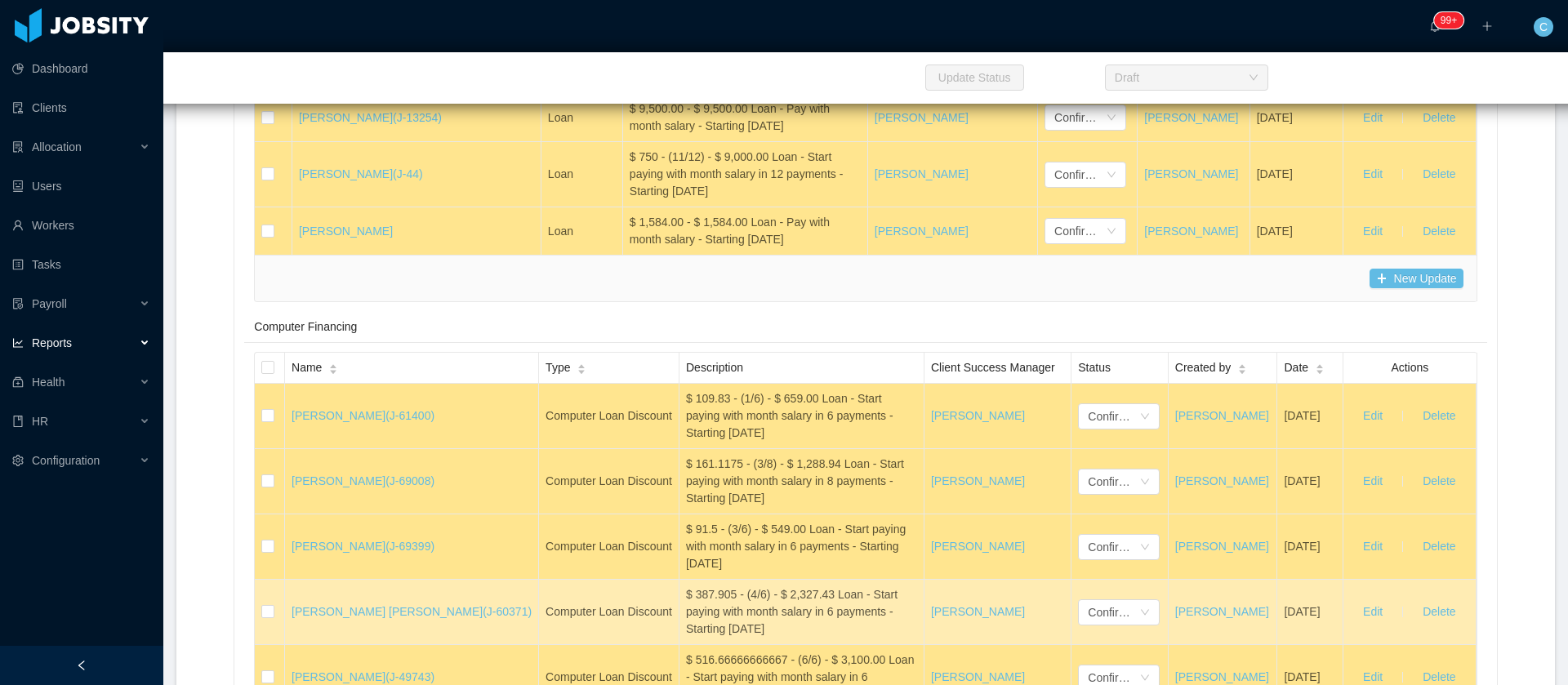
scroll to position [24317, 0]
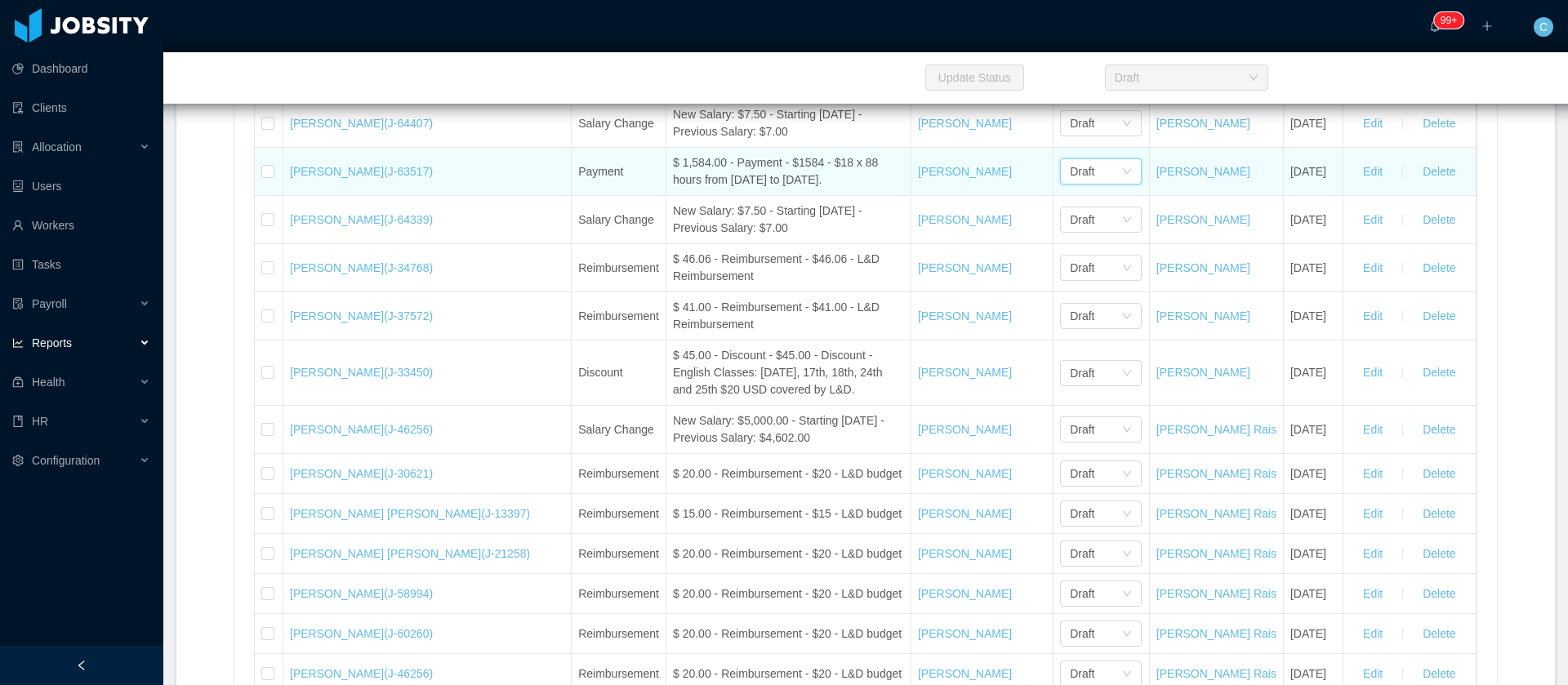
click at [1069, 184] on div "Draft" at bounding box center [1082, 172] width 24 height 24
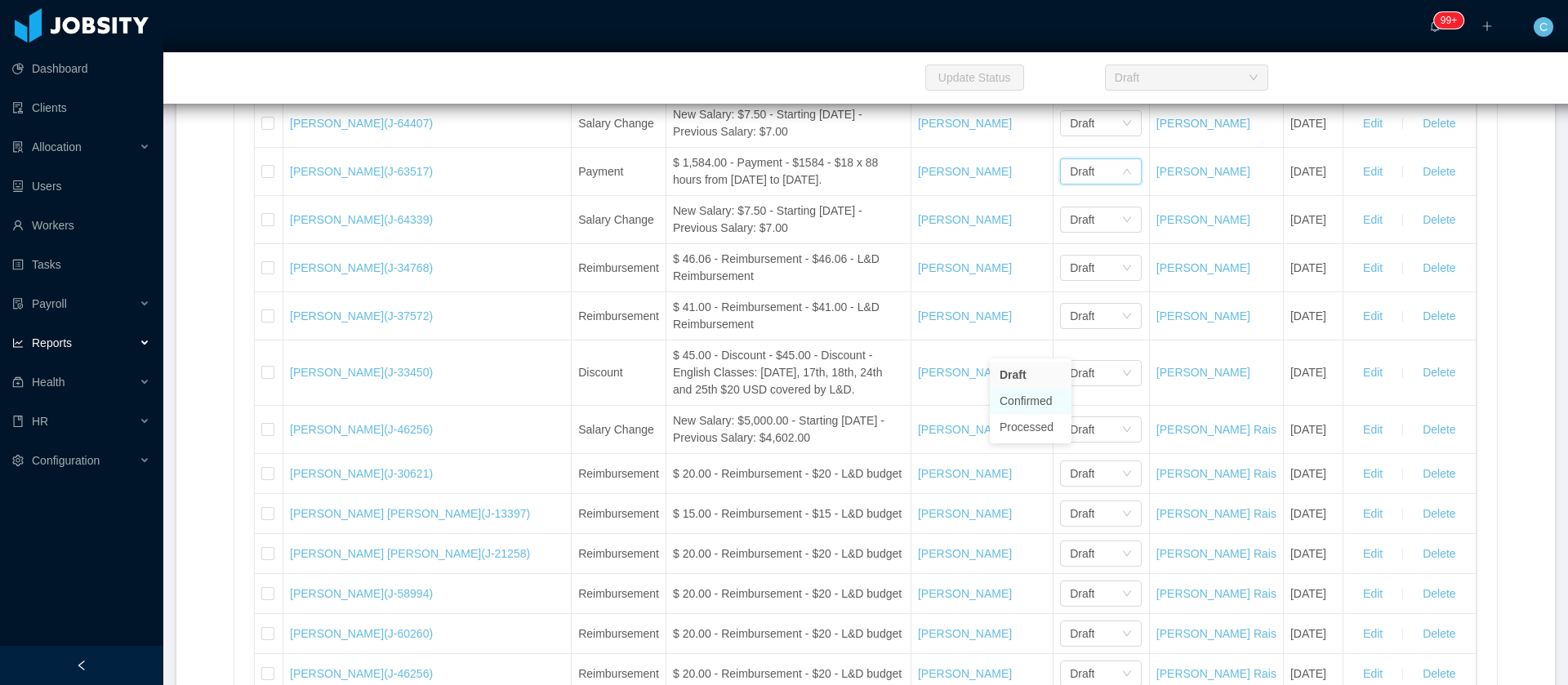
click at [1013, 400] on li "Confirmed" at bounding box center [1031, 401] width 82 height 26
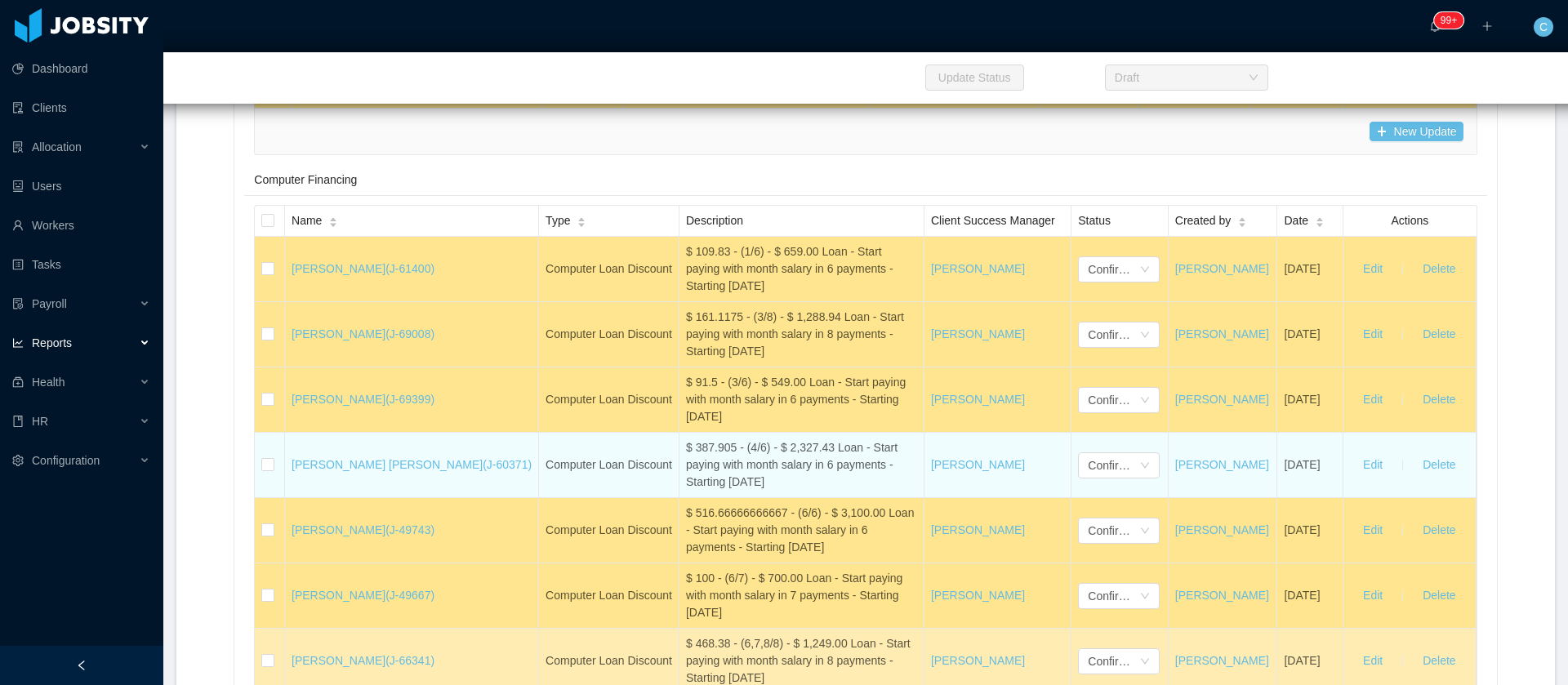
scroll to position [25963, 0]
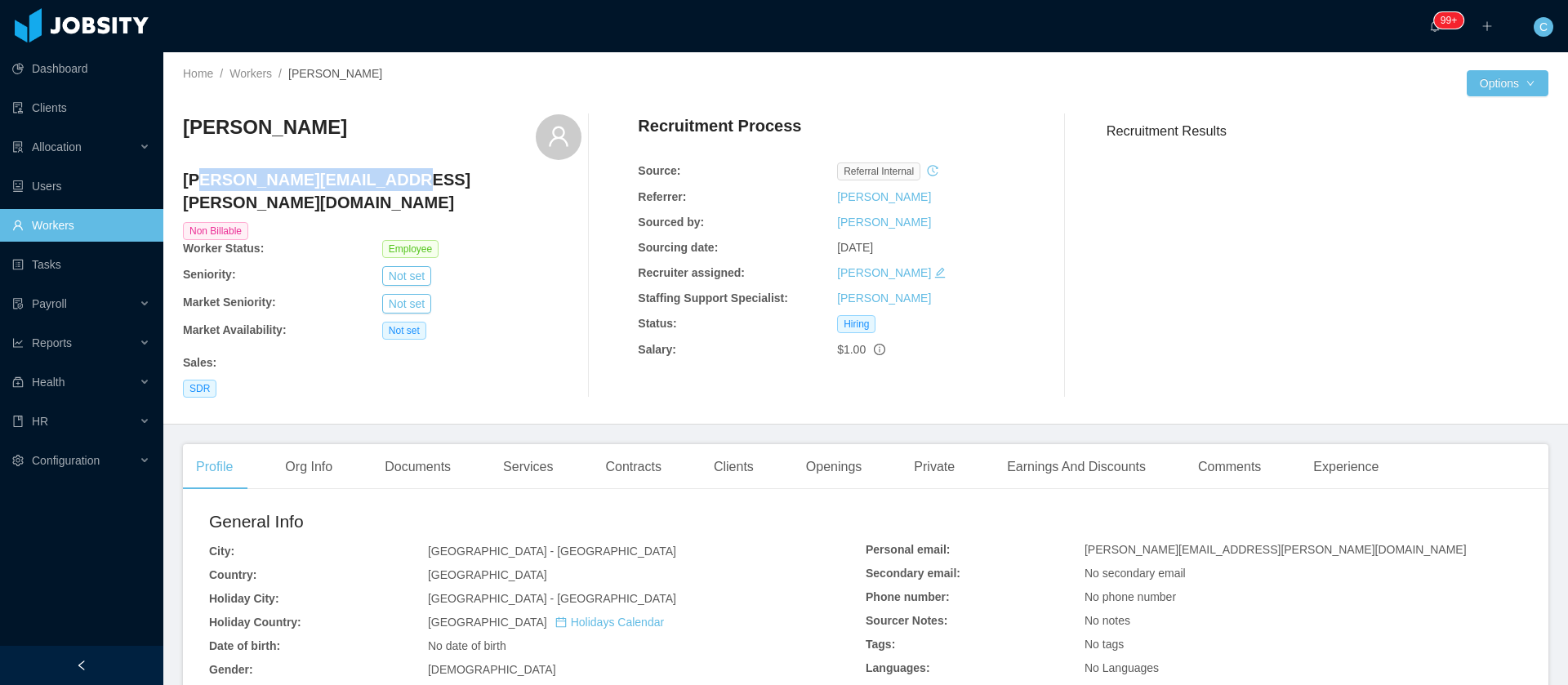
drag, startPoint x: 372, startPoint y: 179, endPoint x: 192, endPoint y: 179, distance: 180.0
click at [197, 177] on h4 "[PERSON_NAME][EMAIL_ADDRESS][PERSON_NAME][DOMAIN_NAME]" at bounding box center [382, 191] width 398 height 46
click at [184, 180] on h4 "[PERSON_NAME][EMAIL_ADDRESS][PERSON_NAME][DOMAIN_NAME]" at bounding box center [382, 191] width 398 height 46
click at [183, 180] on h4 "[PERSON_NAME][EMAIL_ADDRESS][PERSON_NAME][DOMAIN_NAME]" at bounding box center [382, 191] width 398 height 46
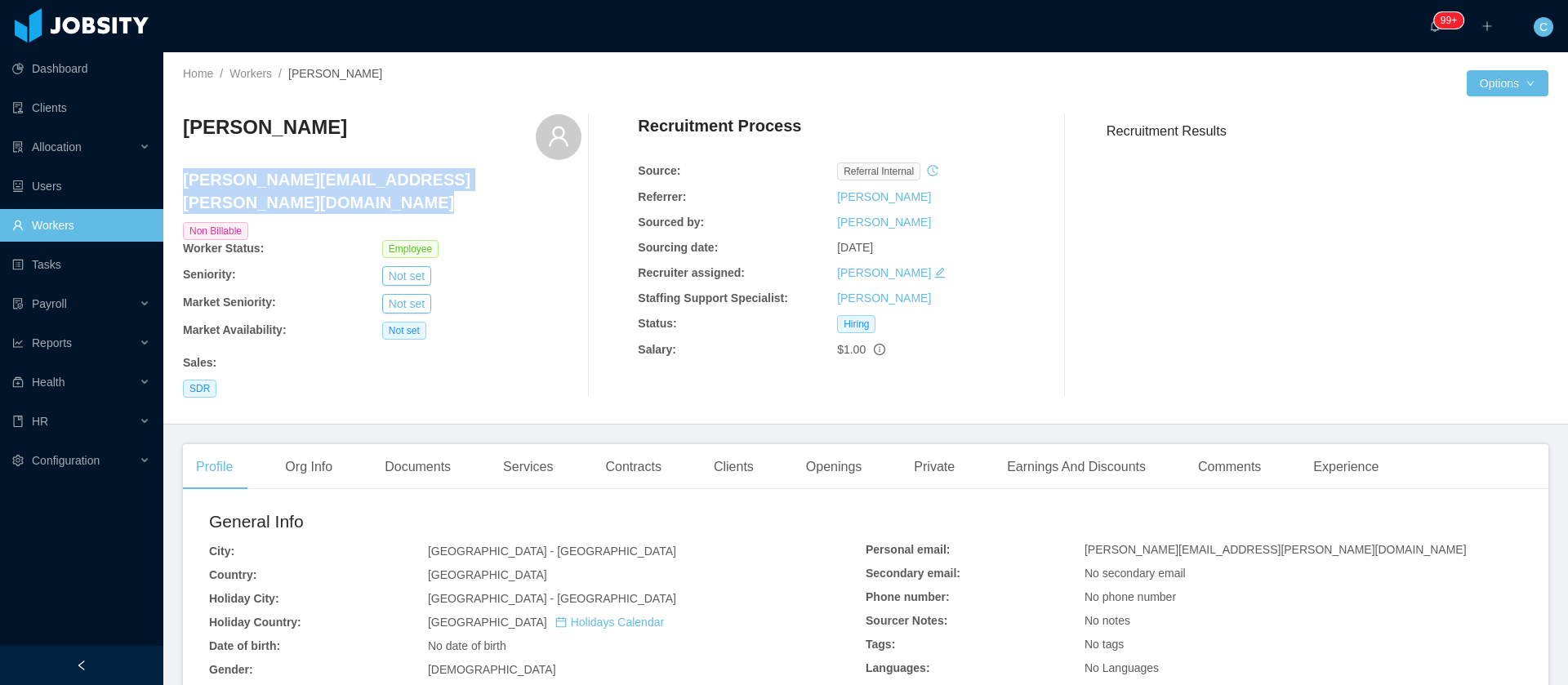
copy h4 "[PERSON_NAME][EMAIL_ADDRESS][PERSON_NAME][DOMAIN_NAME]"
click at [261, 176] on h4 "[PERSON_NAME][EMAIL_ADDRESS][PERSON_NAME][DOMAIN_NAME]" at bounding box center [382, 191] width 398 height 46
click at [474, 105] on div "[PERSON_NAME] [PERSON_NAME][EMAIL_ADDRESS][PERSON_NAME][DOMAIN_NAME] Non Billab…" at bounding box center [865, 255] width 1365 height 310
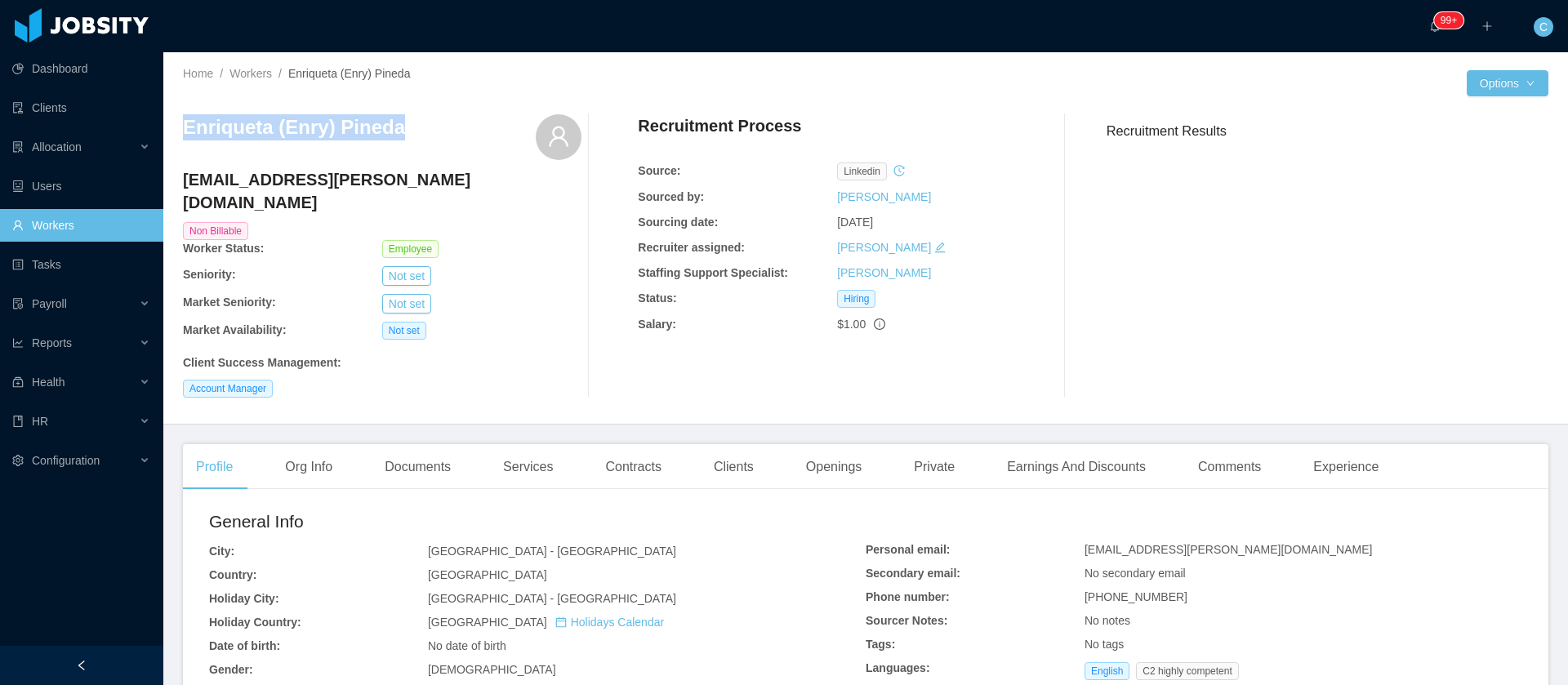
drag, startPoint x: 401, startPoint y: 132, endPoint x: 178, endPoint y: 129, distance: 223.0
click at [178, 129] on div "Home / Workers / [PERSON_NAME] (Enry) [PERSON_NAME] / Options [PERSON_NAME] (En…" at bounding box center [865, 239] width 1405 height 373
copy h3 "Enriqueta (Enry) Pineda"
click at [330, 187] on h4 "[EMAIL_ADDRESS][PERSON_NAME][DOMAIN_NAME]" at bounding box center [382, 191] width 398 height 46
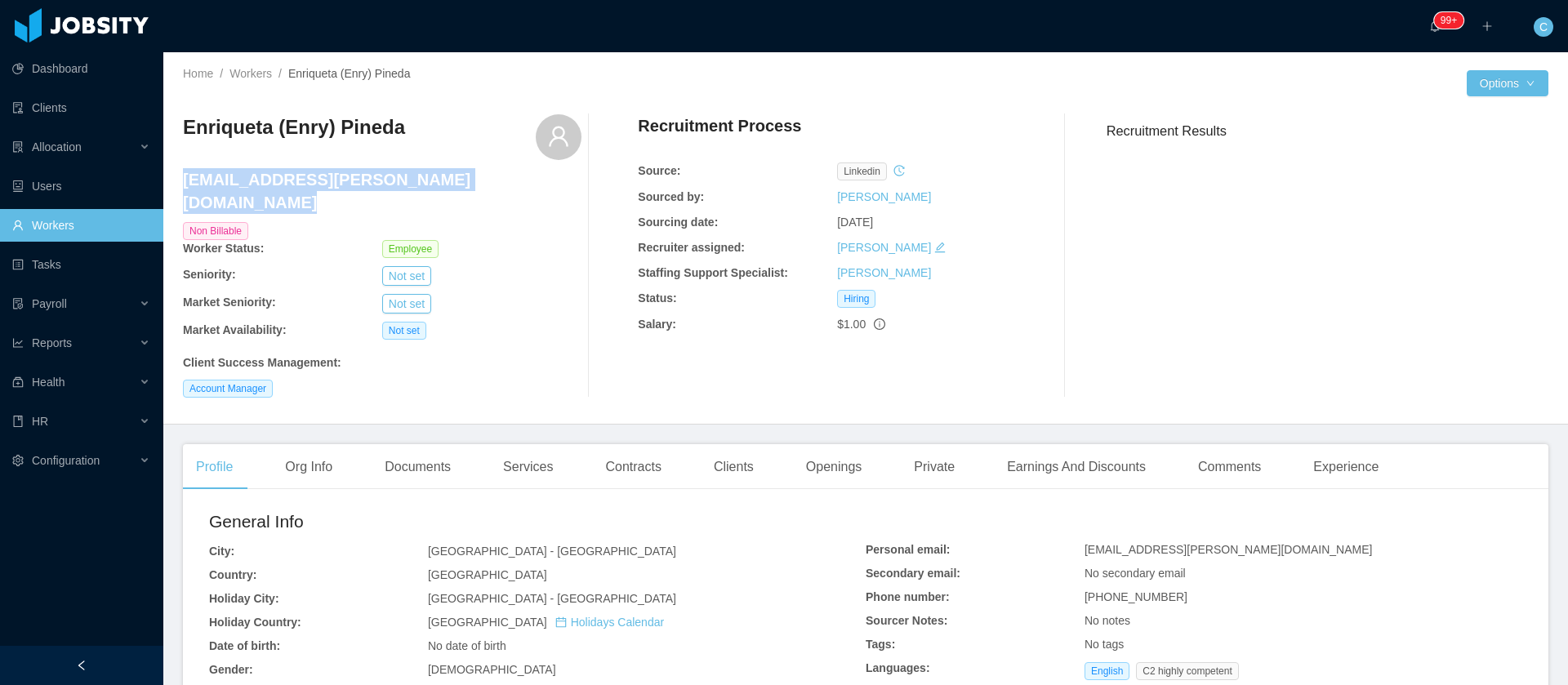
click at [330, 187] on h4 "[EMAIL_ADDRESS][PERSON_NAME][DOMAIN_NAME]" at bounding box center [382, 191] width 398 height 46
copy h4 "[EMAIL_ADDRESS][PERSON_NAME][DOMAIN_NAME]"
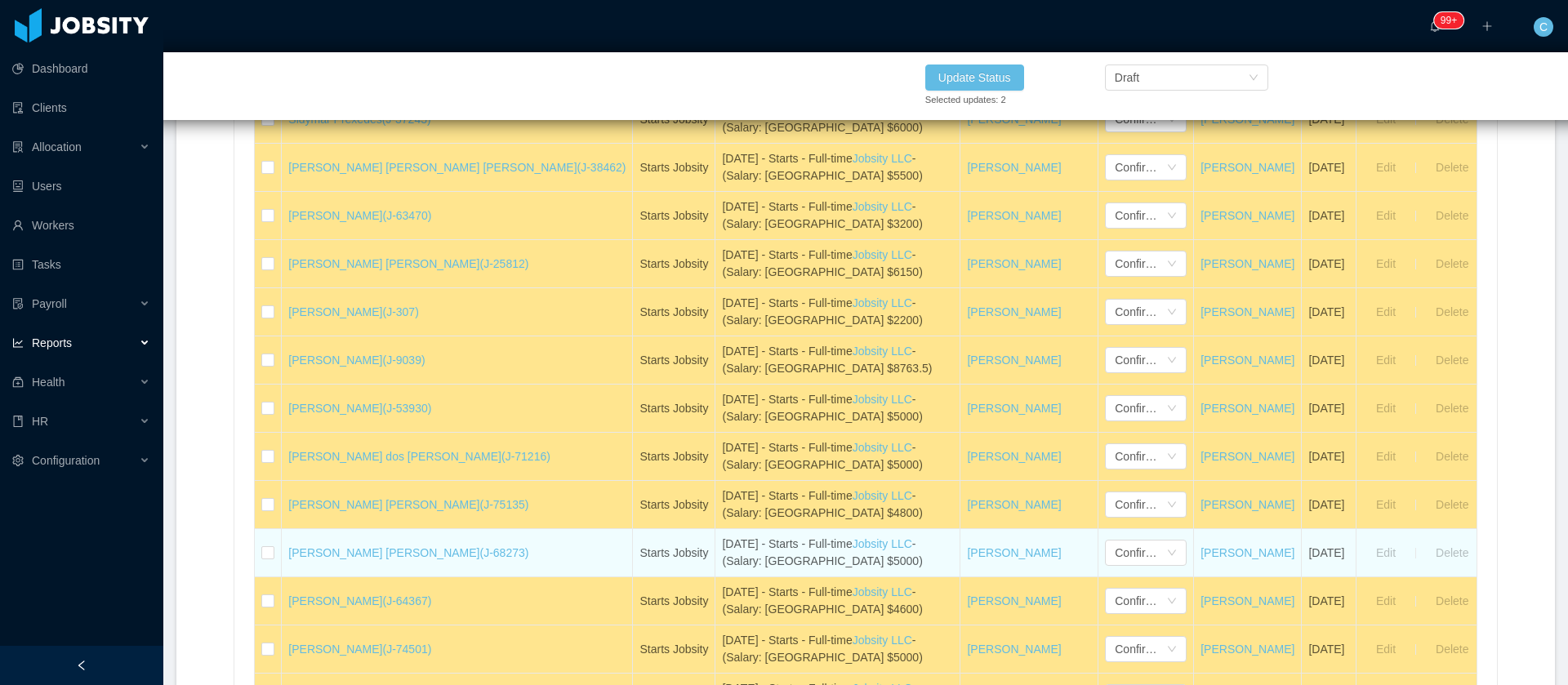
scroll to position [1716, 0]
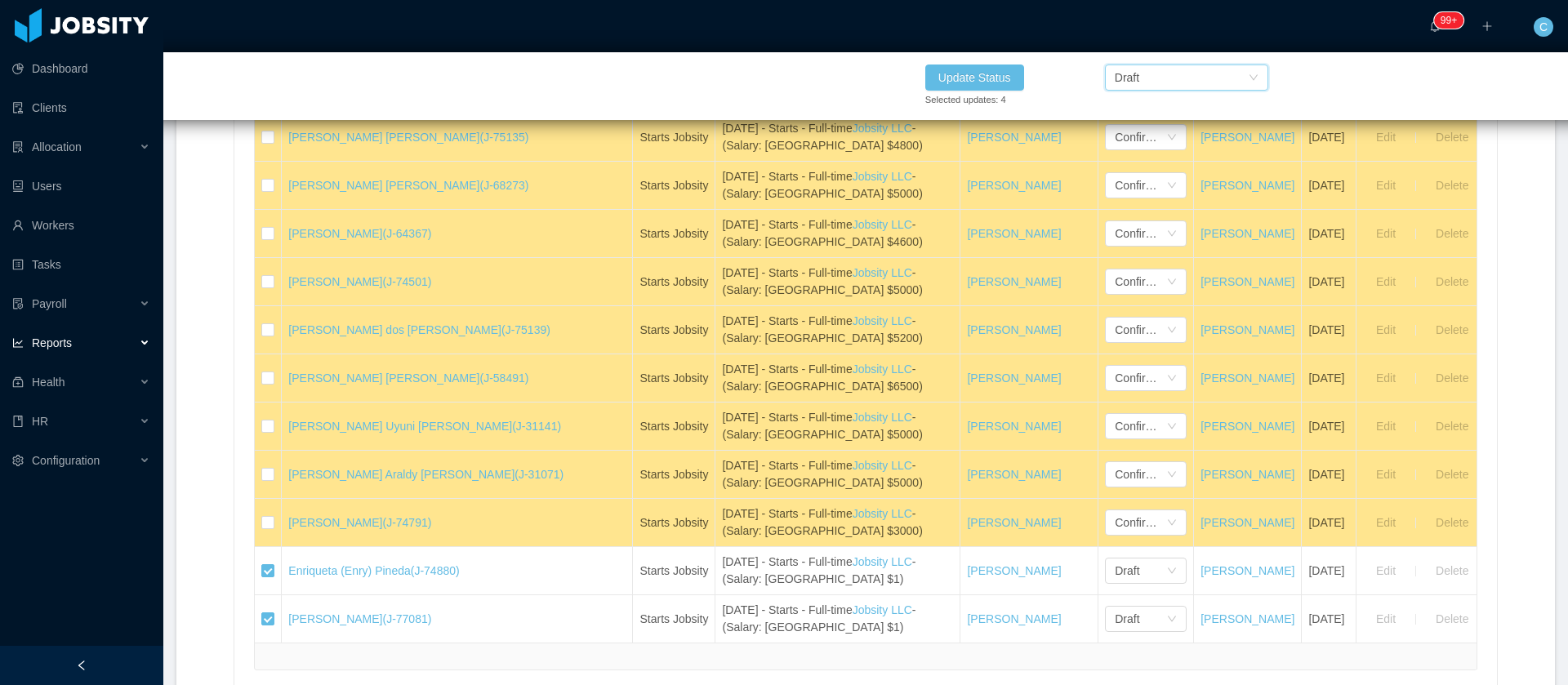
click at [1149, 84] on div "Draft" at bounding box center [1182, 78] width 133 height 24
click at [1150, 139] on li "Confirmed" at bounding box center [1185, 136] width 163 height 26
click at [992, 71] on button "Update Status" at bounding box center [975, 78] width 99 height 26
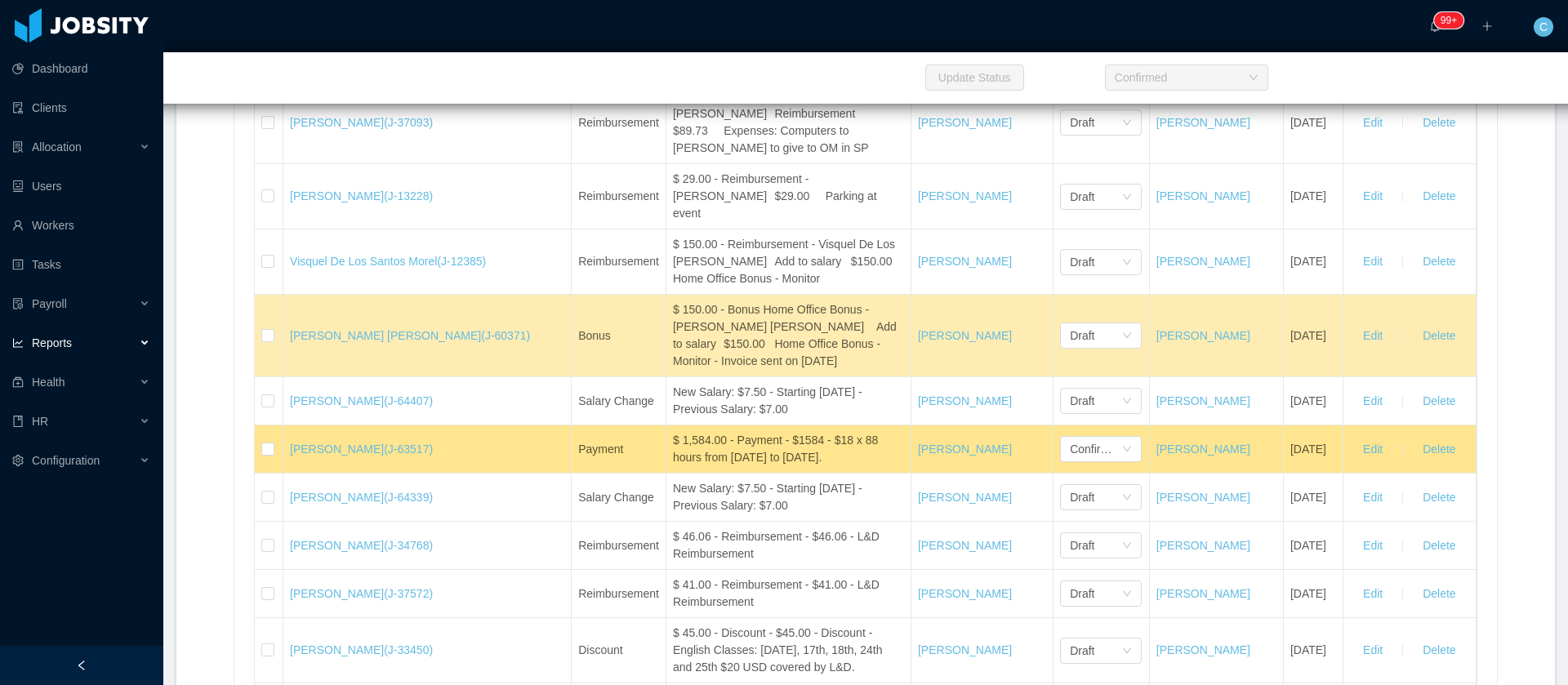
scroll to position [24002, 0]
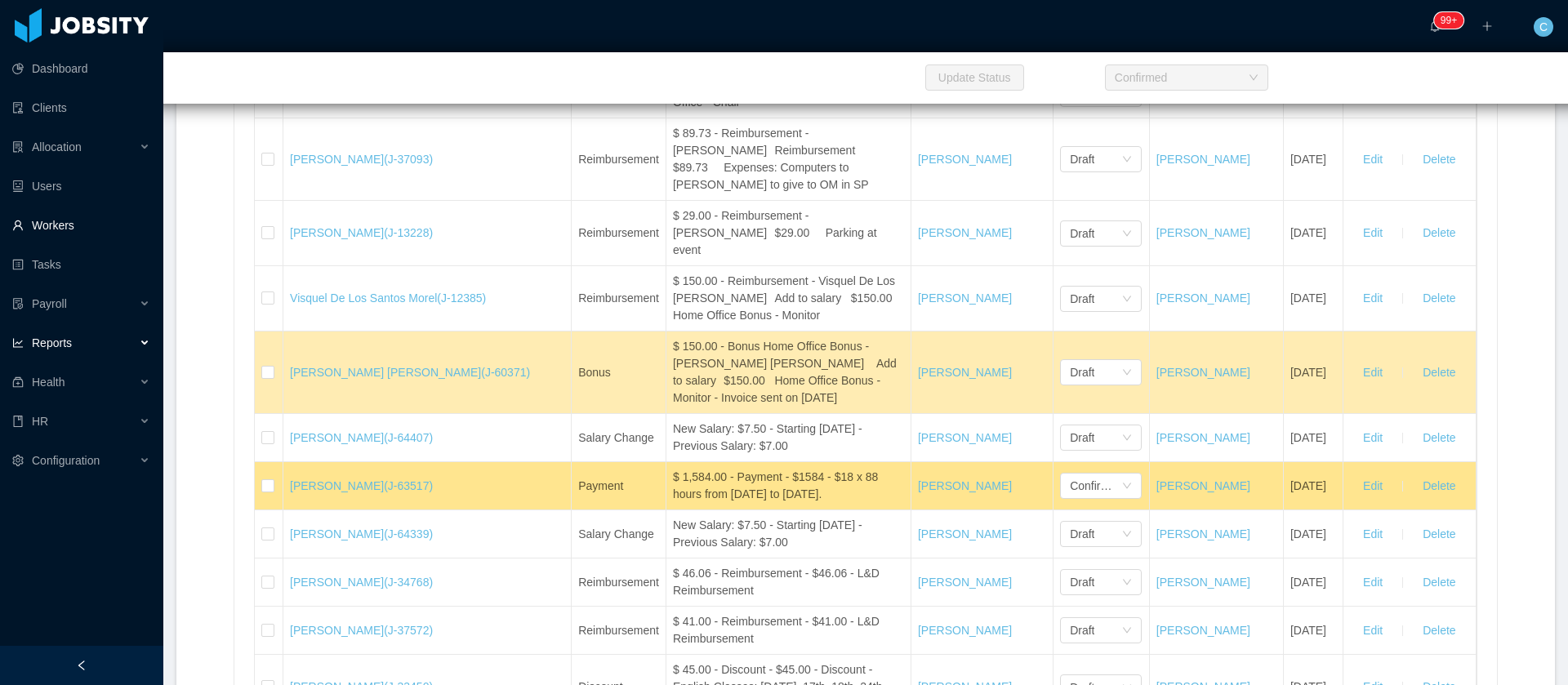
click at [89, 228] on link "Workers" at bounding box center [81, 225] width 138 height 33
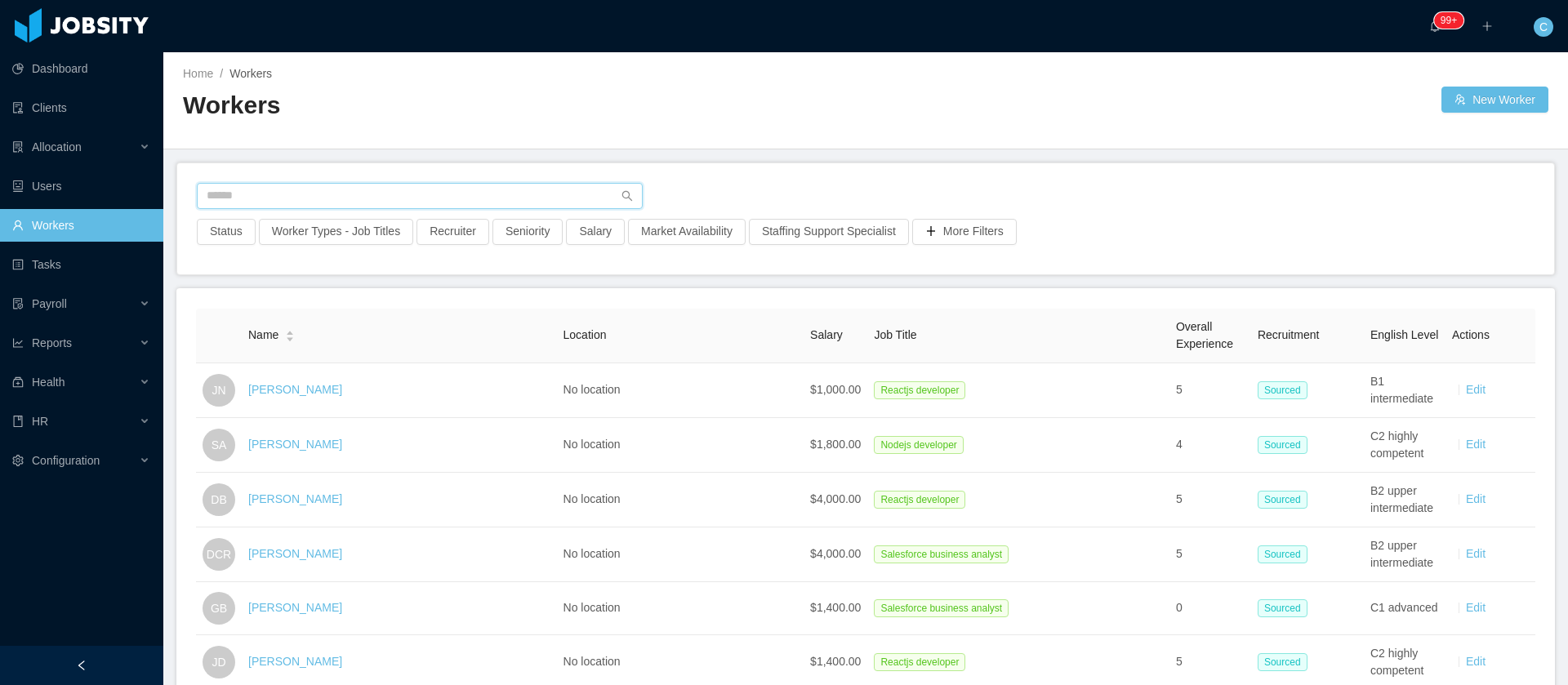
click at [248, 199] on input "text" at bounding box center [419, 196] width 446 height 26
paste input "**********"
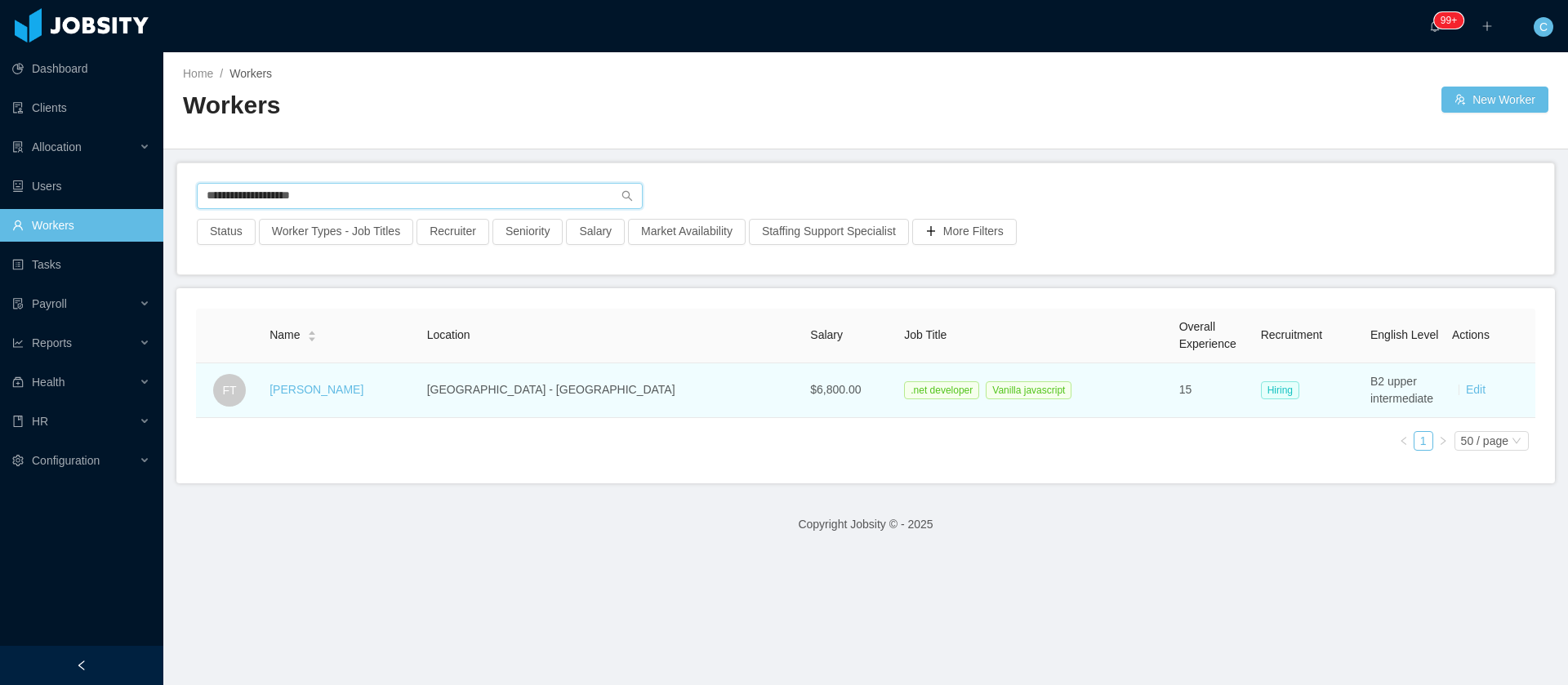
type input "**********"
click at [308, 383] on link "Felipe Tofoli" at bounding box center [316, 389] width 94 height 13
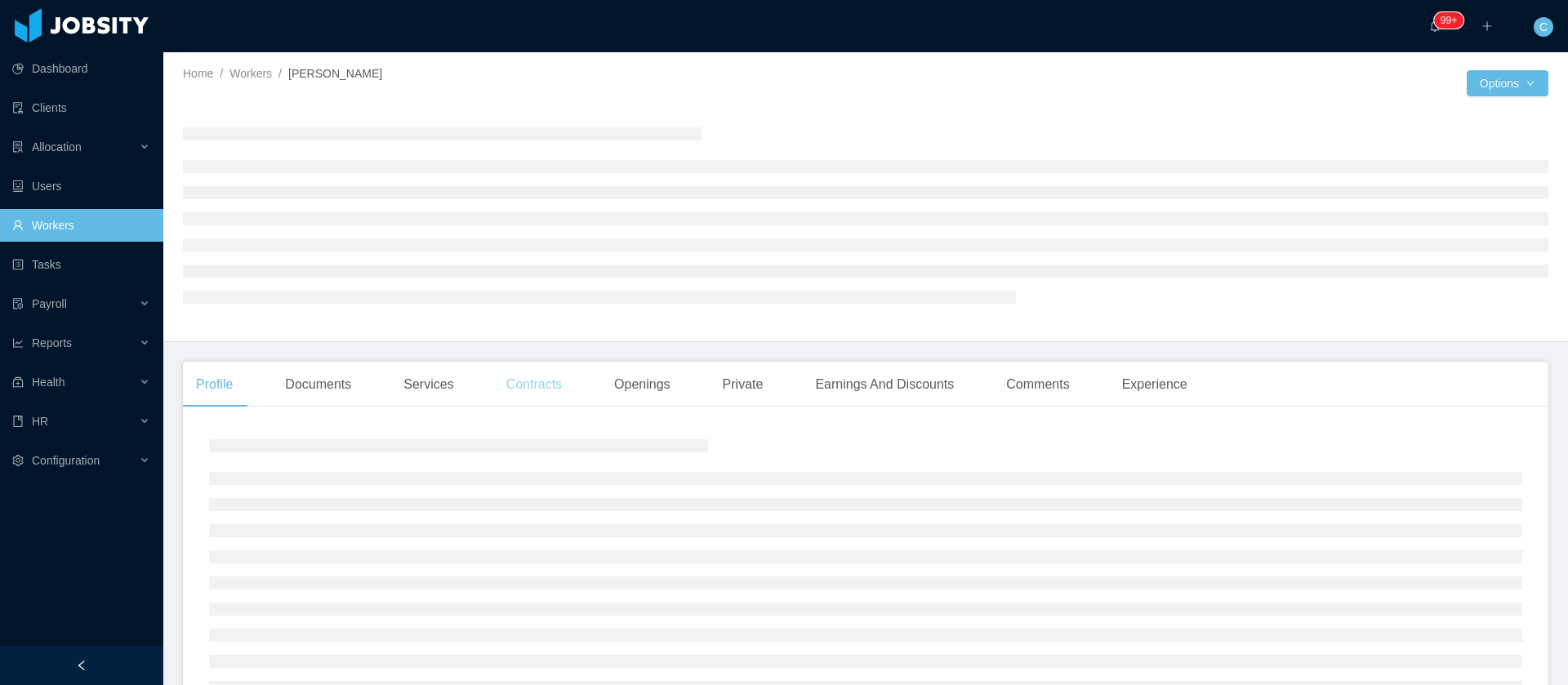
click at [533, 386] on div "Contracts" at bounding box center [534, 384] width 82 height 46
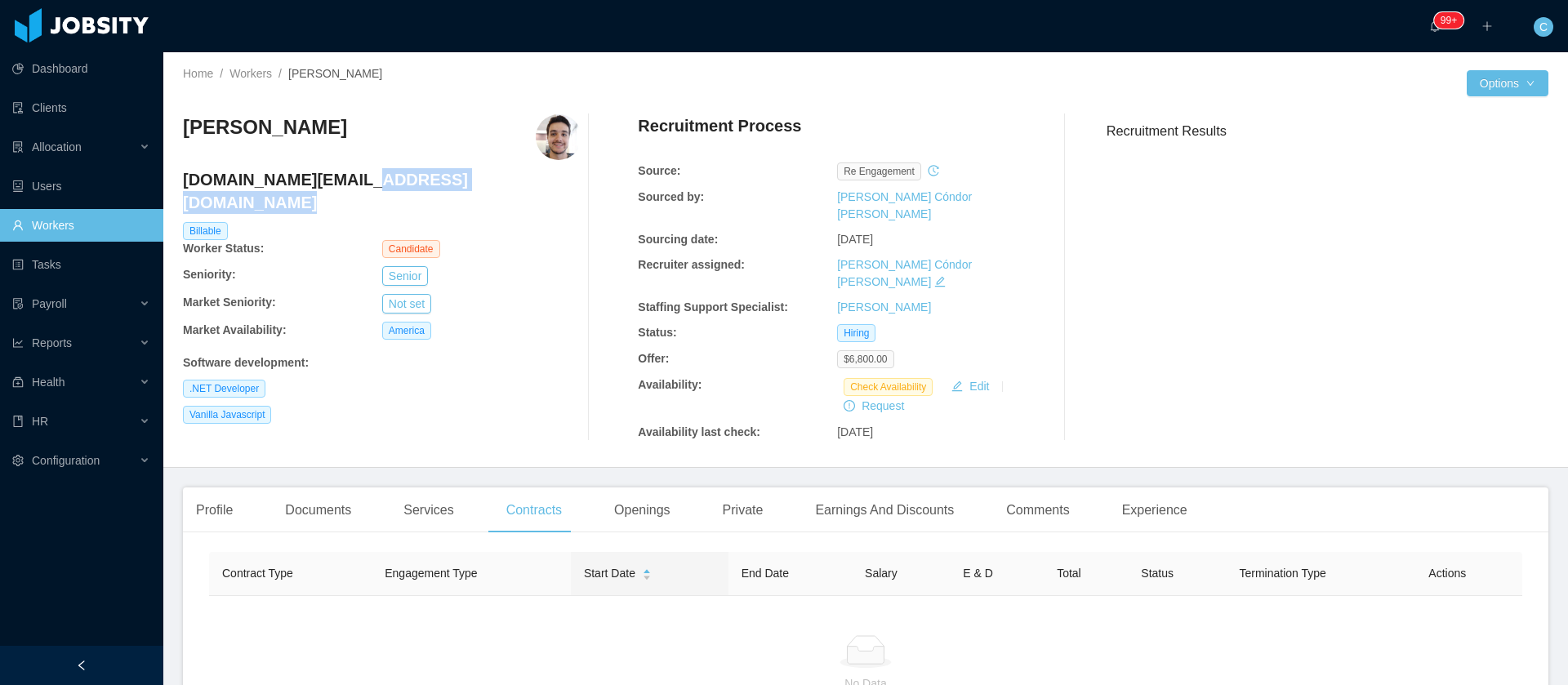
drag, startPoint x: 361, startPoint y: 181, endPoint x: 179, endPoint y: 192, distance: 182.3
click at [179, 192] on div "Home / Workers / Felipe Tofoli / Options Felipe Tofoli tofoli.dev@gmail.com Bil…" at bounding box center [865, 261] width 1405 height 416
click at [188, 185] on h4 "tofoli.dev@gmail.com" at bounding box center [382, 191] width 398 height 46
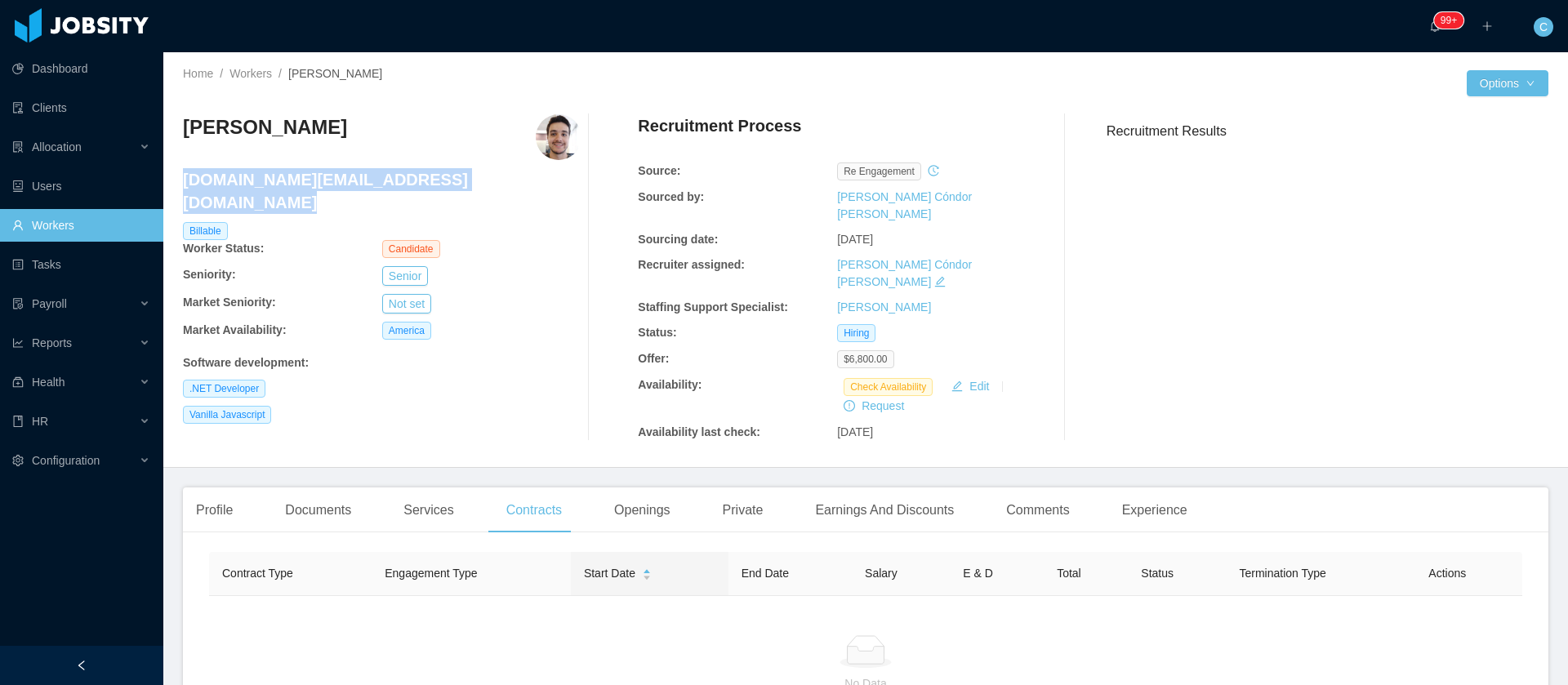
copy h4 "tofoli.dev@gmail.com"
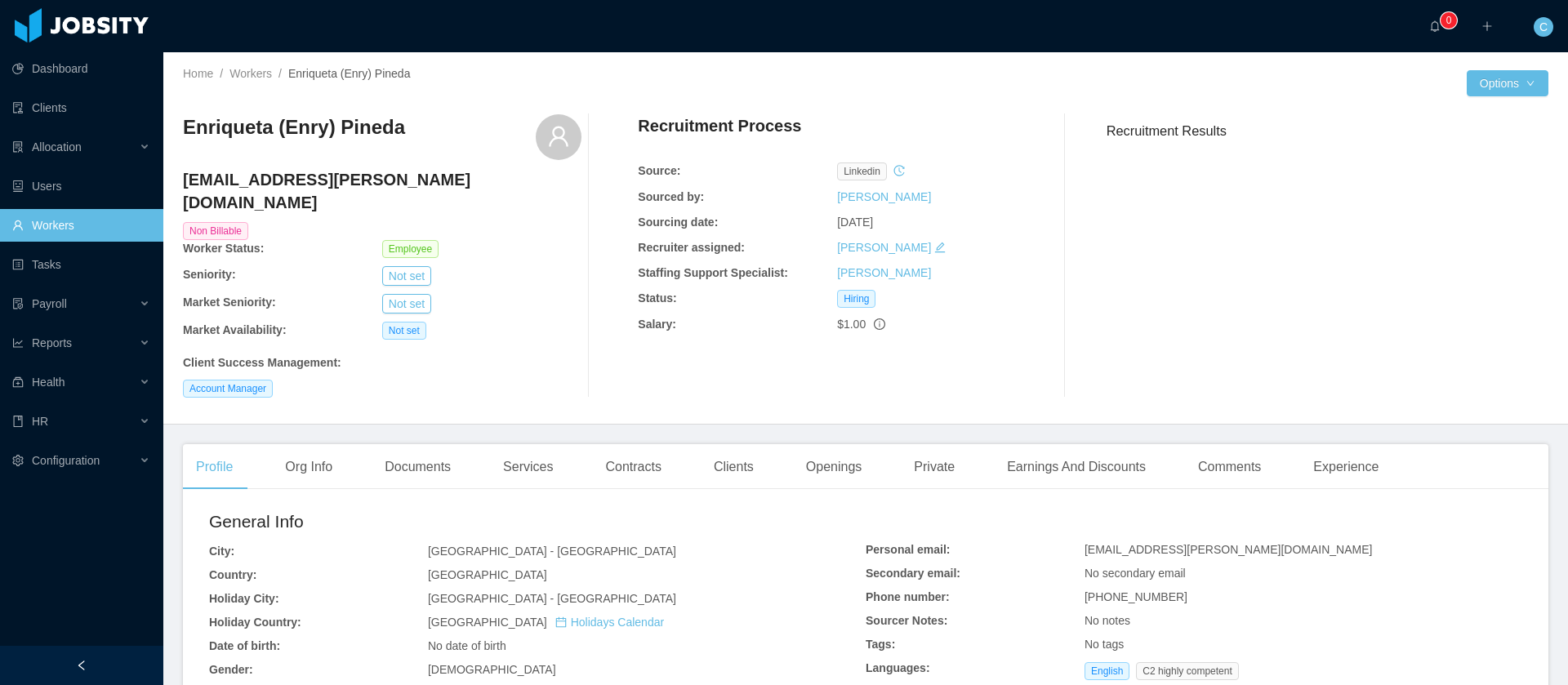
click at [273, 356] on b "Client Success Management :" at bounding box center [262, 362] width 159 height 13
drag, startPoint x: 285, startPoint y: 131, endPoint x: 177, endPoint y: 135, distance: 108.1
click at [177, 135] on div "Home / Workers / [PERSON_NAME] (Enry) [PERSON_NAME] / Options [PERSON_NAME] (En…" at bounding box center [865, 239] width 1405 height 373
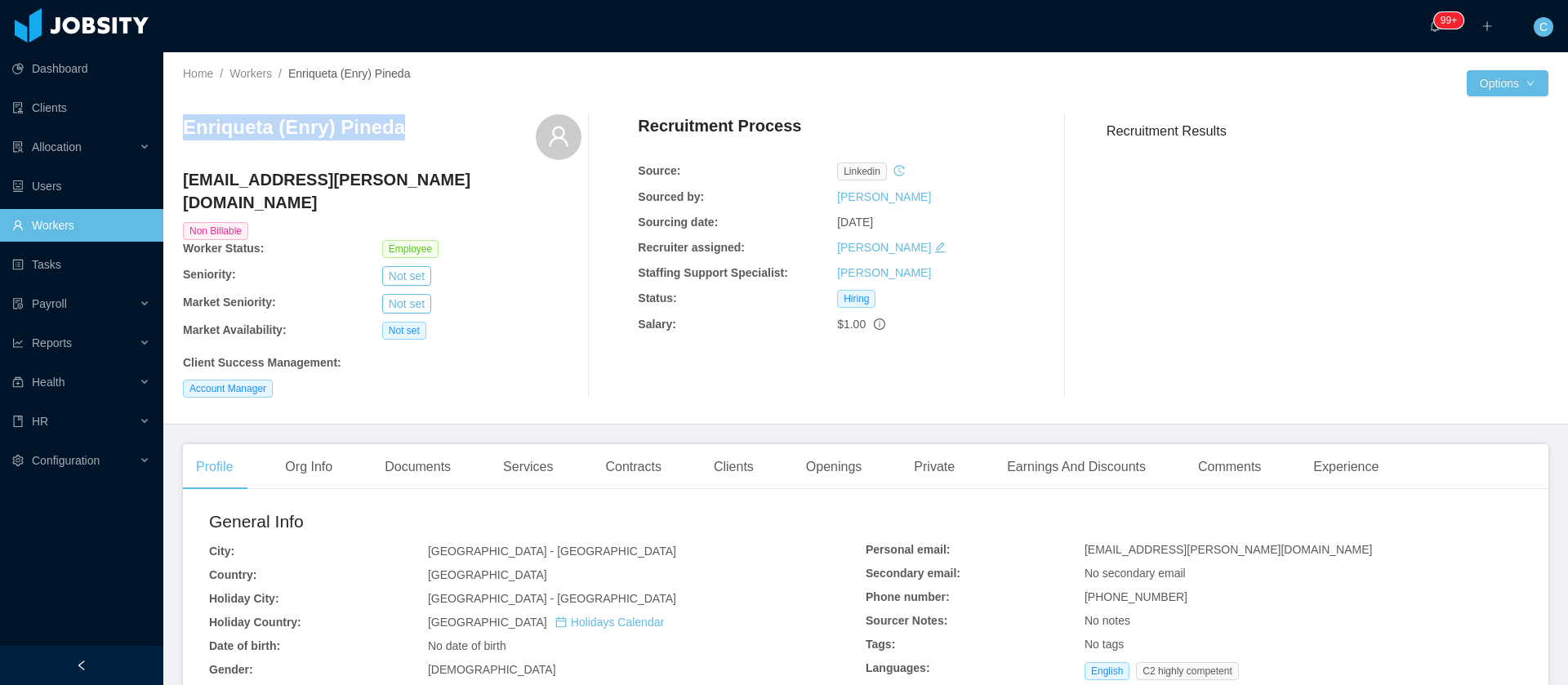
copy h3 "Enriqueta (Enry) Pineda"
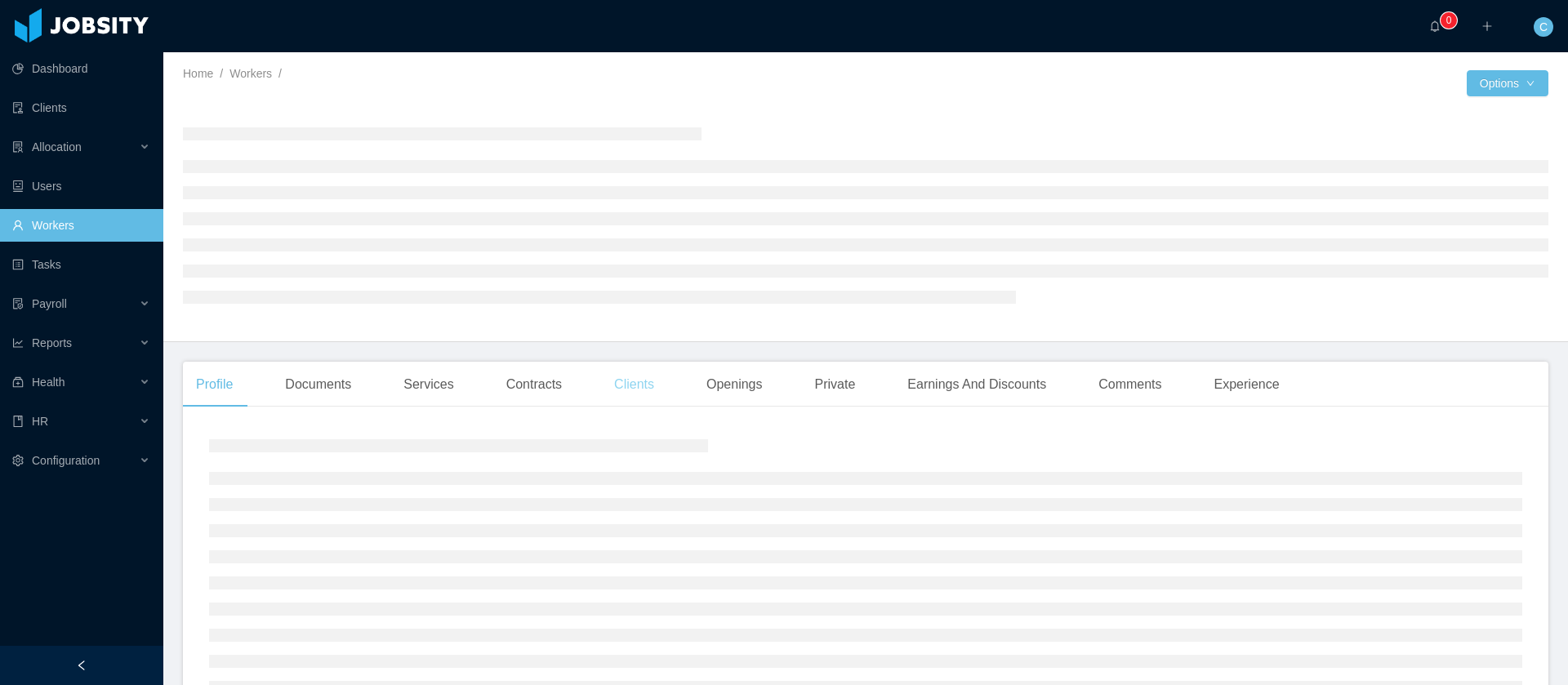
drag, startPoint x: 624, startPoint y: 377, endPoint x: 524, endPoint y: 408, distance: 104.7
click at [624, 377] on div "Clients" at bounding box center [634, 384] width 66 height 46
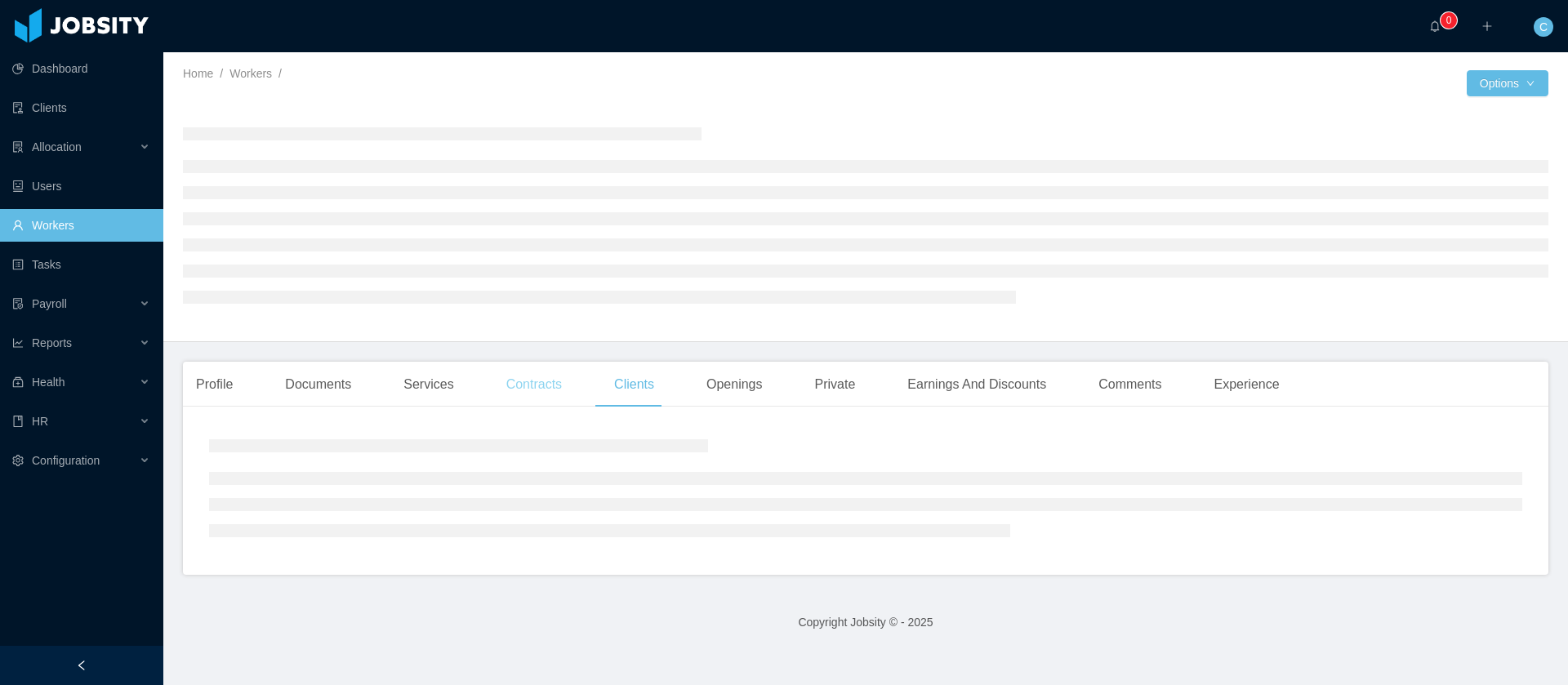
click at [556, 393] on div "Contracts" at bounding box center [534, 384] width 82 height 46
